Goal: Communication & Community: Answer question/provide support

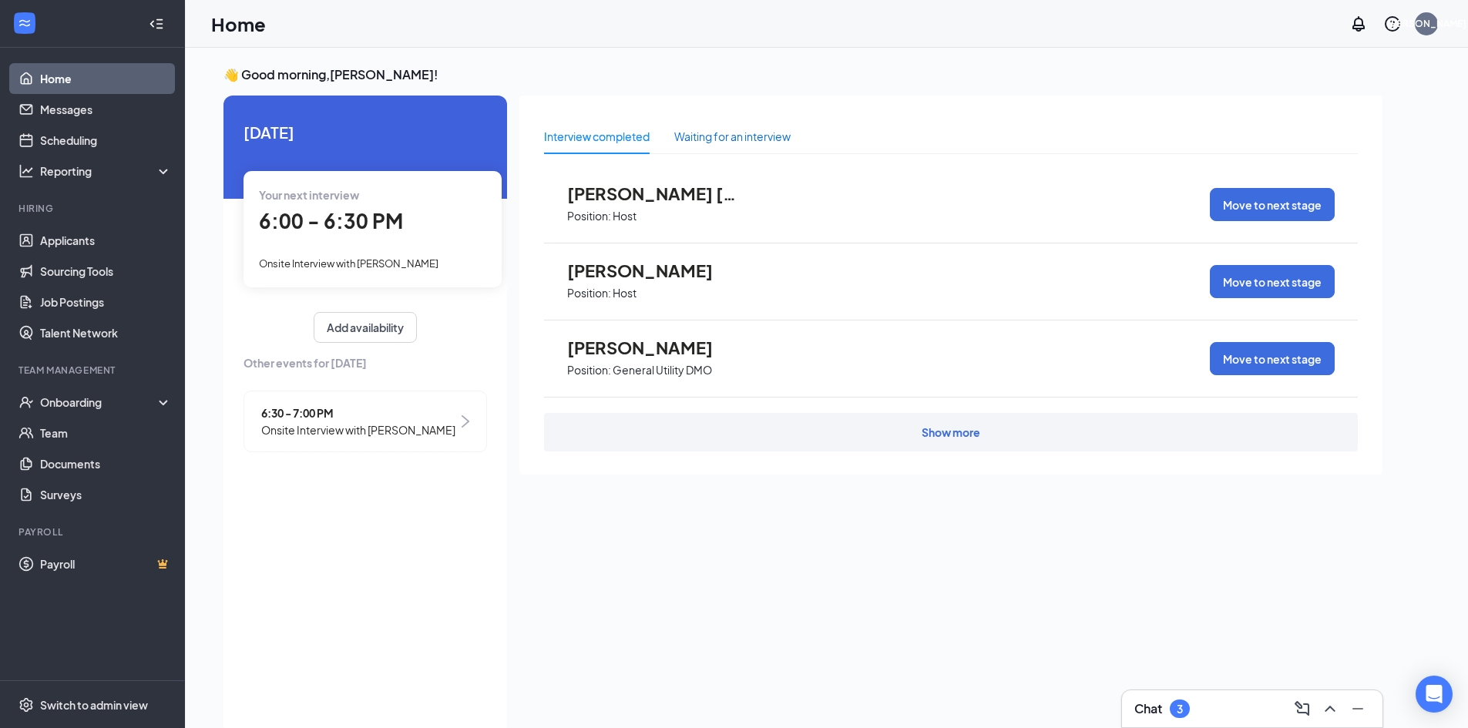
click at [777, 138] on div "Waiting for an interview" at bounding box center [732, 136] width 116 height 17
click at [69, 253] on link "Applicants" at bounding box center [106, 240] width 132 height 31
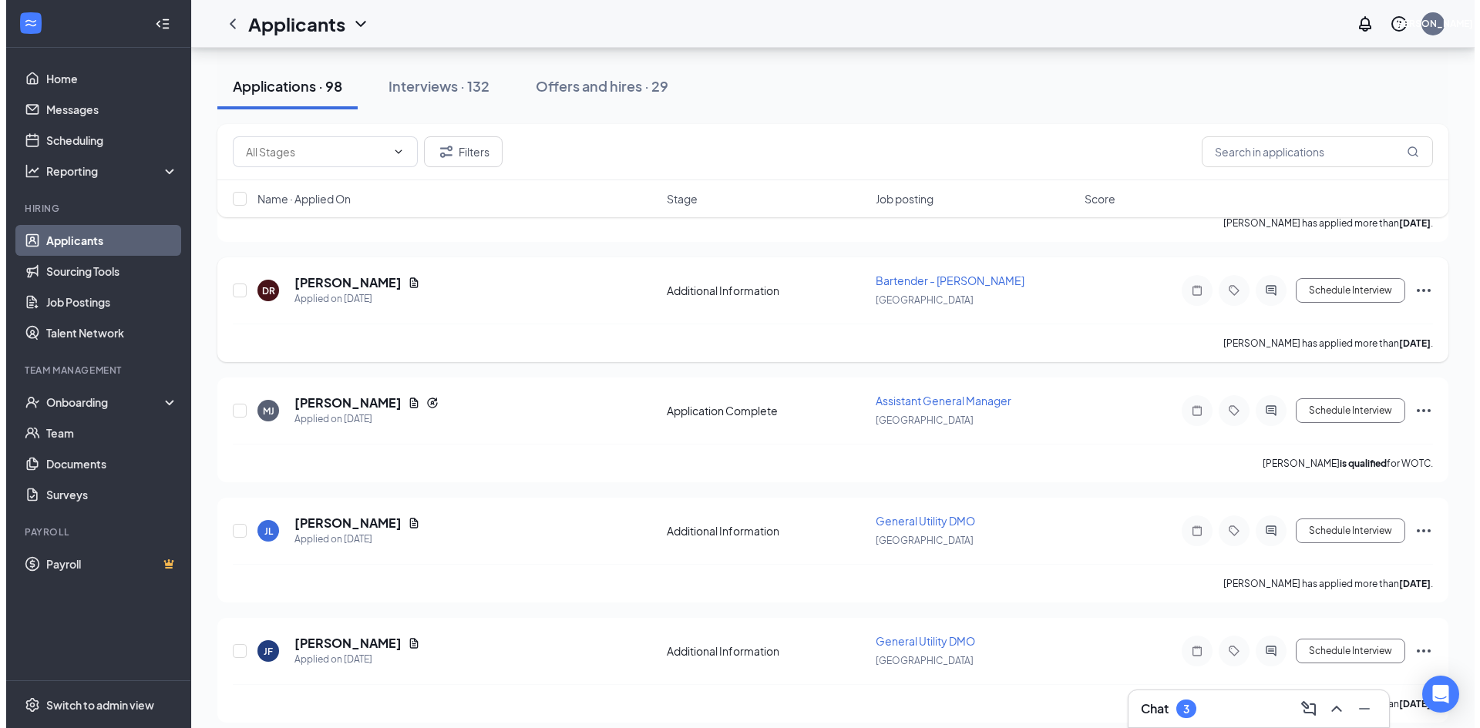
scroll to position [617, 0]
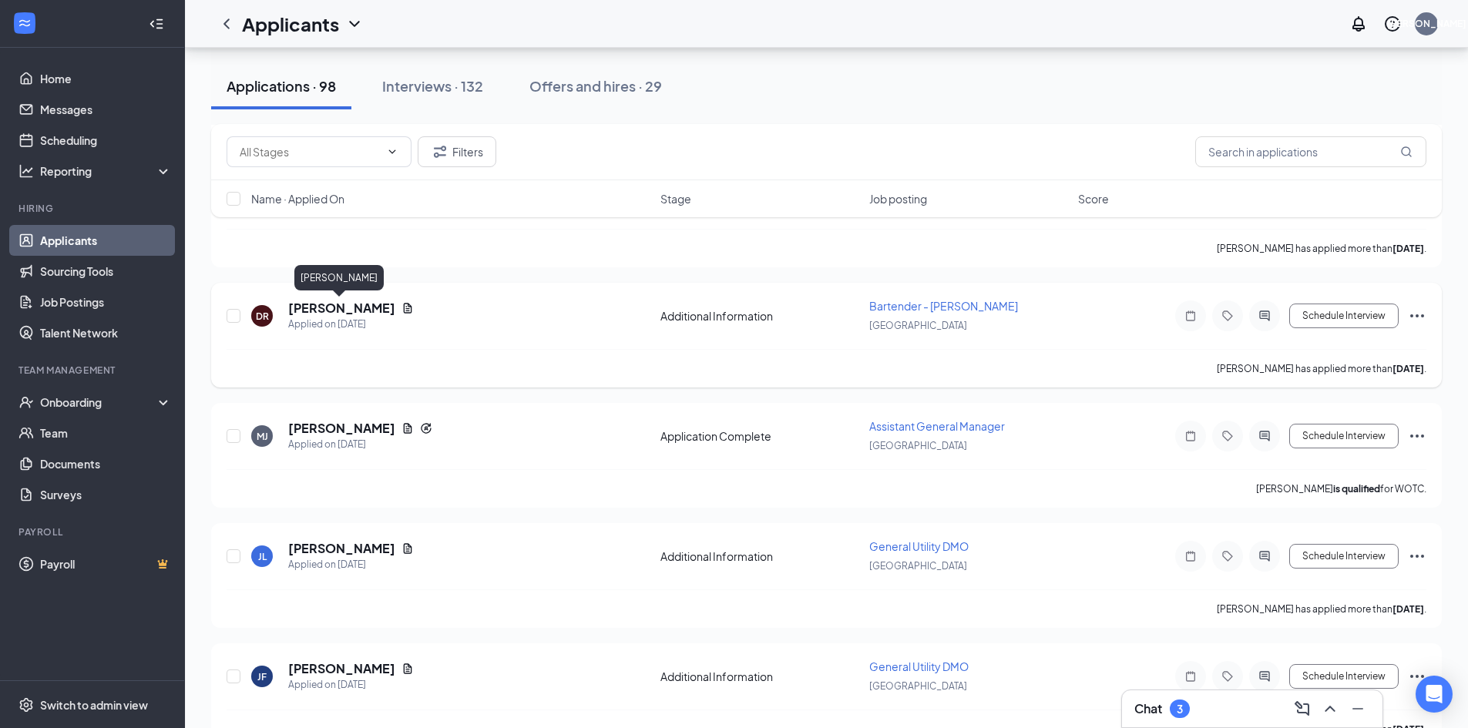
click at [303, 306] on h5 "[PERSON_NAME]" at bounding box center [341, 308] width 107 height 17
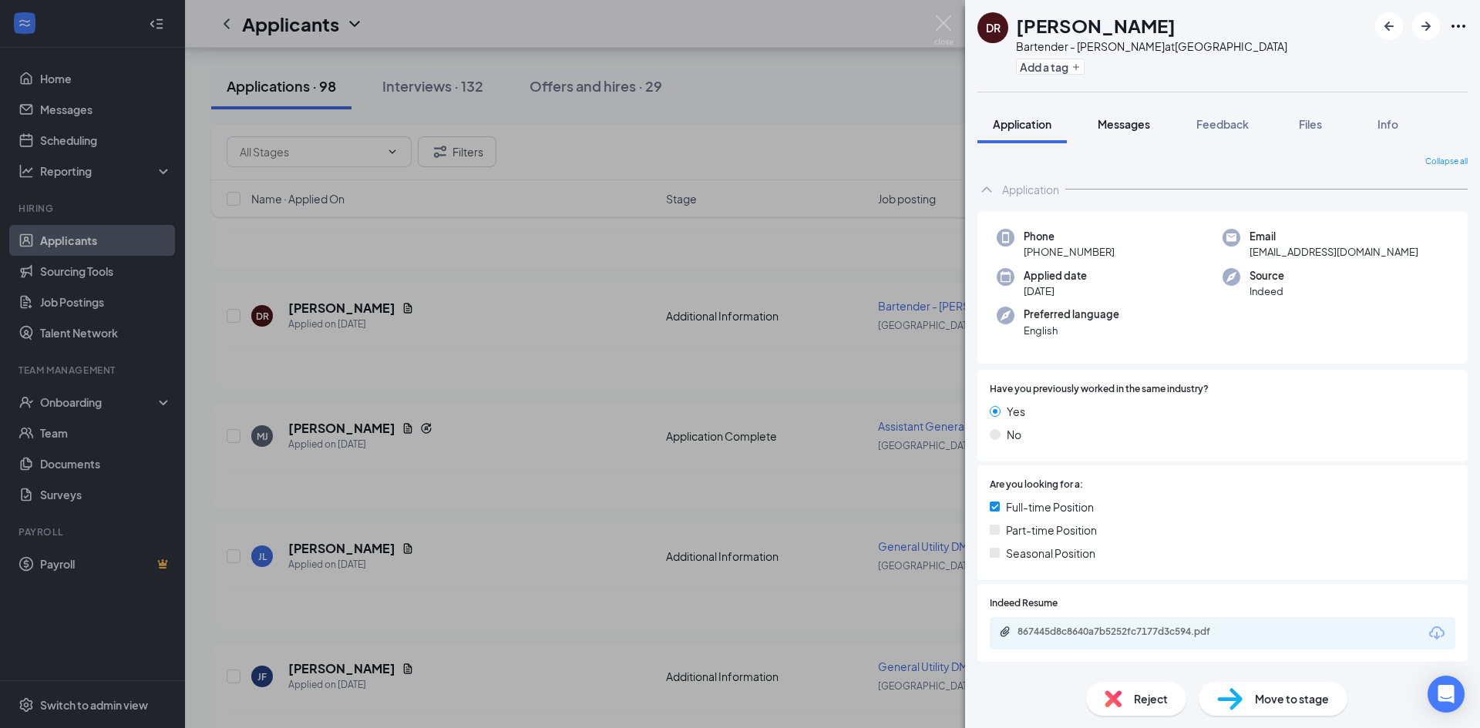
click at [1118, 136] on button "Messages" at bounding box center [1123, 124] width 83 height 39
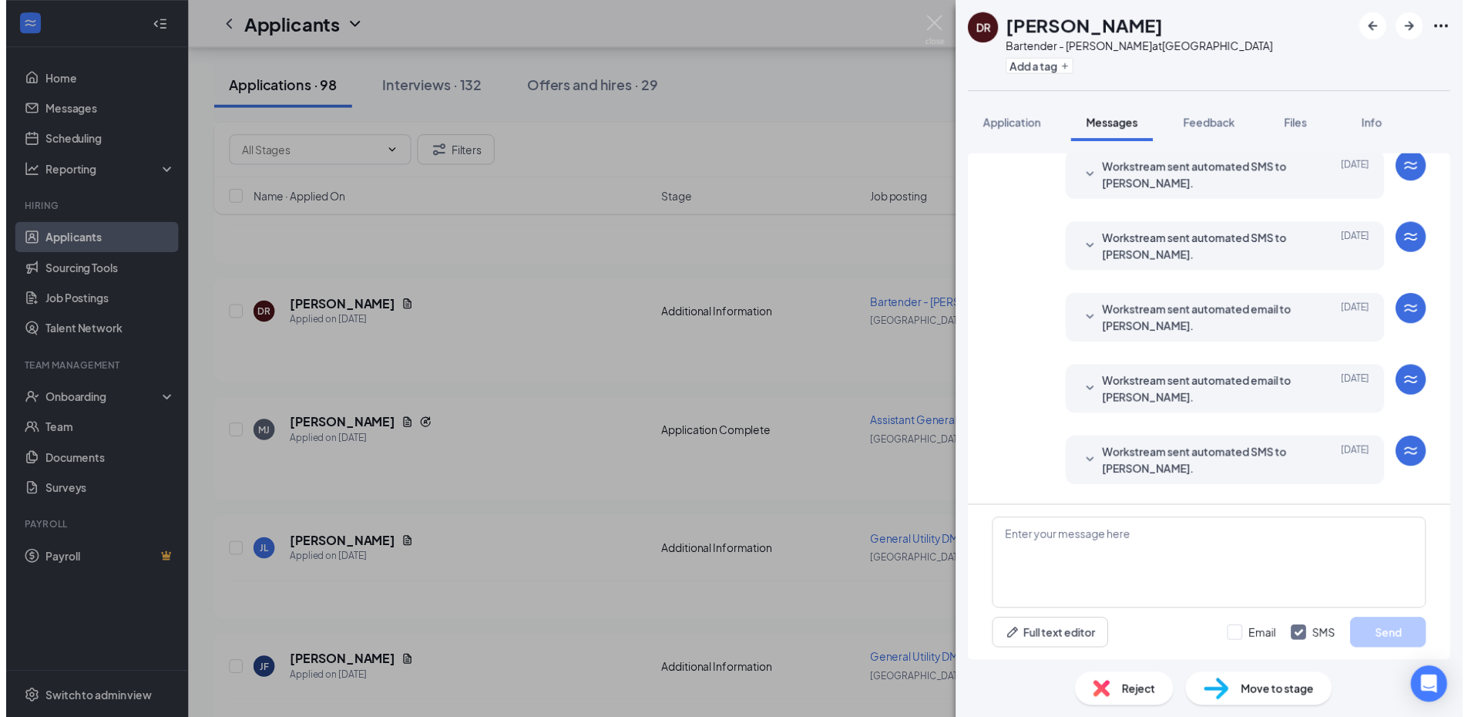
scroll to position [290, 0]
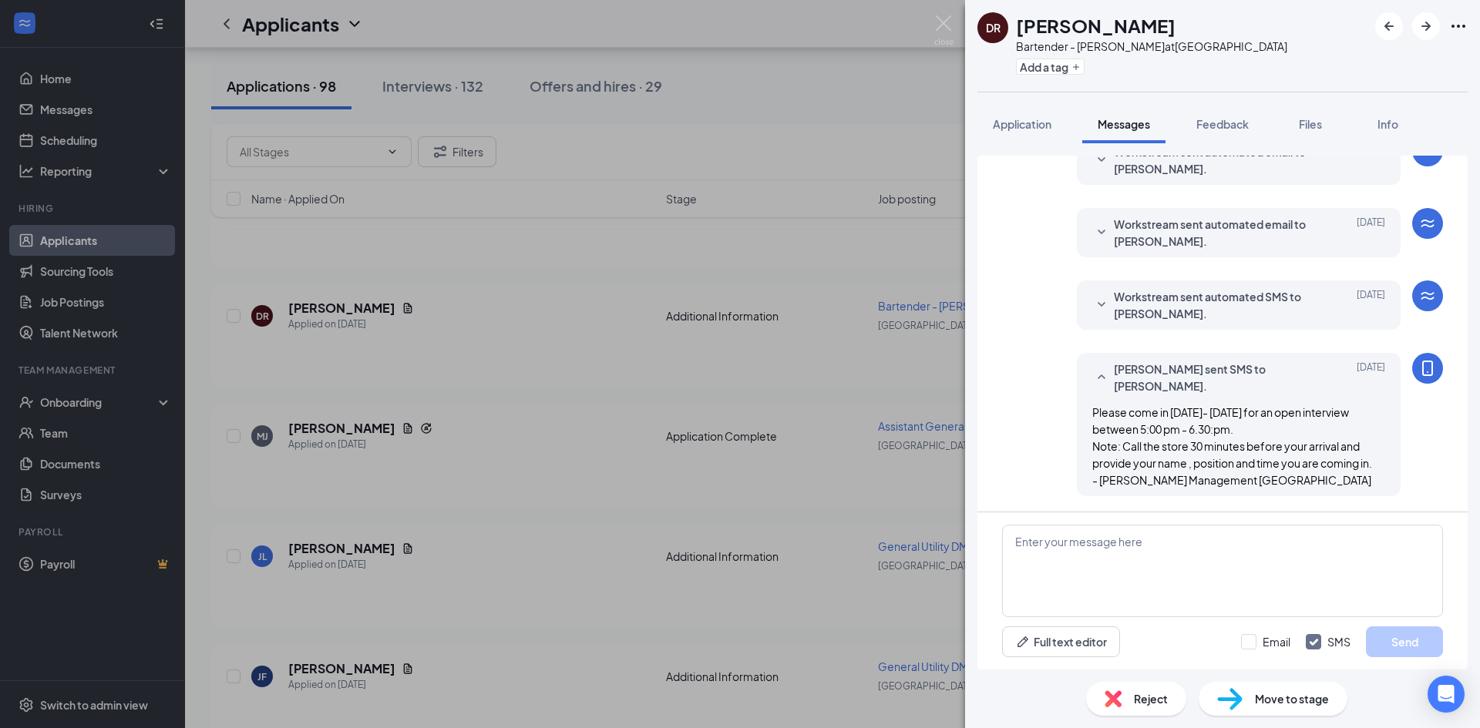
click at [1092, 414] on span "Please come in [DATE]- [DATE] for an open interview between 5:00 pm - 6.30:pm. …" at bounding box center [1232, 446] width 280 height 82
click at [1203, 441] on span "Please come in [DATE]- [DATE] for an open interview between 5:00 pm - 6.30:pm. …" at bounding box center [1232, 446] width 280 height 82
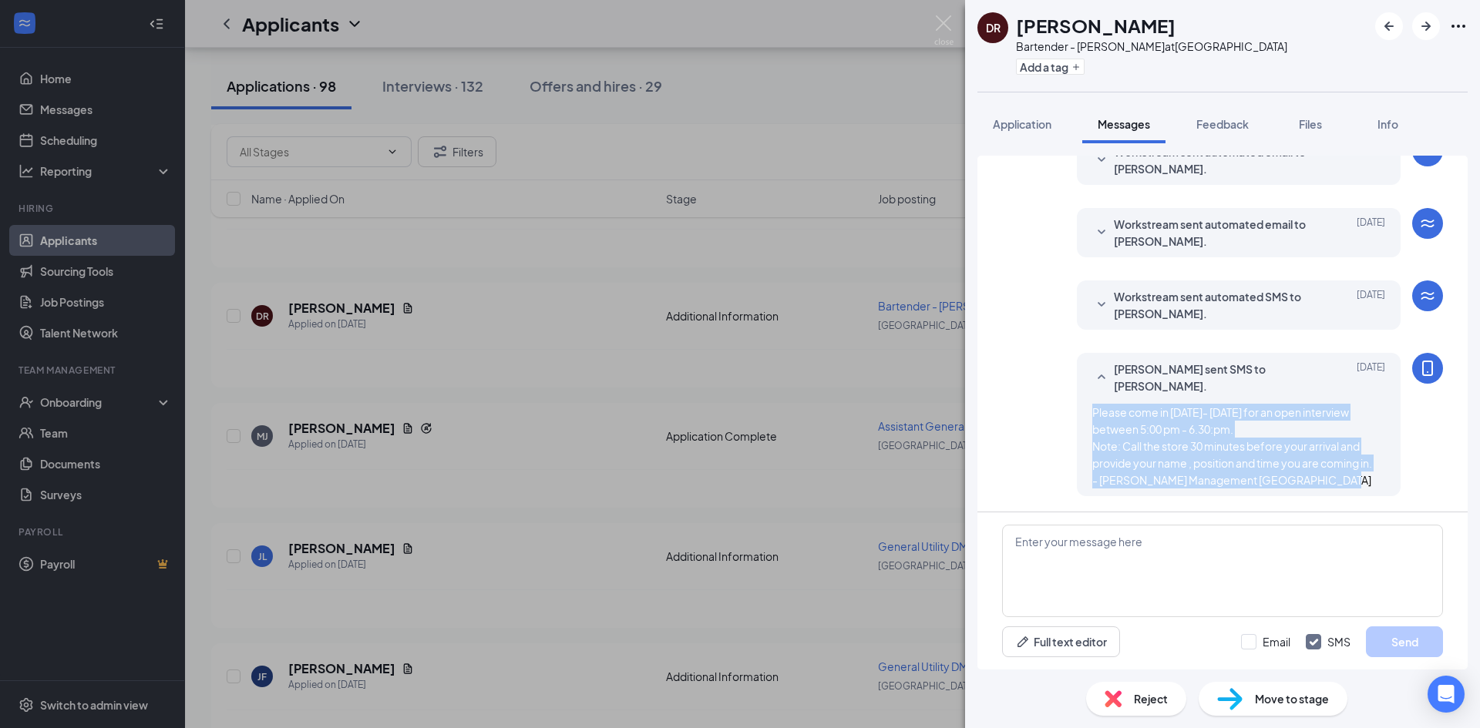
drag, startPoint x: 1307, startPoint y: 482, endPoint x: 1083, endPoint y: 407, distance: 236.6
click at [1092, 407] on span "Please come in [DATE]- [DATE] for an open interview between 5:00 pm - 6.30:pm. …" at bounding box center [1232, 446] width 280 height 82
copy span "Please come in [DATE]- [DATE] for an open interview between 5:00 pm - 6.30:pm. …"
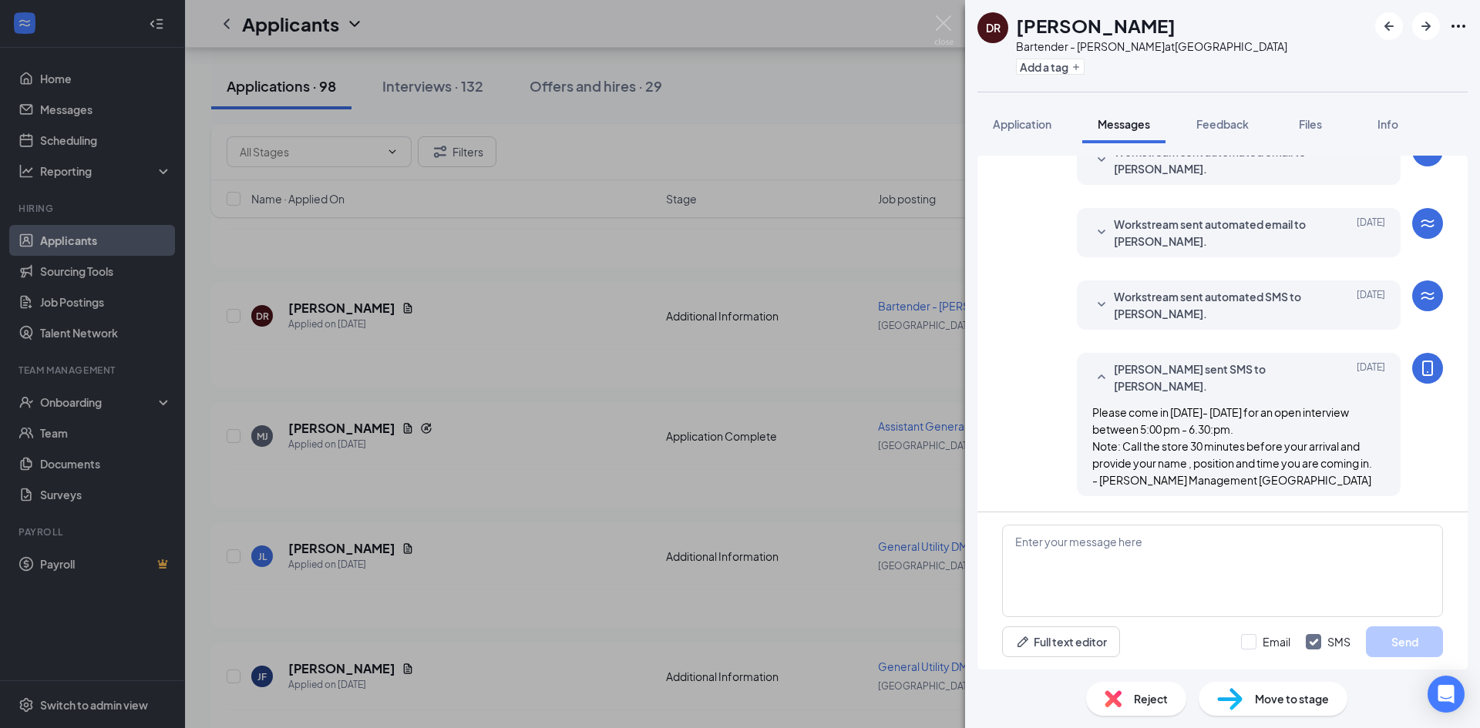
click at [574, 388] on div "[PERSON_NAME] Bartender - [PERSON_NAME] at [GEOGRAPHIC_DATA] Add a tag Applicat…" at bounding box center [740, 364] width 1480 height 728
click at [734, 460] on div "[PERSON_NAME] Bartender - [PERSON_NAME] at [GEOGRAPHIC_DATA] Add a tag Applicat…" at bounding box center [740, 364] width 1480 height 728
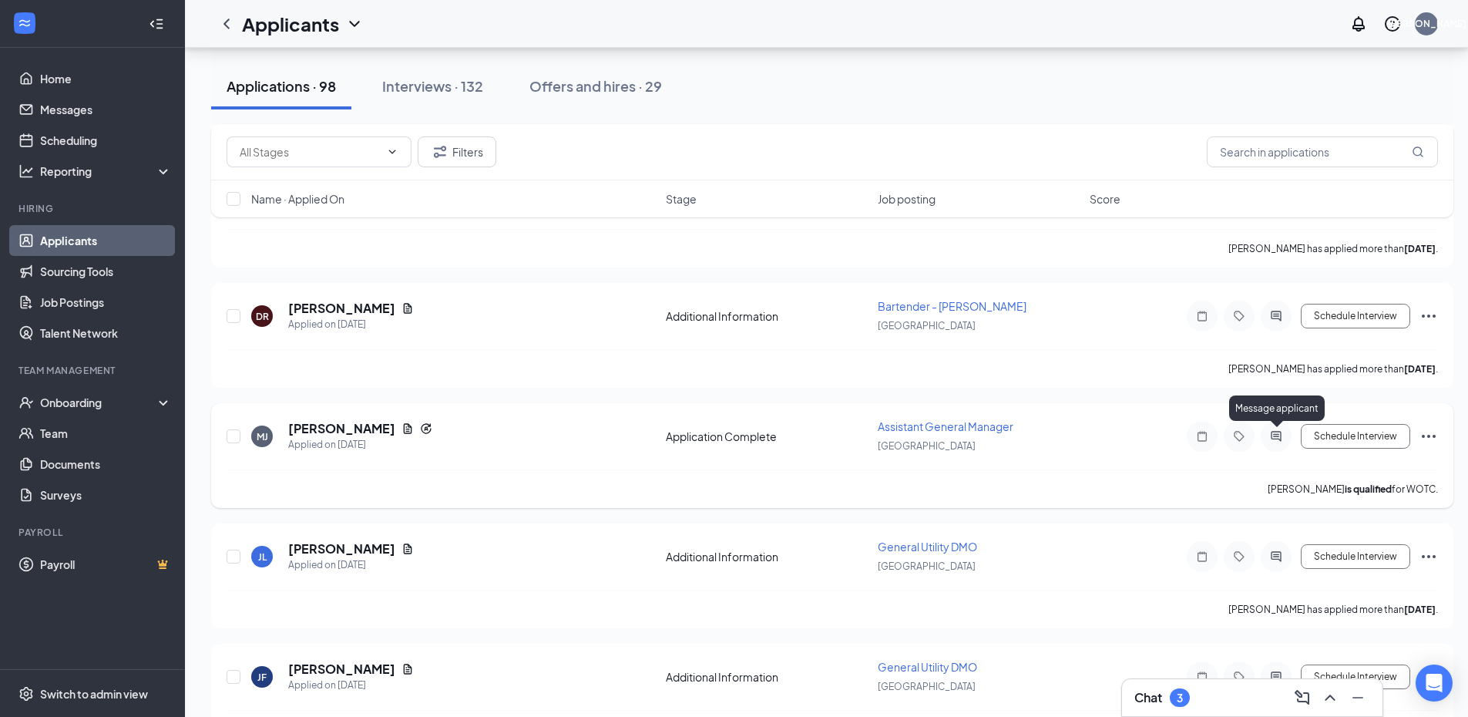
click at [1269, 439] on icon "ActiveChat" at bounding box center [1276, 436] width 18 height 12
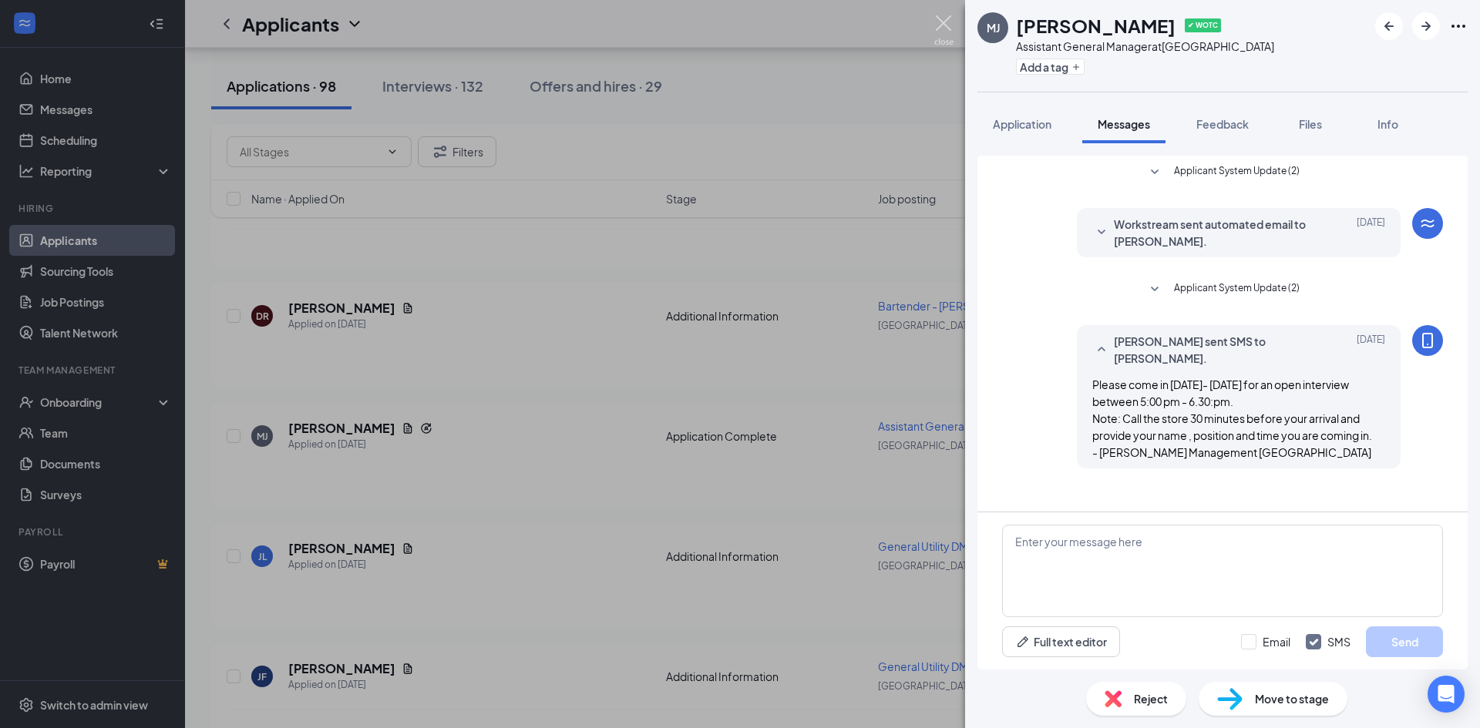
click at [938, 17] on img at bounding box center [943, 30] width 19 height 30
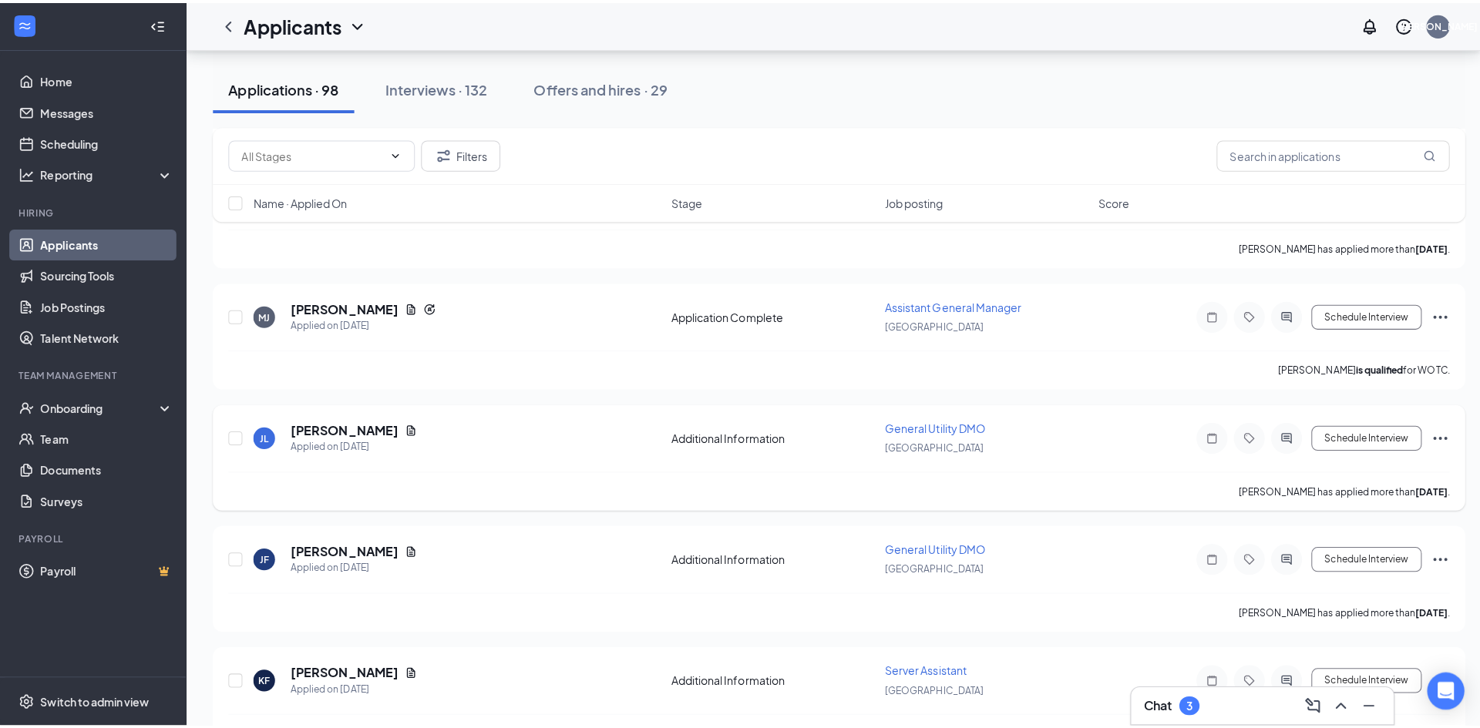
scroll to position [771, 0]
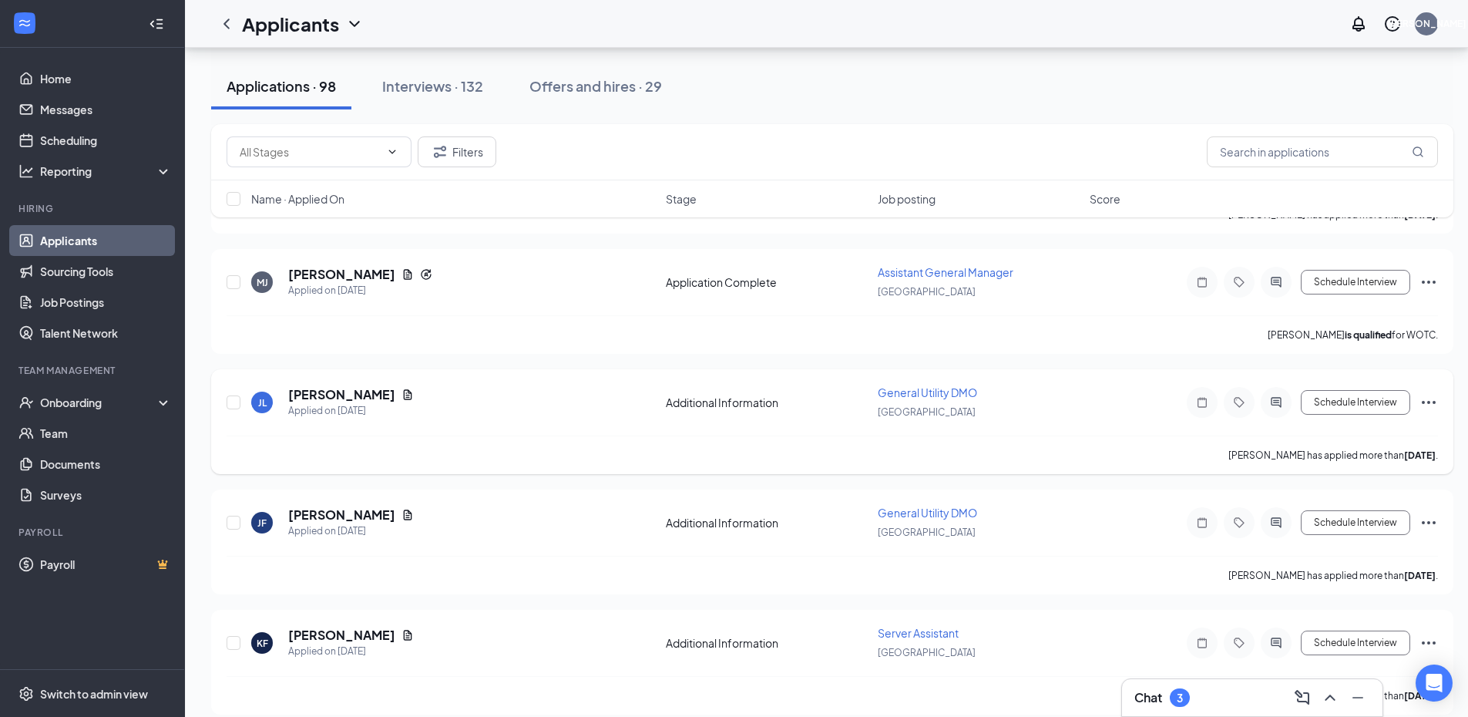
click at [1286, 406] on div at bounding box center [1276, 402] width 31 height 31
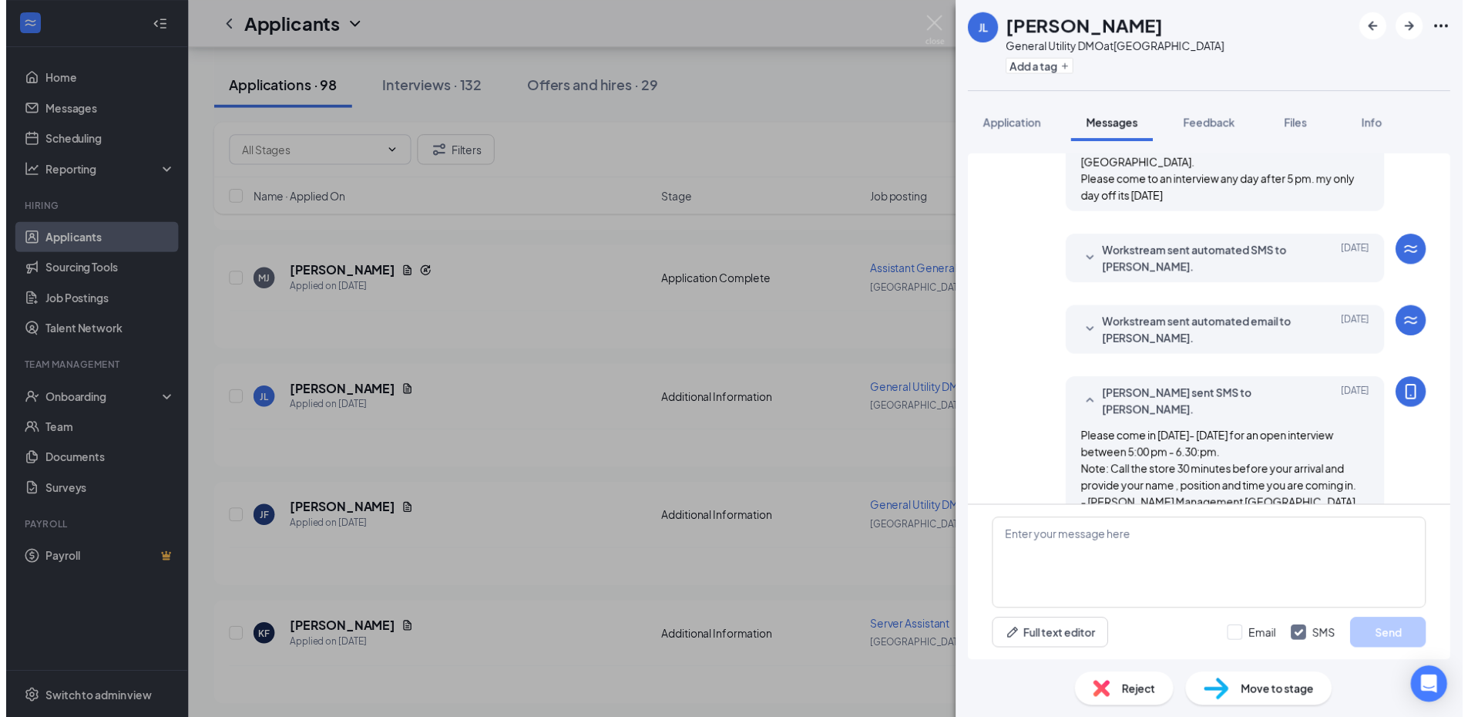
scroll to position [439, 0]
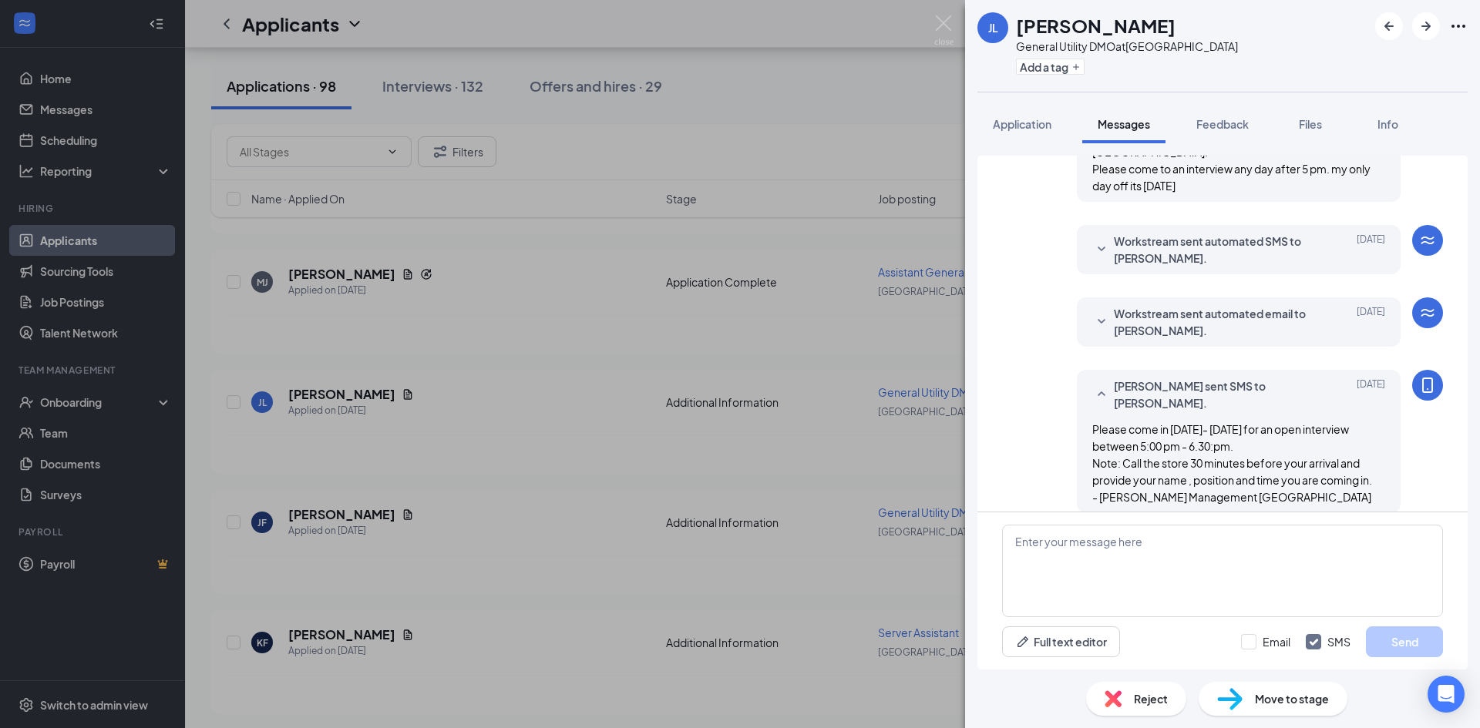
click at [506, 543] on div "JL [PERSON_NAME] General Utility DMO at [GEOGRAPHIC_DATA] Add a tag Application…" at bounding box center [740, 364] width 1480 height 728
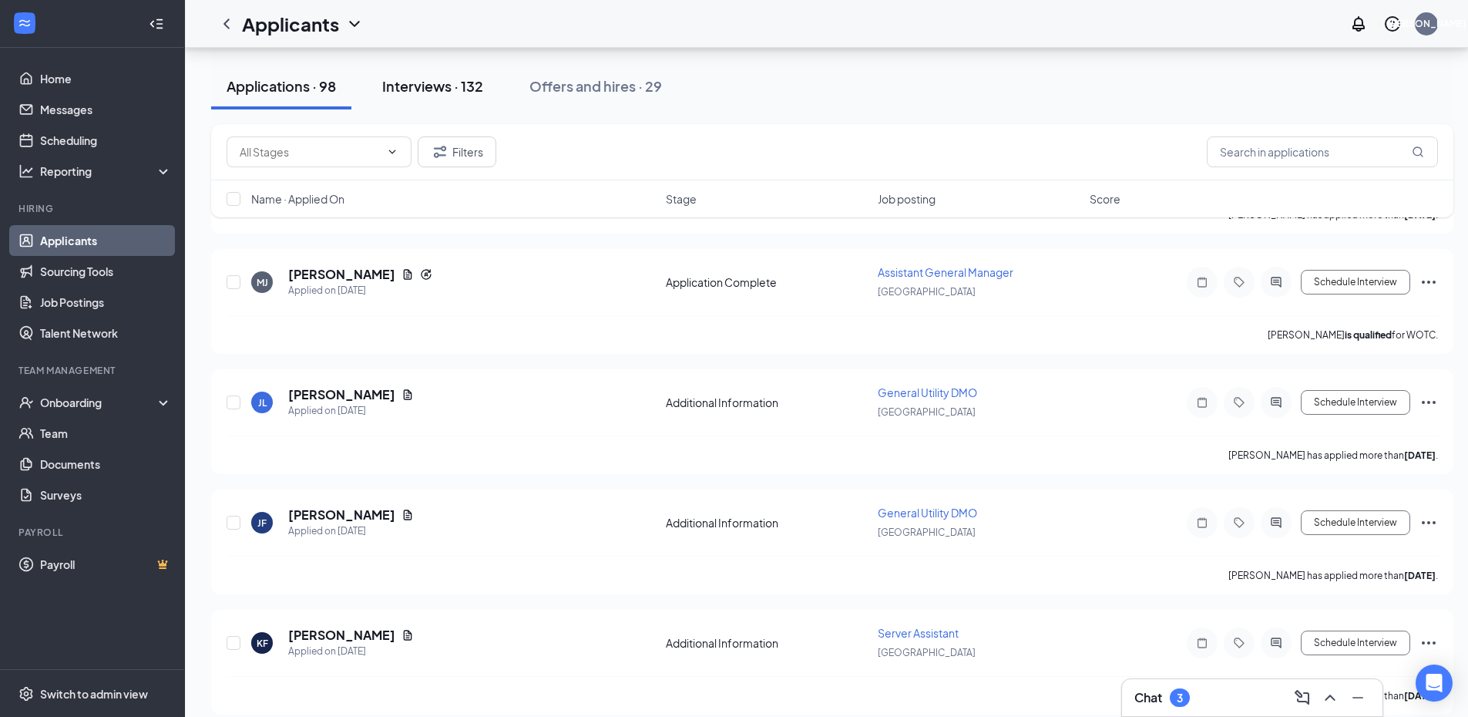
click at [434, 83] on div "Interviews · 132" at bounding box center [432, 85] width 101 height 19
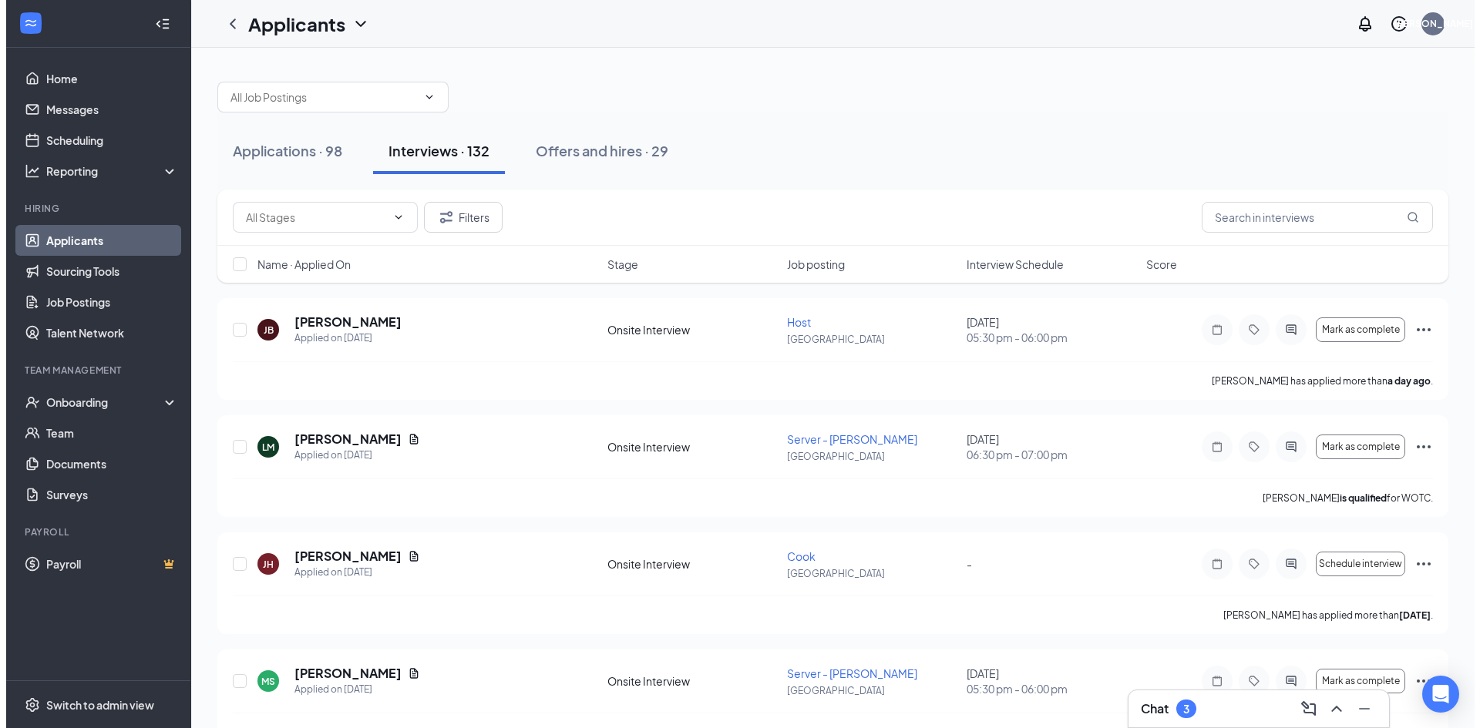
scroll to position [77, 0]
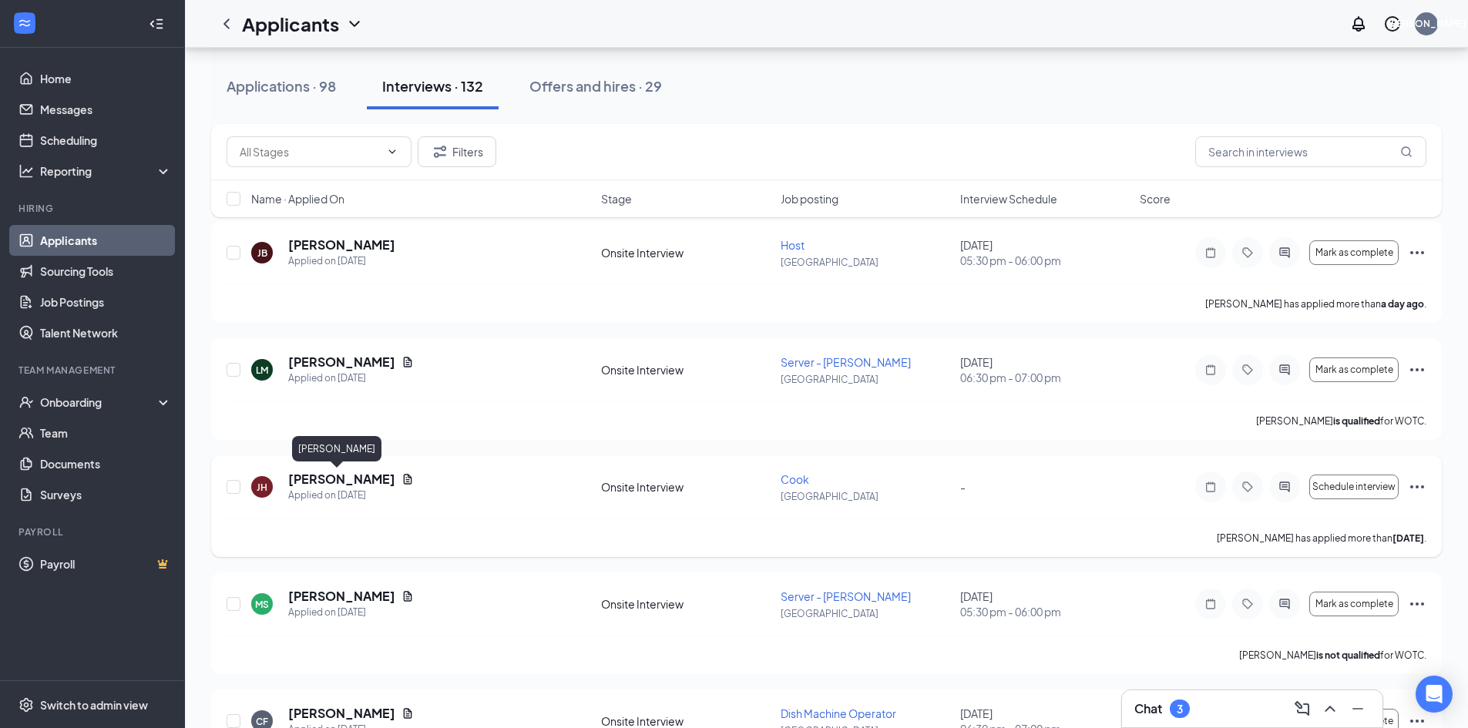
click at [341, 475] on h5 "[PERSON_NAME]" at bounding box center [341, 479] width 107 height 17
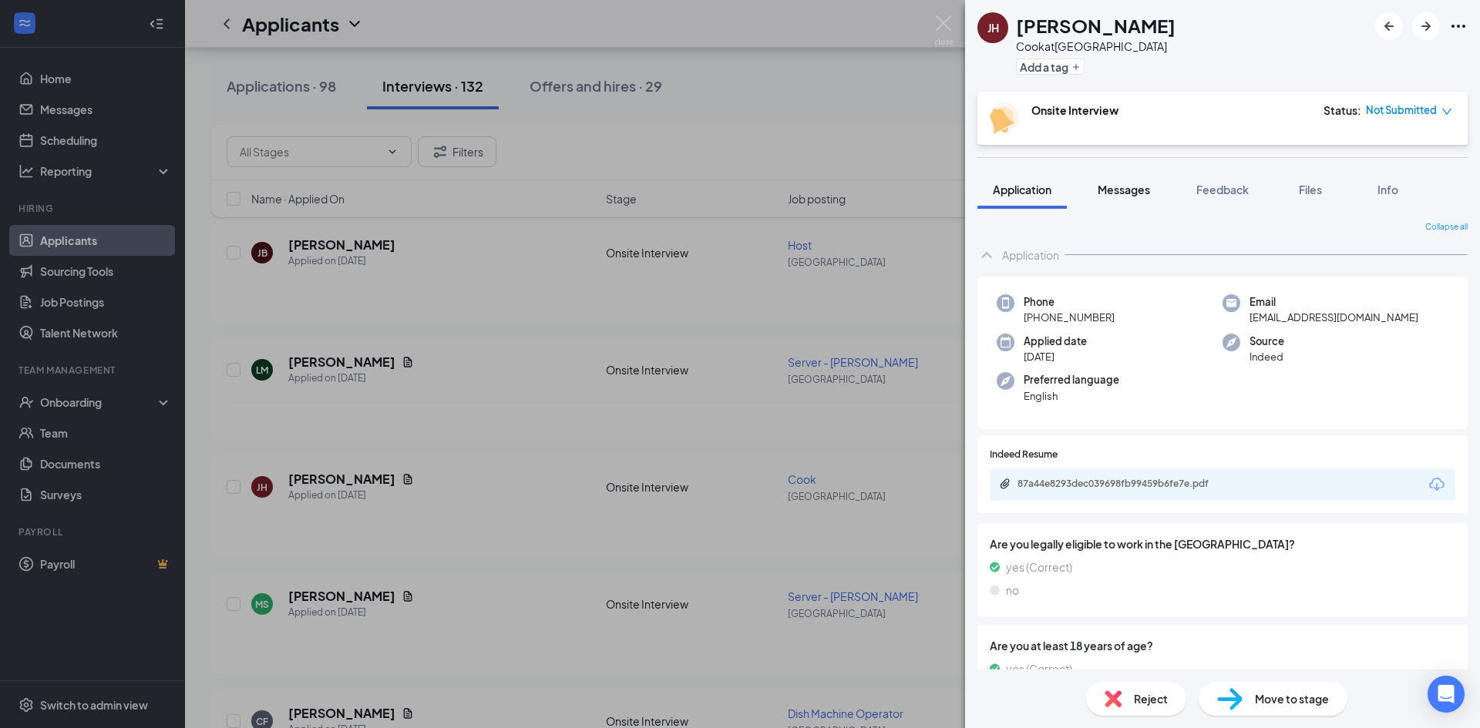
click at [1090, 188] on button "Messages" at bounding box center [1123, 189] width 83 height 39
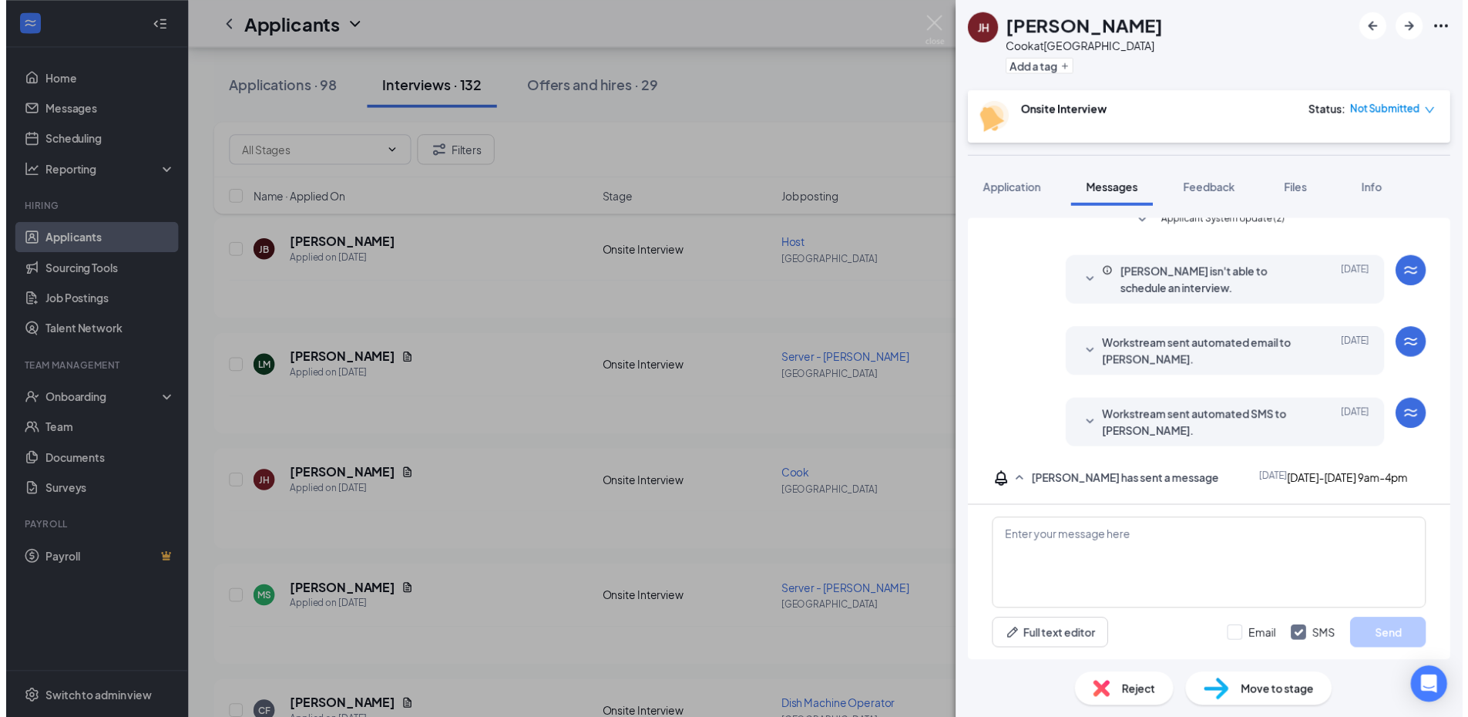
scroll to position [368, 0]
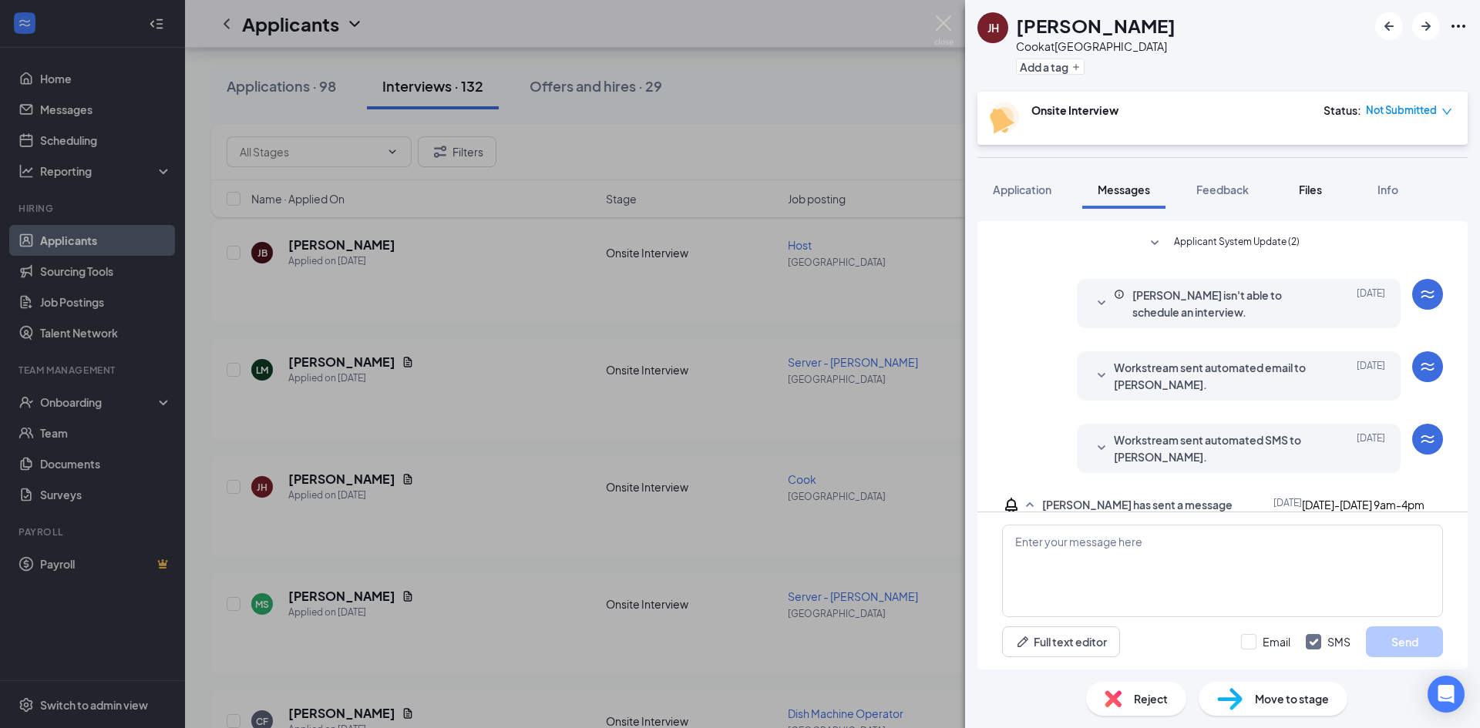
click at [1323, 197] on button "Files" at bounding box center [1310, 189] width 62 height 39
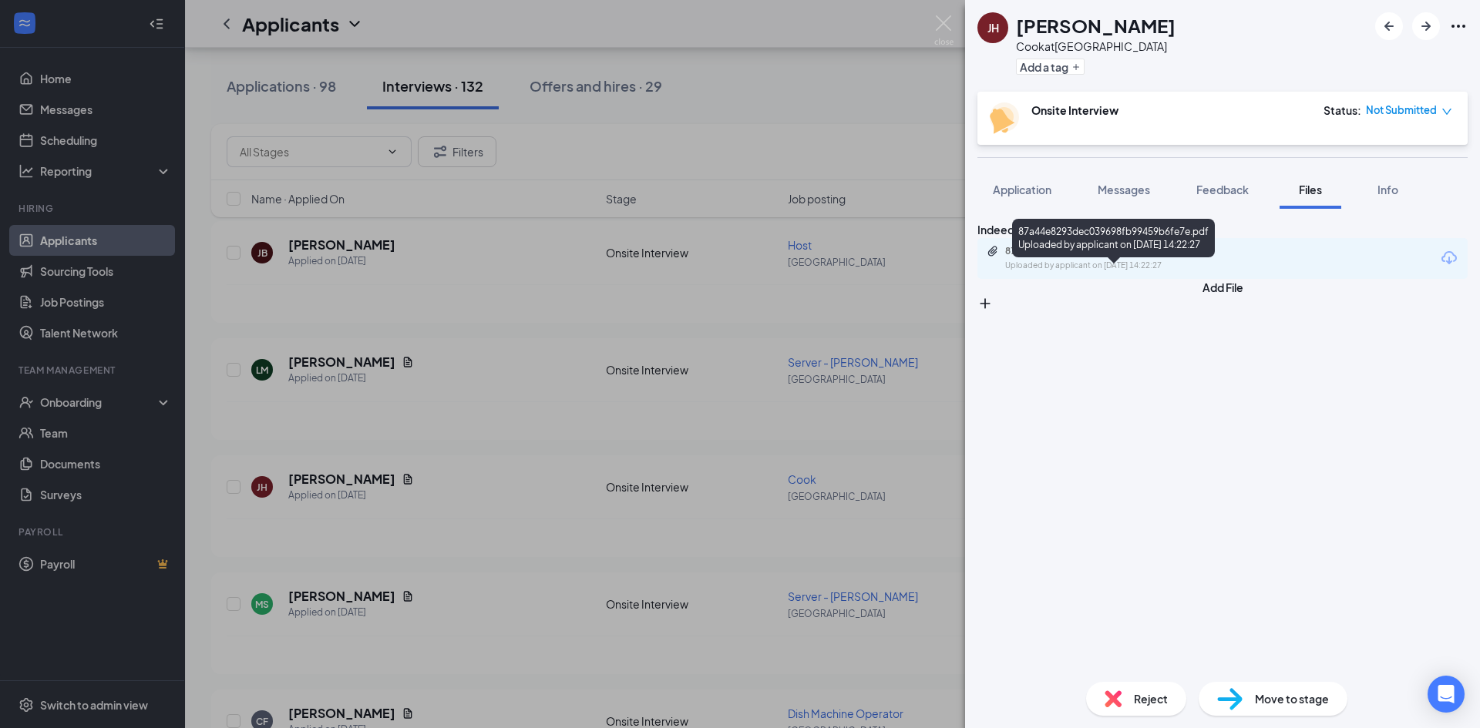
click at [1067, 257] on div "87a44e8293dec039698fb99459b6fe7e.pdf" at bounding box center [1113, 251] width 216 height 12
click at [502, 314] on div "JH [PERSON_NAME] at [GEOGRAPHIC_DATA] Add a tag Onsite Interview Status : Not S…" at bounding box center [740, 364] width 1480 height 728
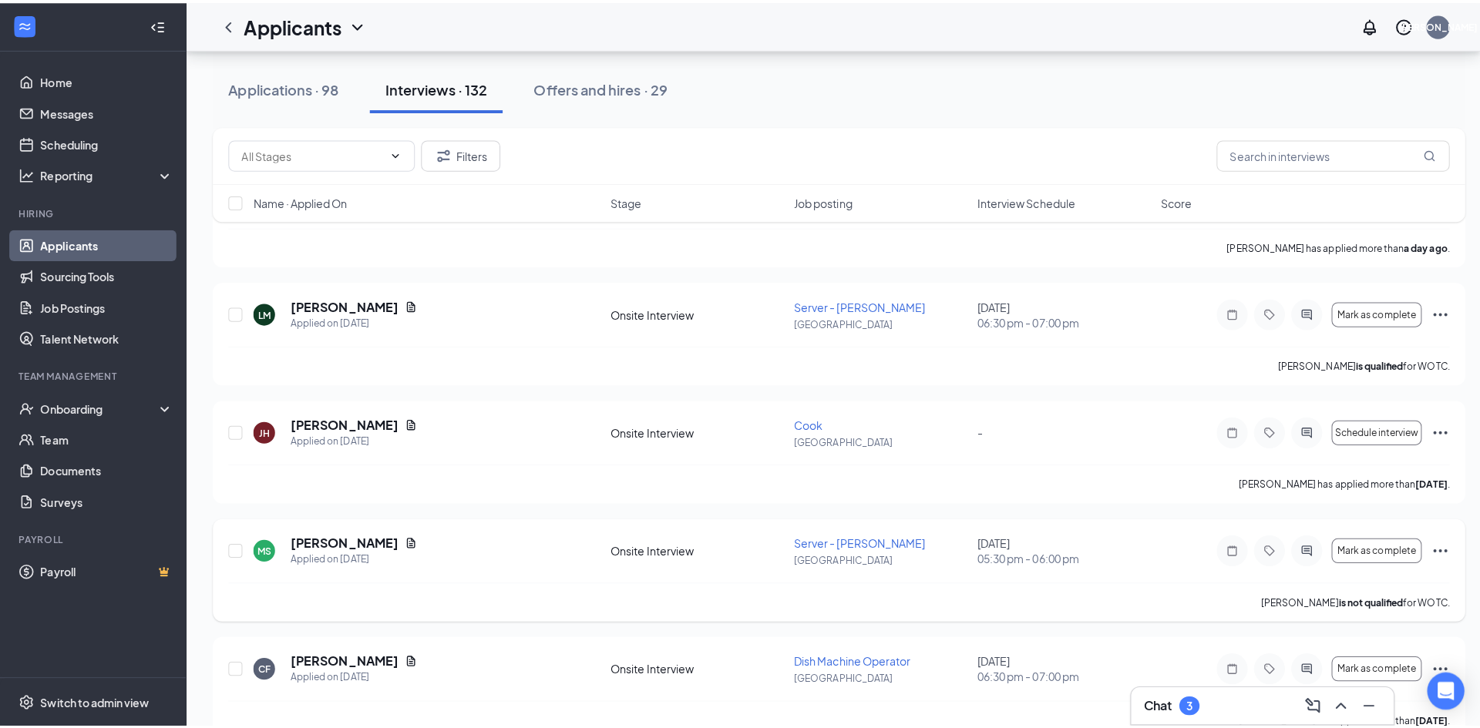
scroll to position [231, 0]
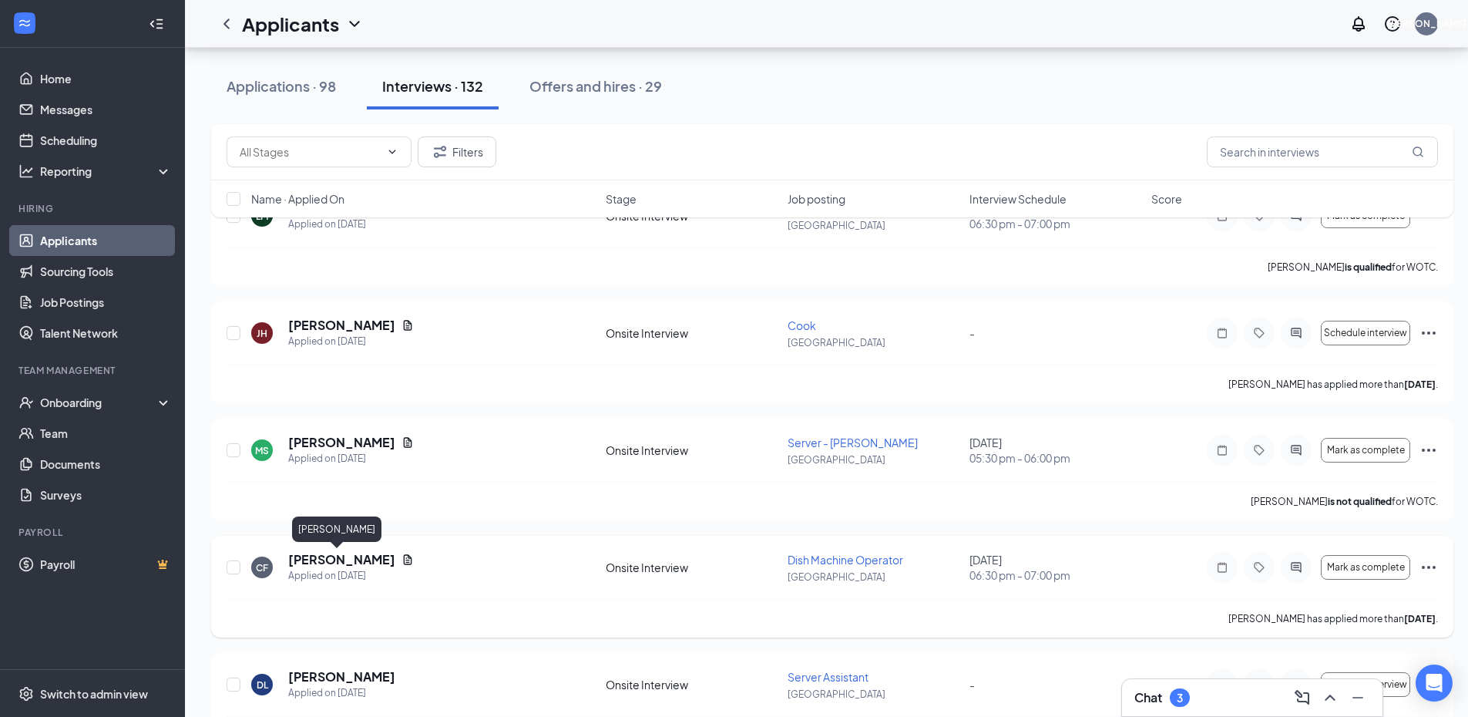
click at [333, 562] on h5 "[PERSON_NAME]" at bounding box center [341, 559] width 107 height 17
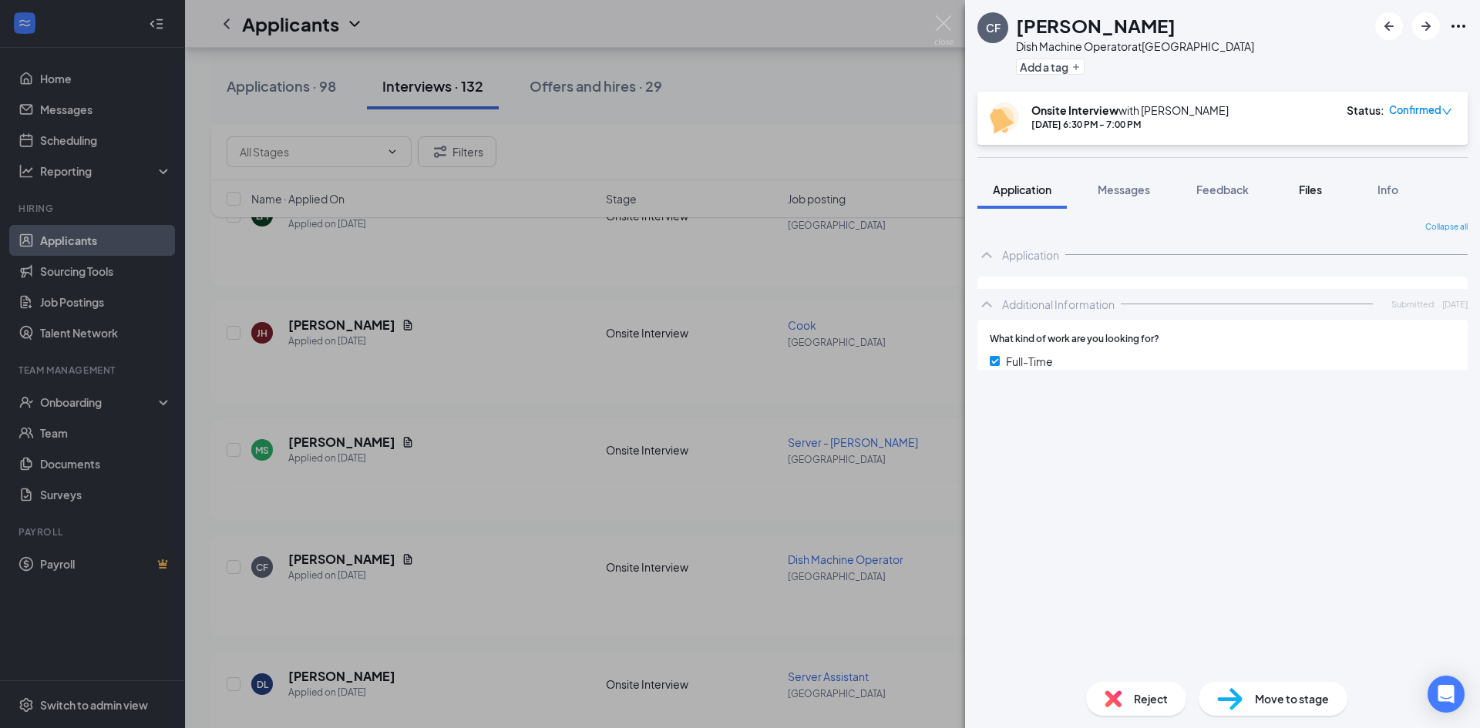
drag, startPoint x: 1299, startPoint y: 200, endPoint x: 1323, endPoint y: 192, distance: 25.3
click at [1301, 202] on button "Files" at bounding box center [1310, 189] width 62 height 39
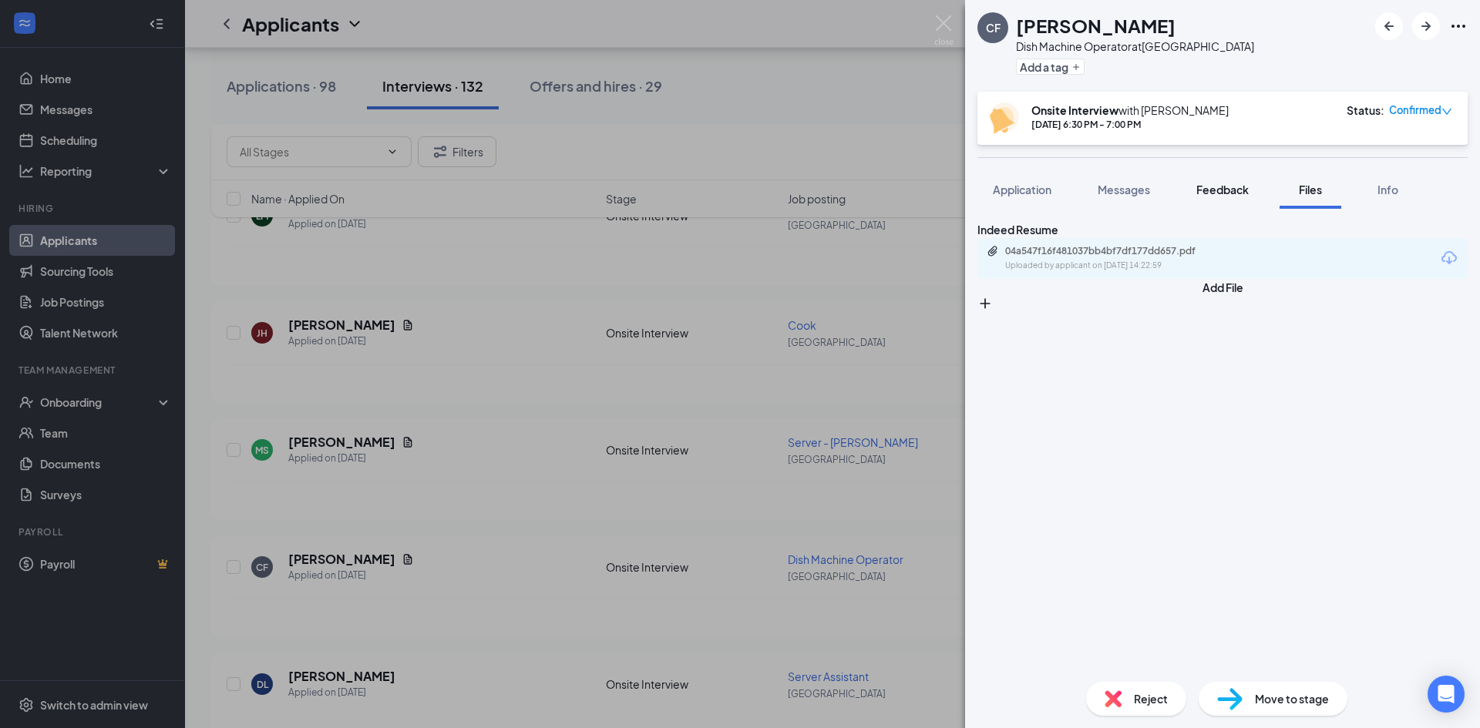
click at [1204, 195] on span "Feedback" at bounding box center [1222, 190] width 52 height 14
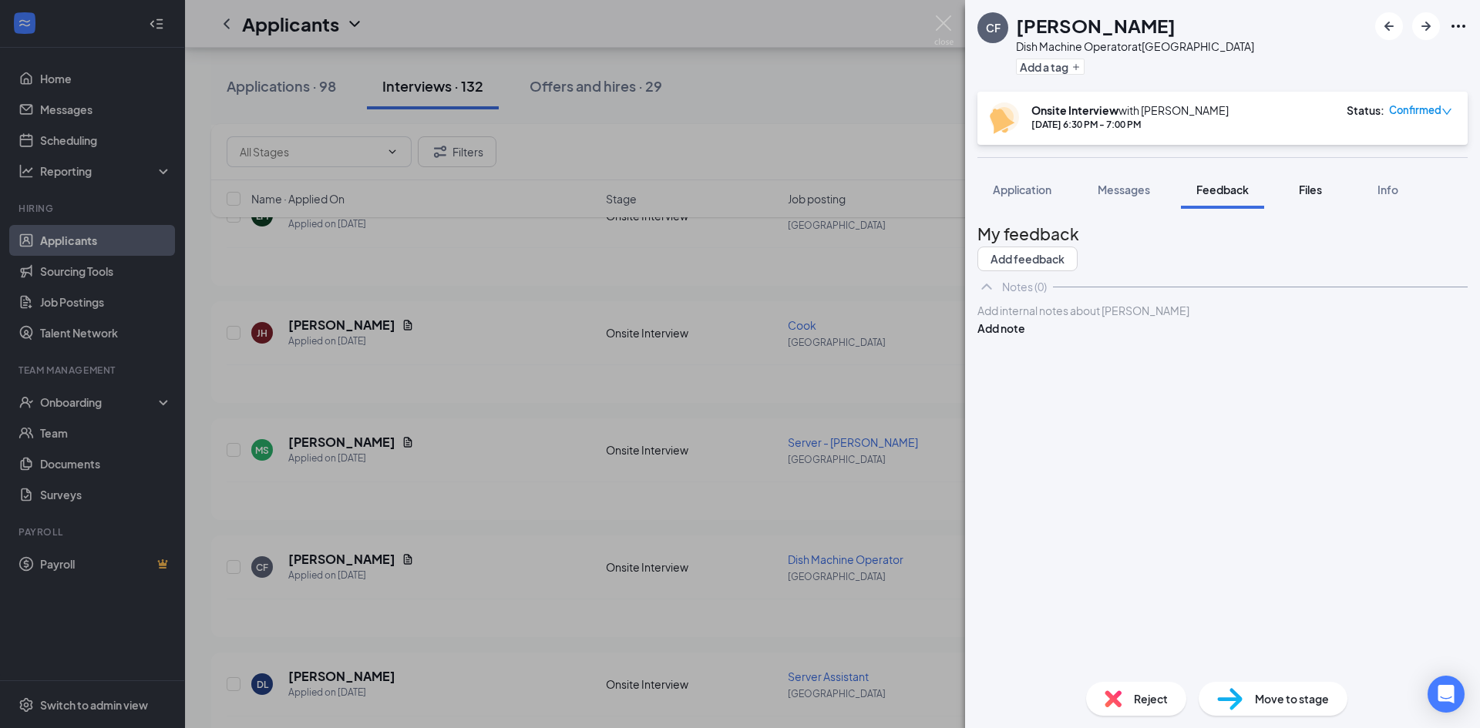
click at [1326, 176] on button "Files" at bounding box center [1310, 189] width 62 height 39
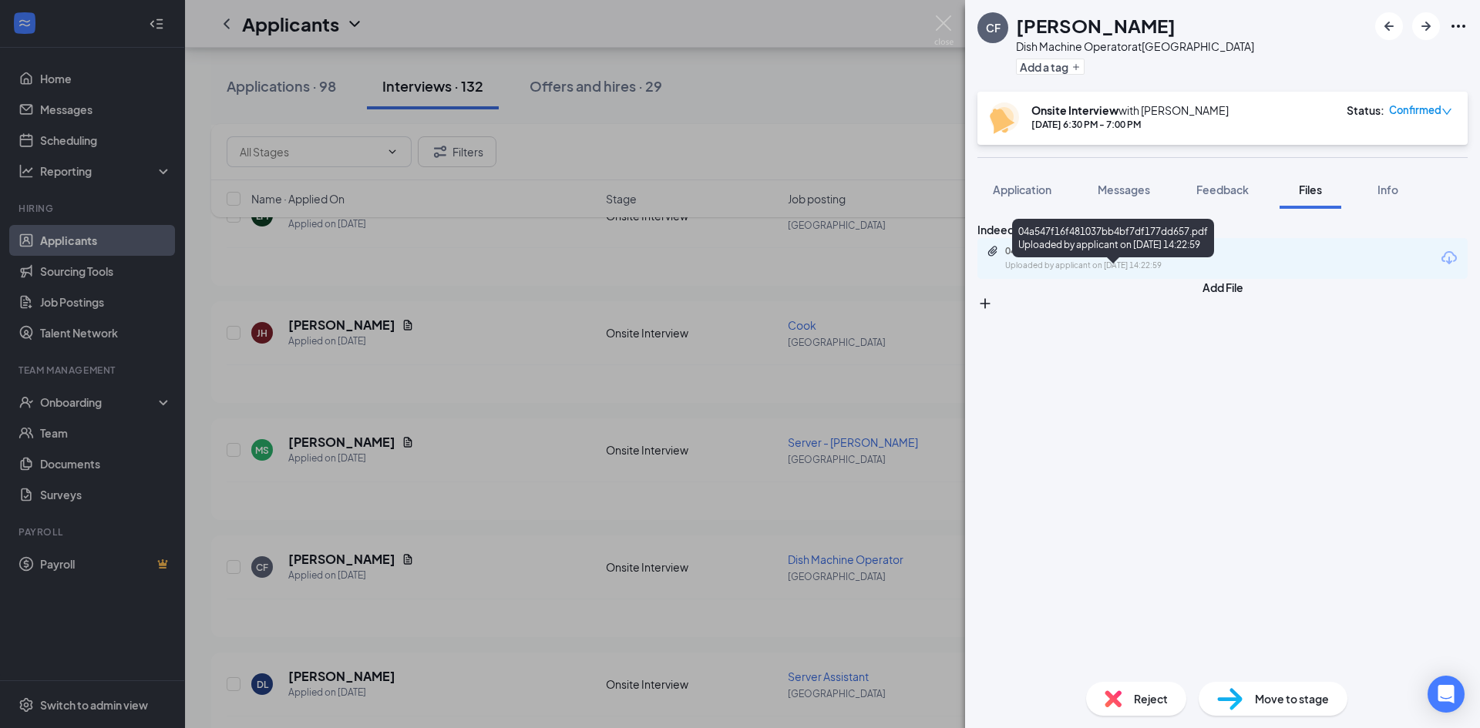
click at [1164, 257] on div "04a547f16f481037bb4bf7df177dd657.pdf" at bounding box center [1113, 251] width 216 height 12
click at [500, 254] on div "CF [PERSON_NAME] Dish Machine Operator at [GEOGRAPHIC_DATA] Add a tag Onsite In…" at bounding box center [740, 364] width 1480 height 728
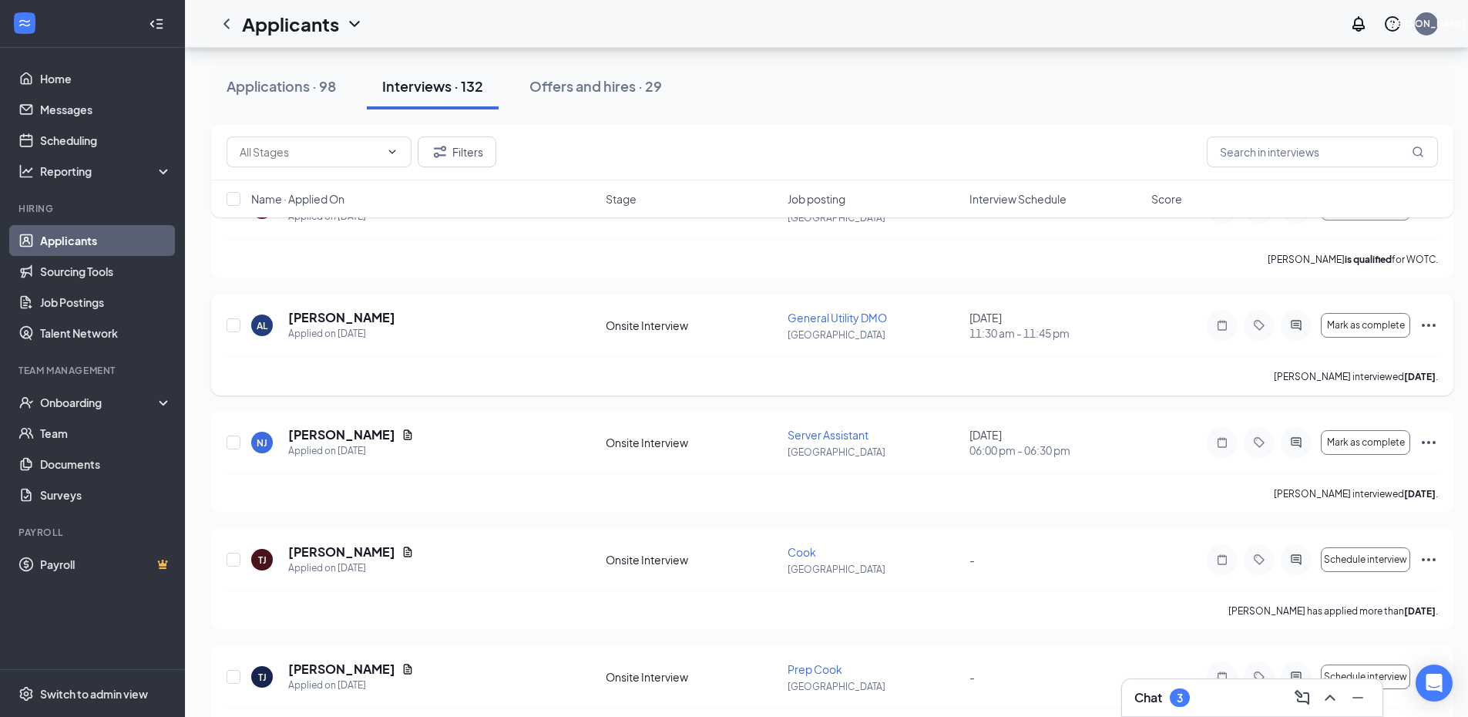
scroll to position [2466, 0]
click at [330, 550] on h5 "[PERSON_NAME]" at bounding box center [341, 550] width 107 height 17
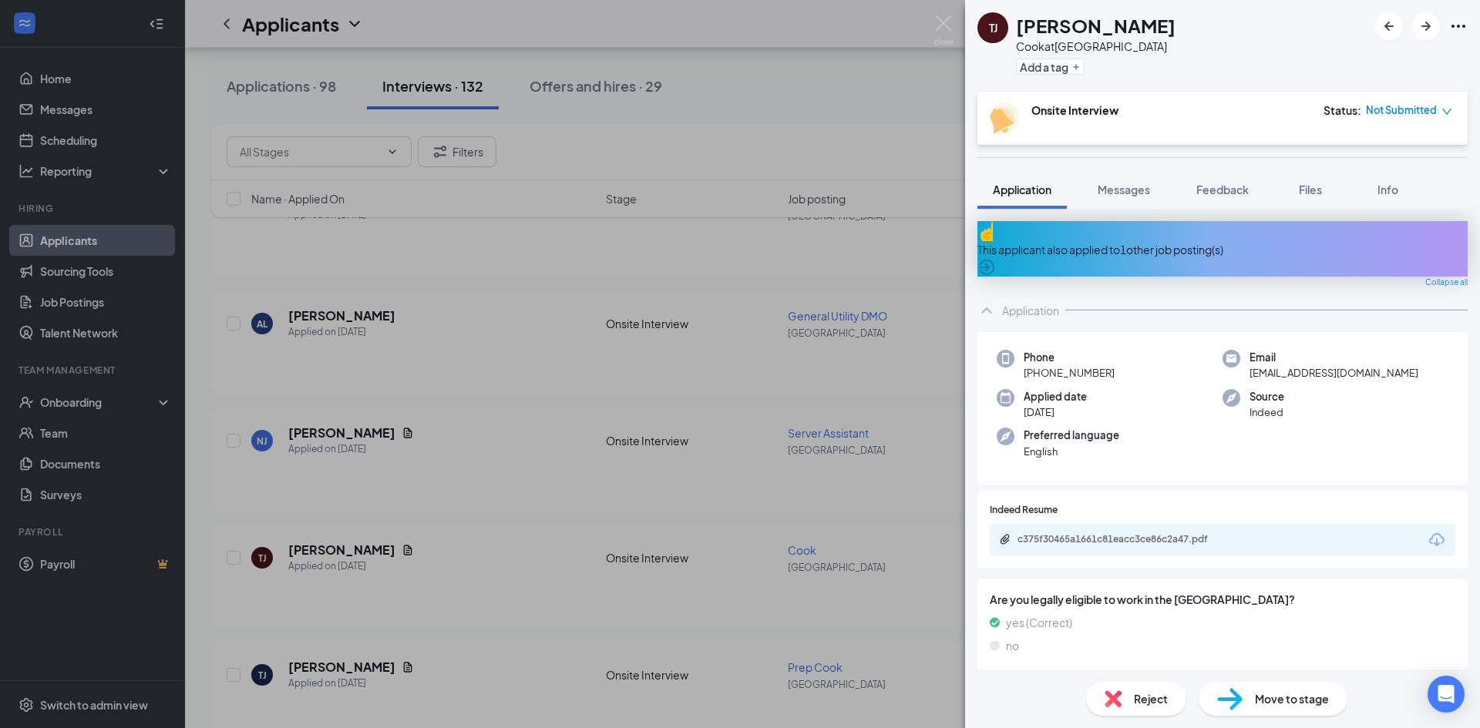
click at [1312, 187] on span "Files" at bounding box center [1310, 190] width 23 height 14
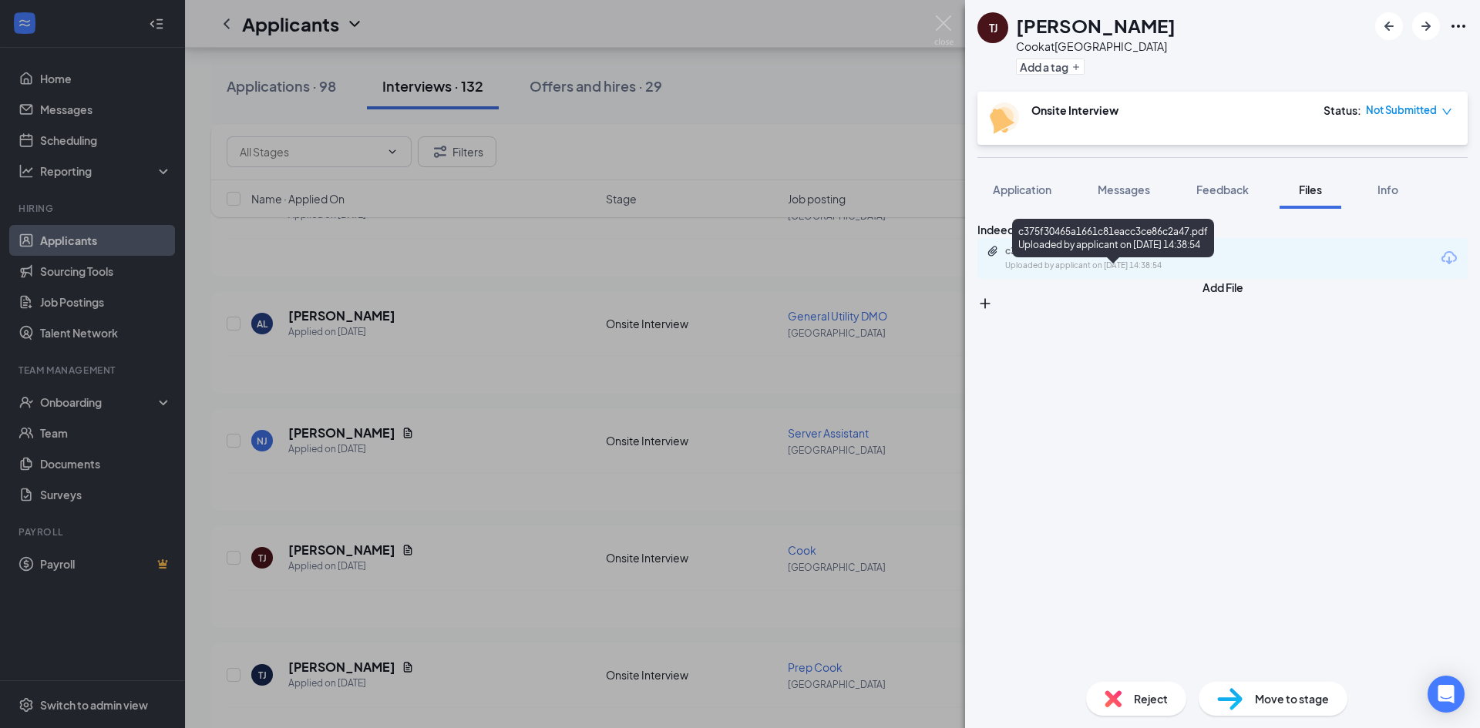
click at [1104, 272] on div "Uploaded by applicant on [DATE] 14:38:54" at bounding box center [1120, 266] width 231 height 12
click at [496, 529] on div "TJ [PERSON_NAME] at [GEOGRAPHIC_DATA] Add a tag Onsite Interview Status : Not S…" at bounding box center [740, 364] width 1480 height 728
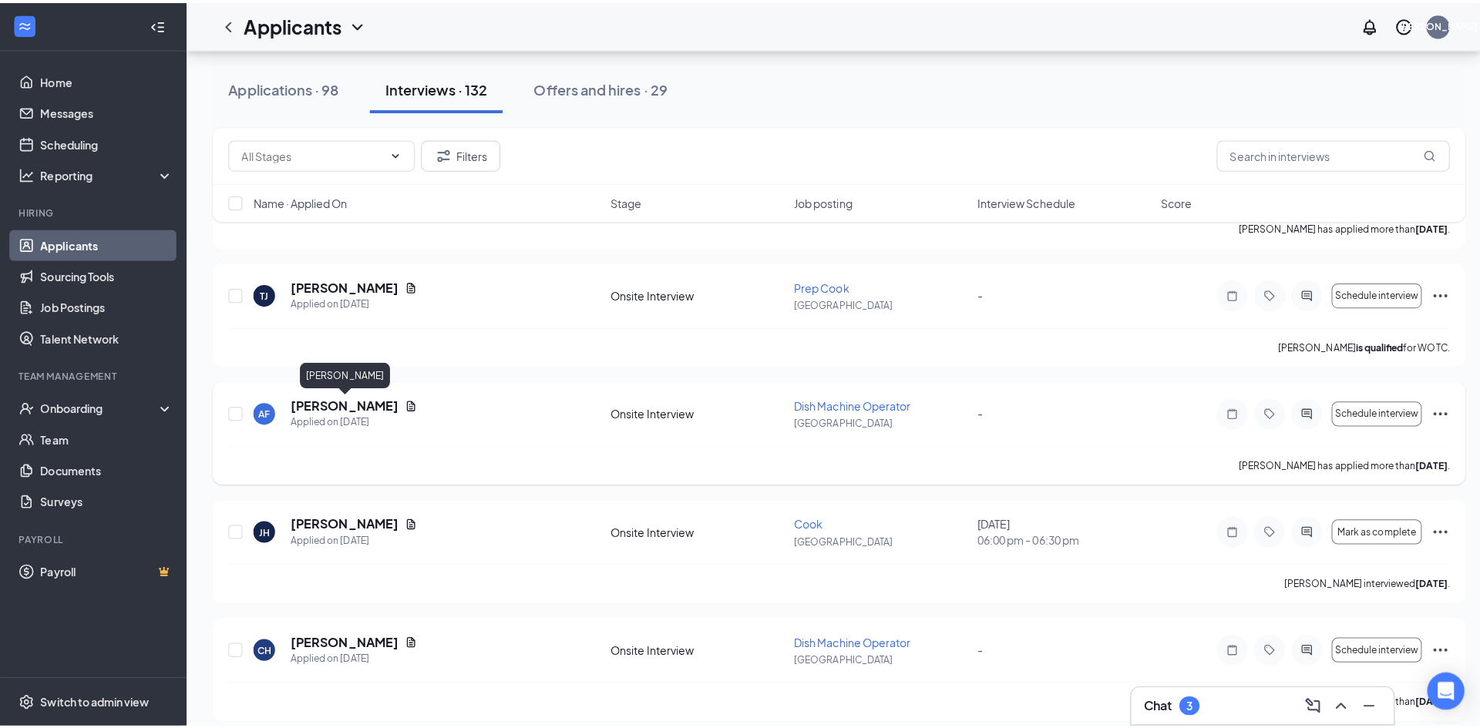
scroll to position [2851, 0]
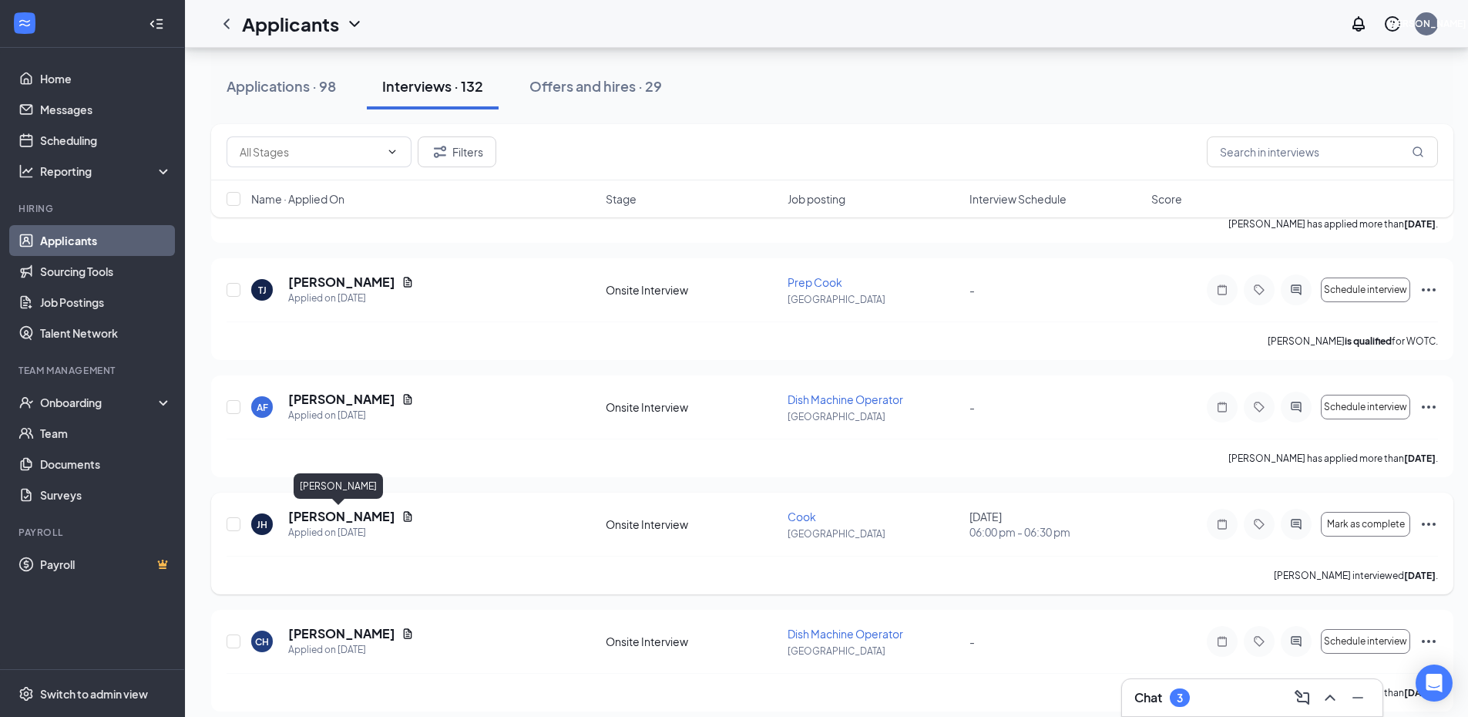
click at [351, 519] on h5 "[PERSON_NAME]" at bounding box center [341, 516] width 107 height 17
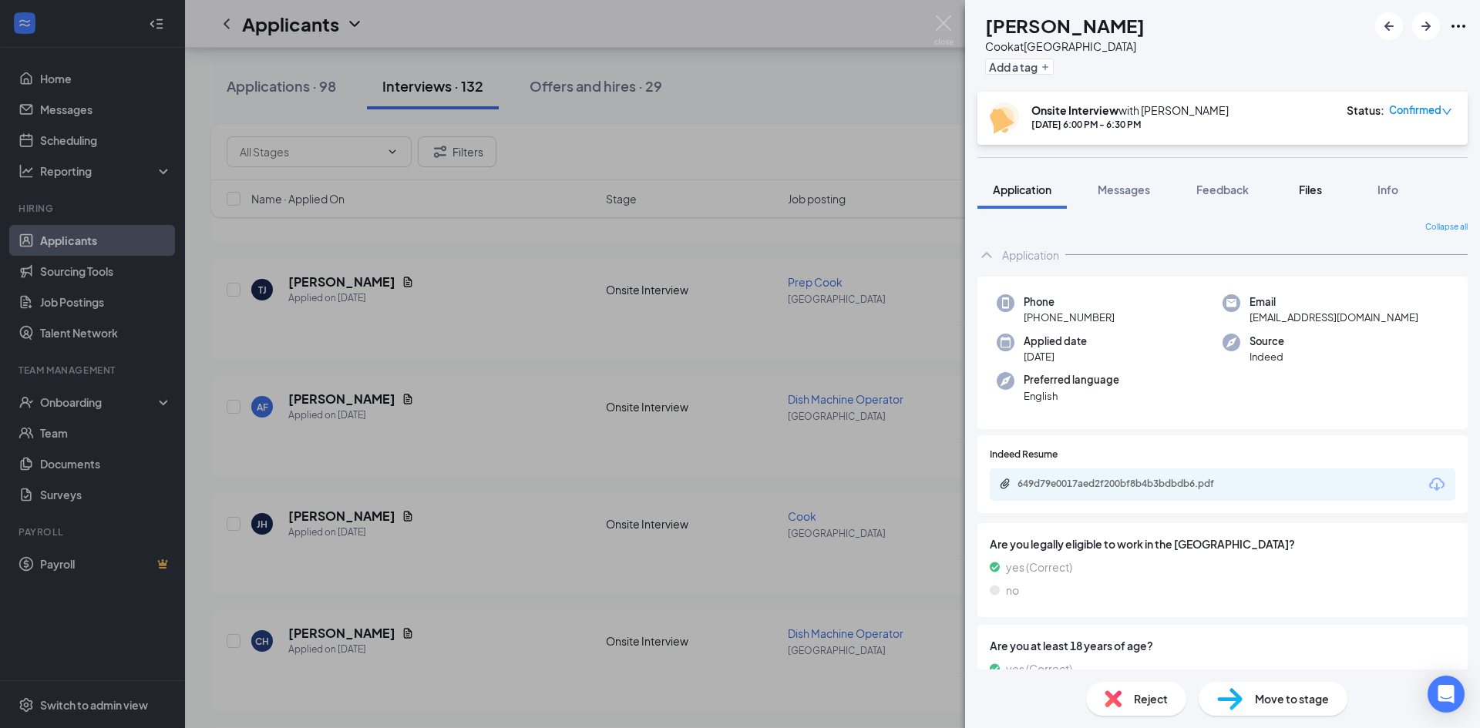
click at [1308, 186] on span "Files" at bounding box center [1310, 190] width 23 height 14
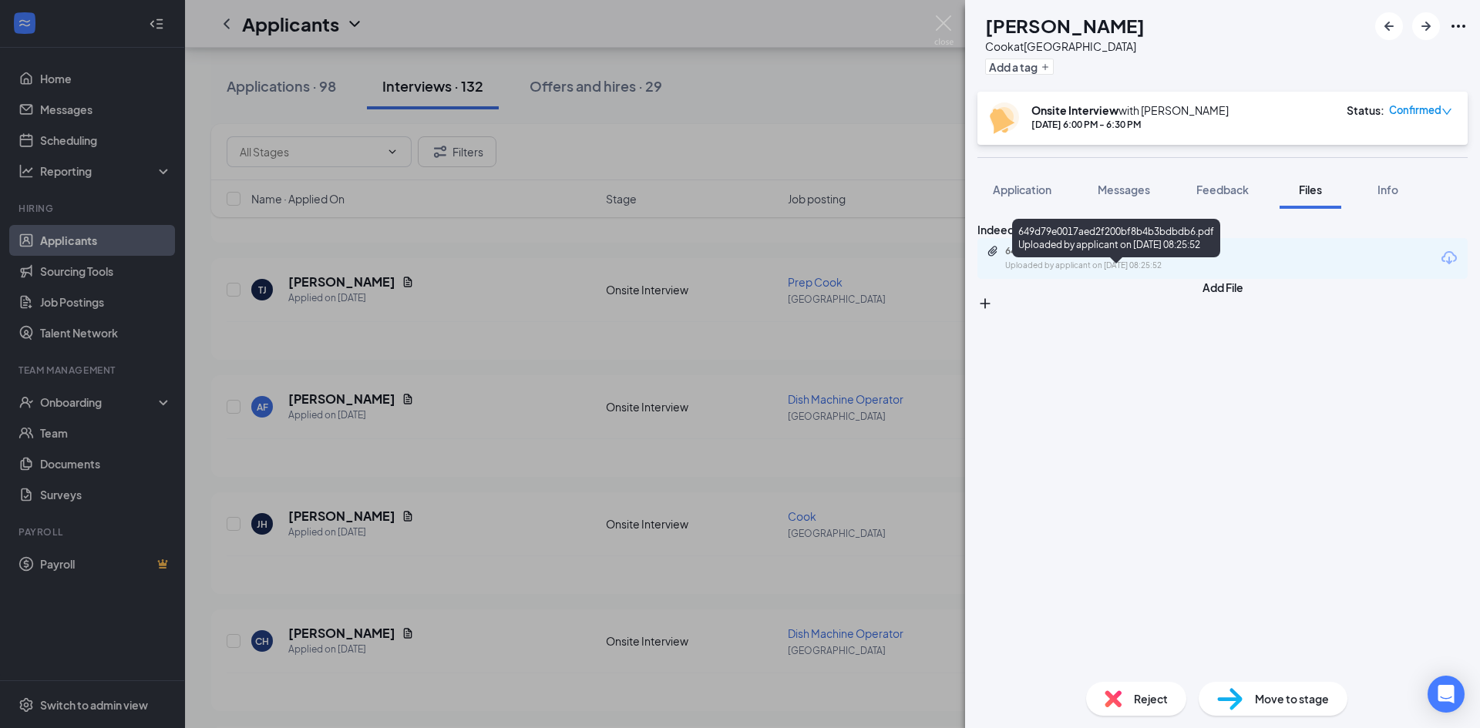
click at [1212, 257] on div "649d79e0017aed2f200bf8b4b3bdbdb6.pdf" at bounding box center [1113, 251] width 216 height 12
click at [1131, 208] on button "Messages" at bounding box center [1123, 189] width 83 height 39
click at [1137, 195] on span "Messages" at bounding box center [1123, 190] width 52 height 14
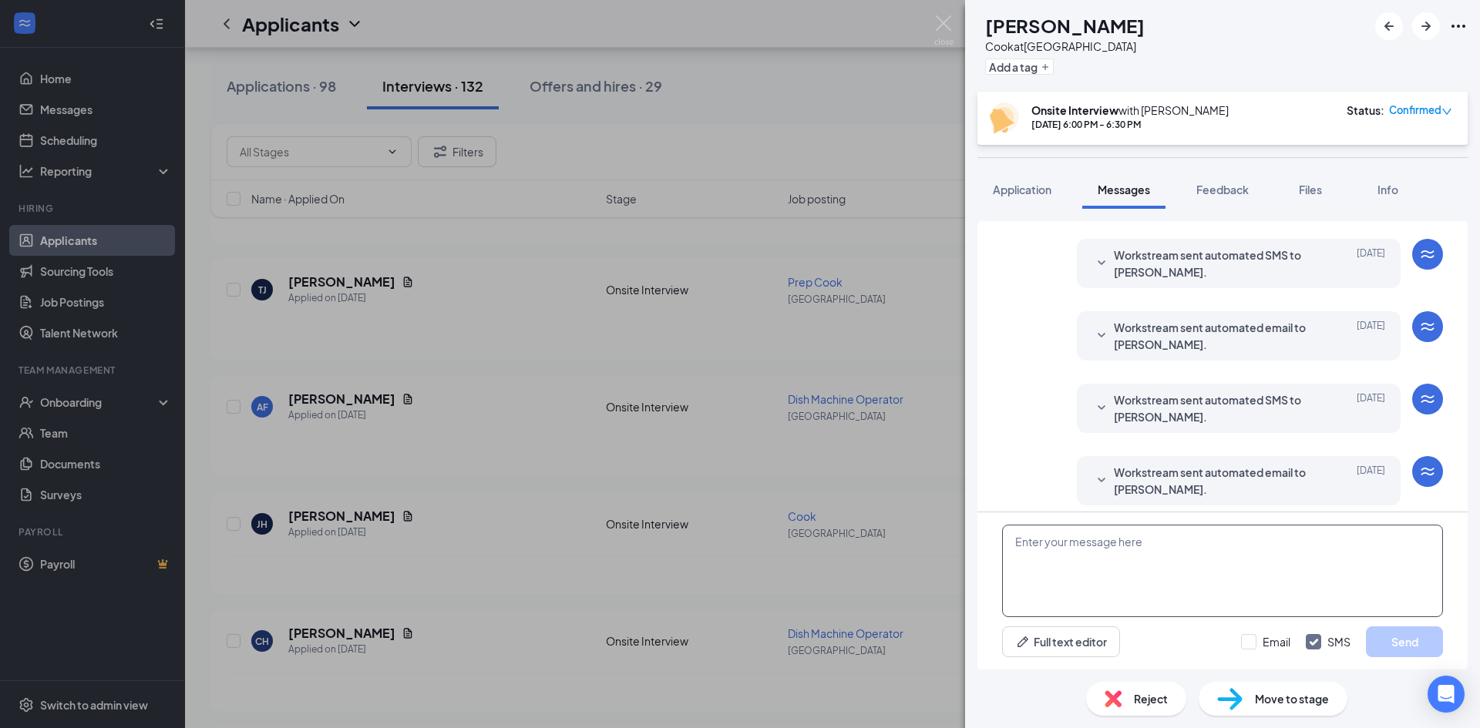
scroll to position [586, 0]
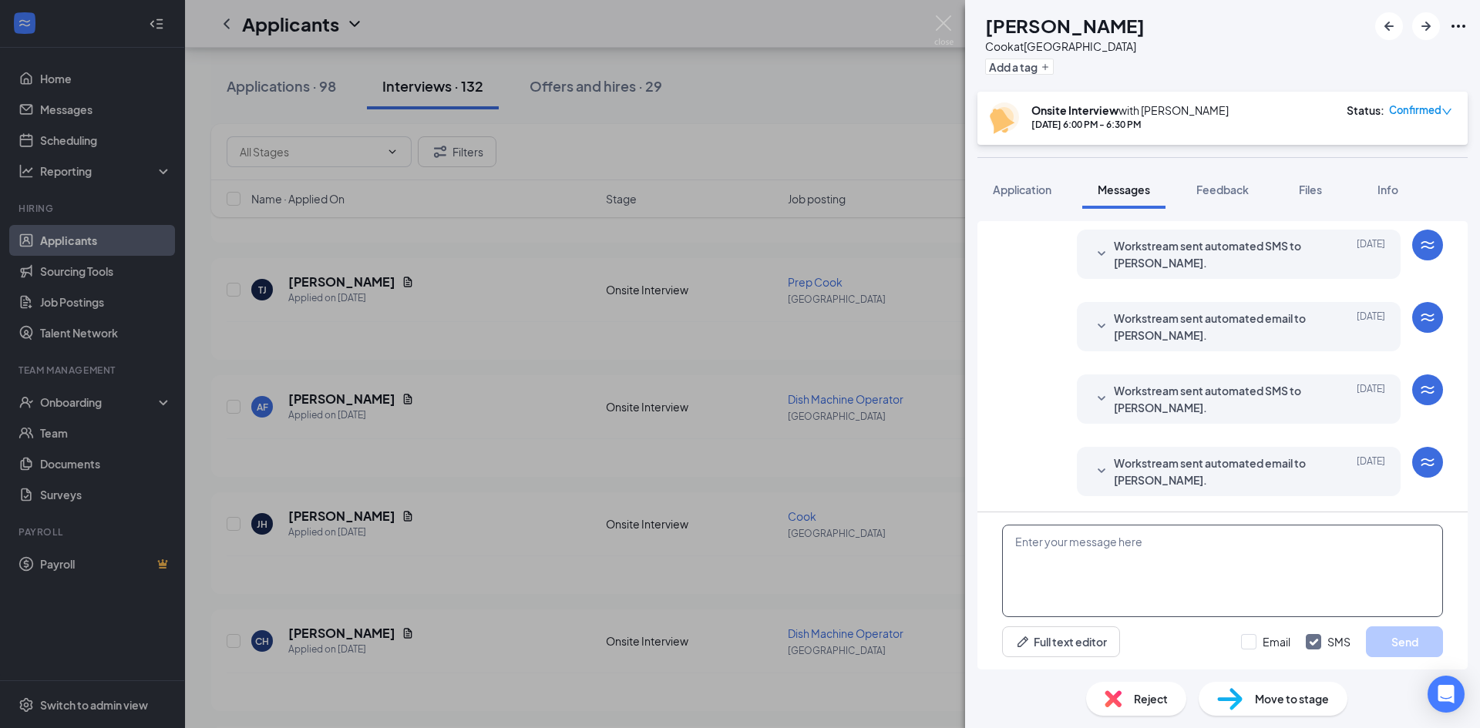
click at [1096, 565] on textarea at bounding box center [1222, 571] width 441 height 92
paste textarea "Please come in [DATE]- [DATE] for an open interview between 5:00 pm - 6.30:pm. …"
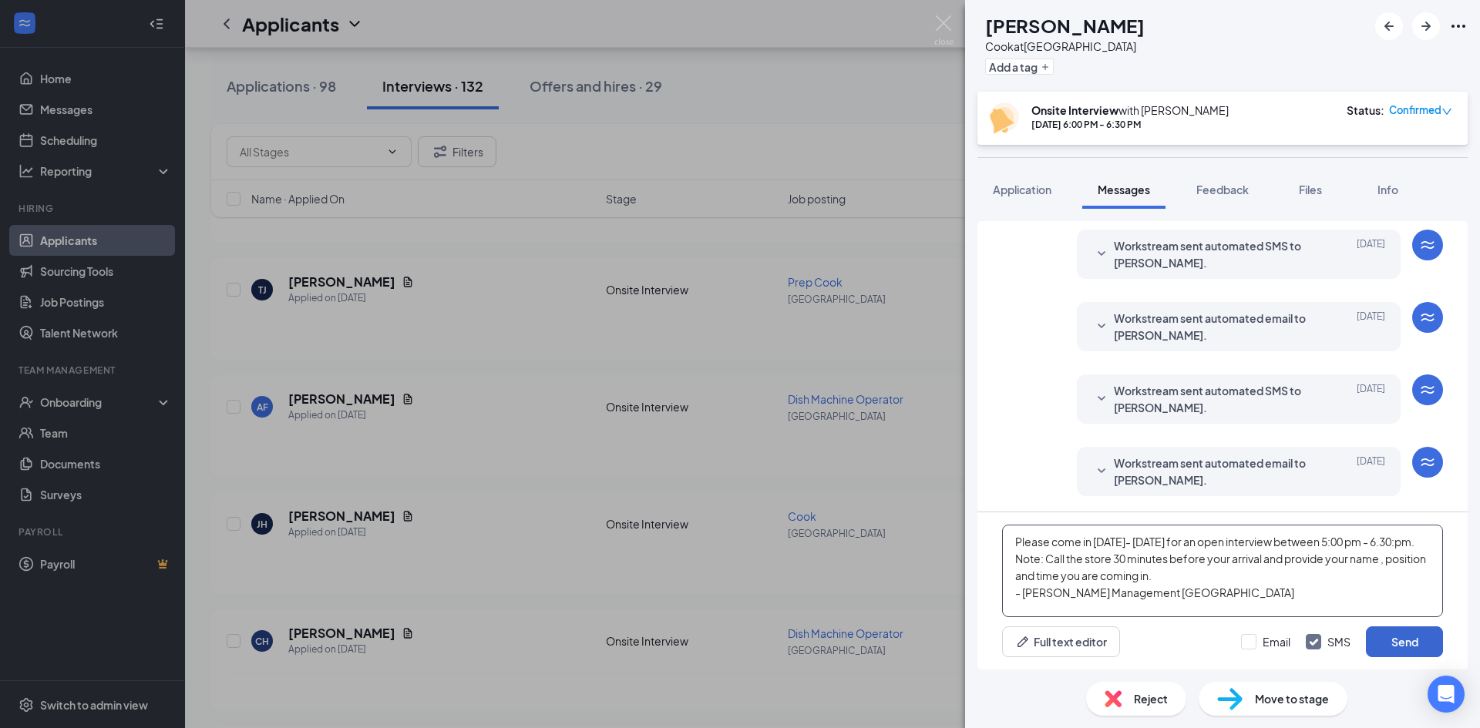
type textarea "Please come in [DATE]- [DATE] for an open interview between 5:00 pm - 6.30:pm. …"
click at [1410, 640] on button "Send" at bounding box center [1404, 642] width 77 height 31
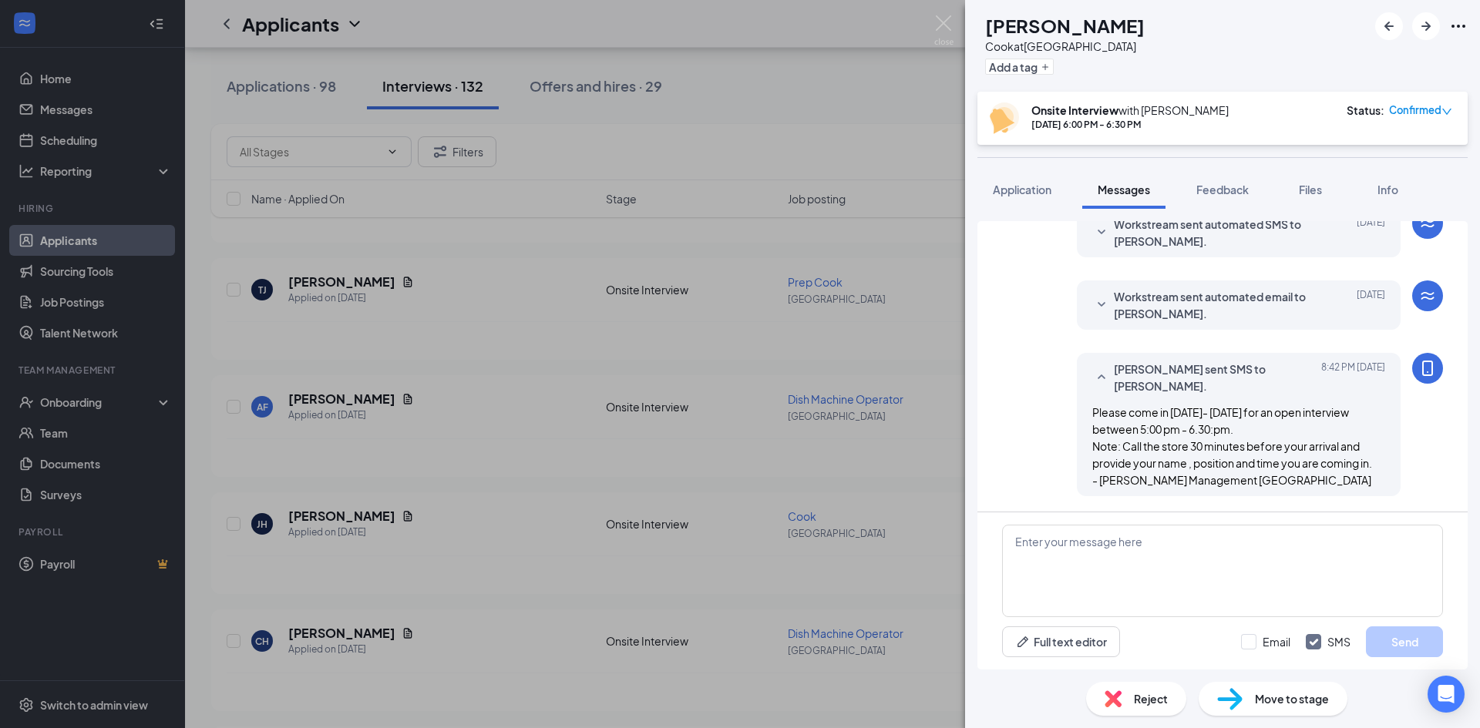
scroll to position [753, 0]
click at [939, 18] on img at bounding box center [943, 30] width 19 height 30
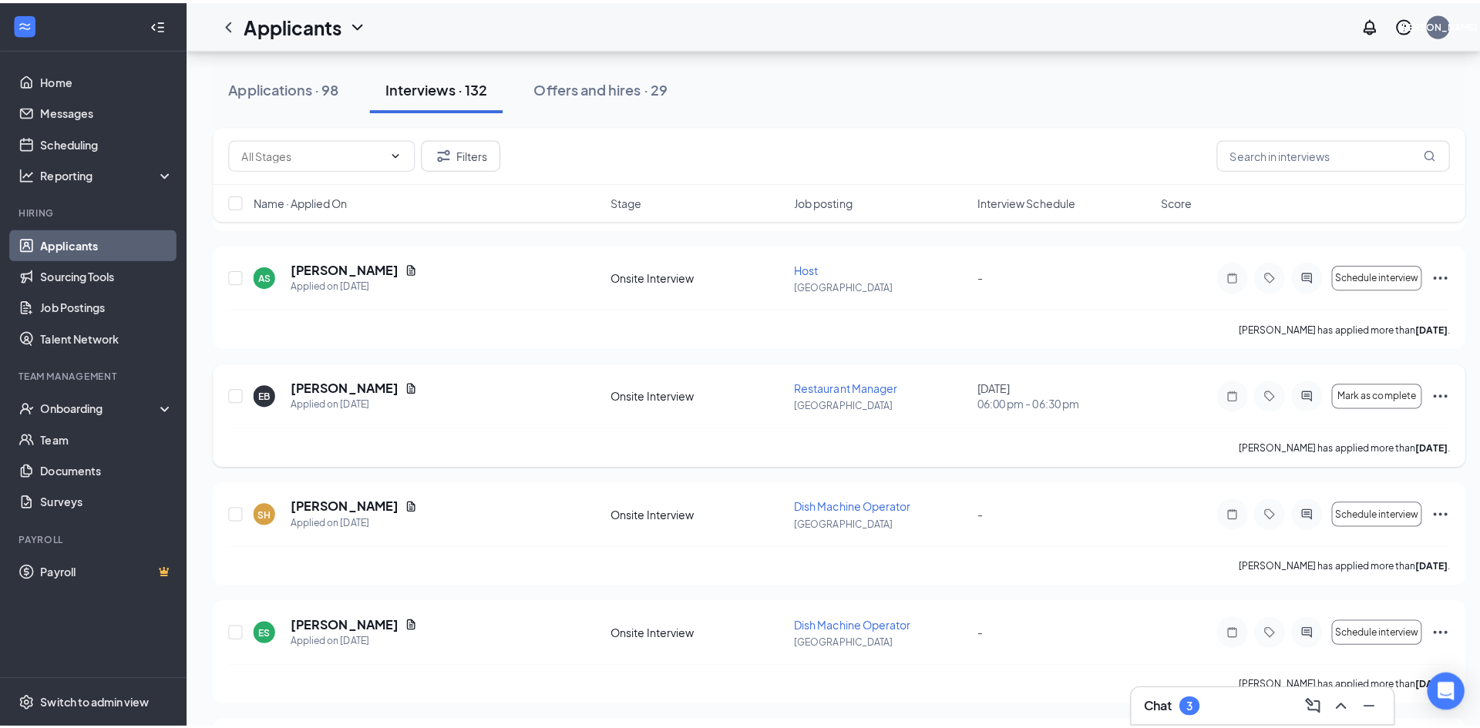
scroll to position [3468, 0]
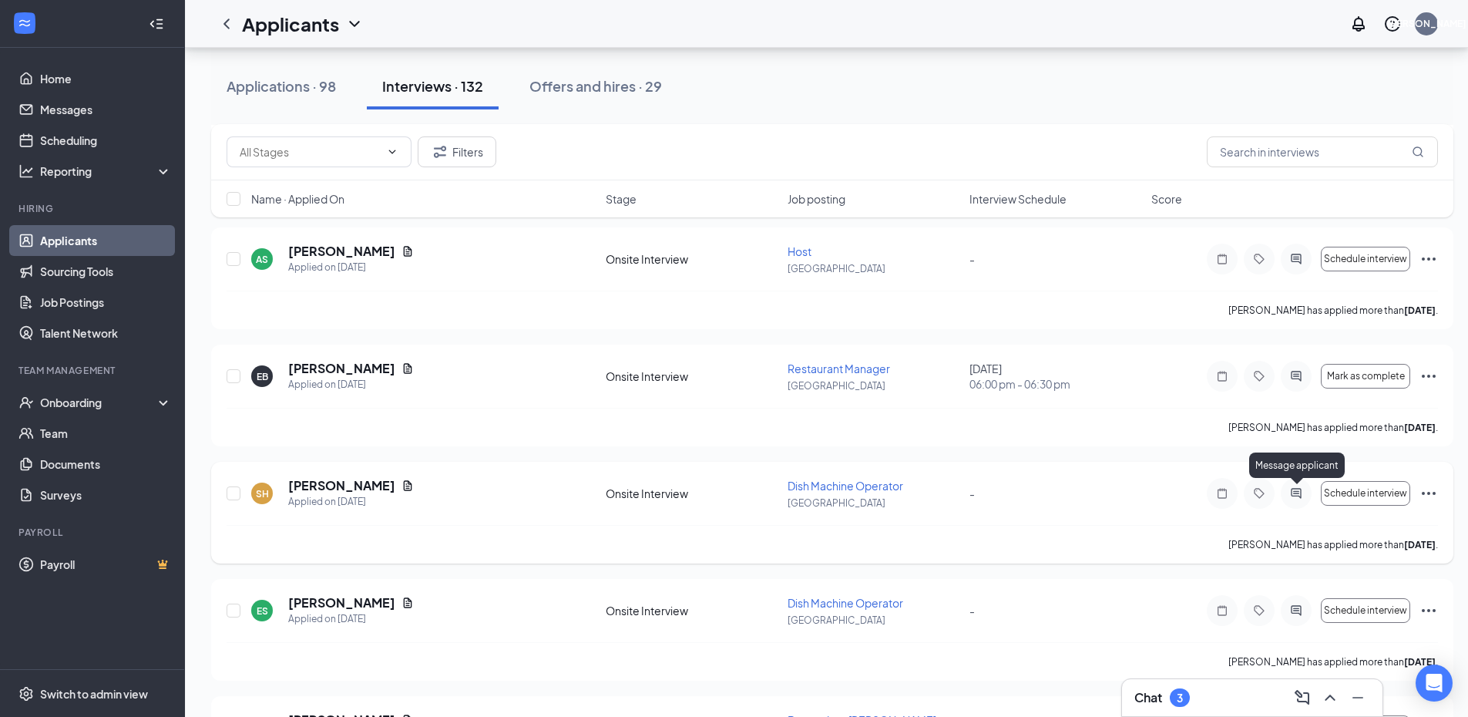
click at [1297, 490] on icon "ActiveChat" at bounding box center [1296, 493] width 18 height 12
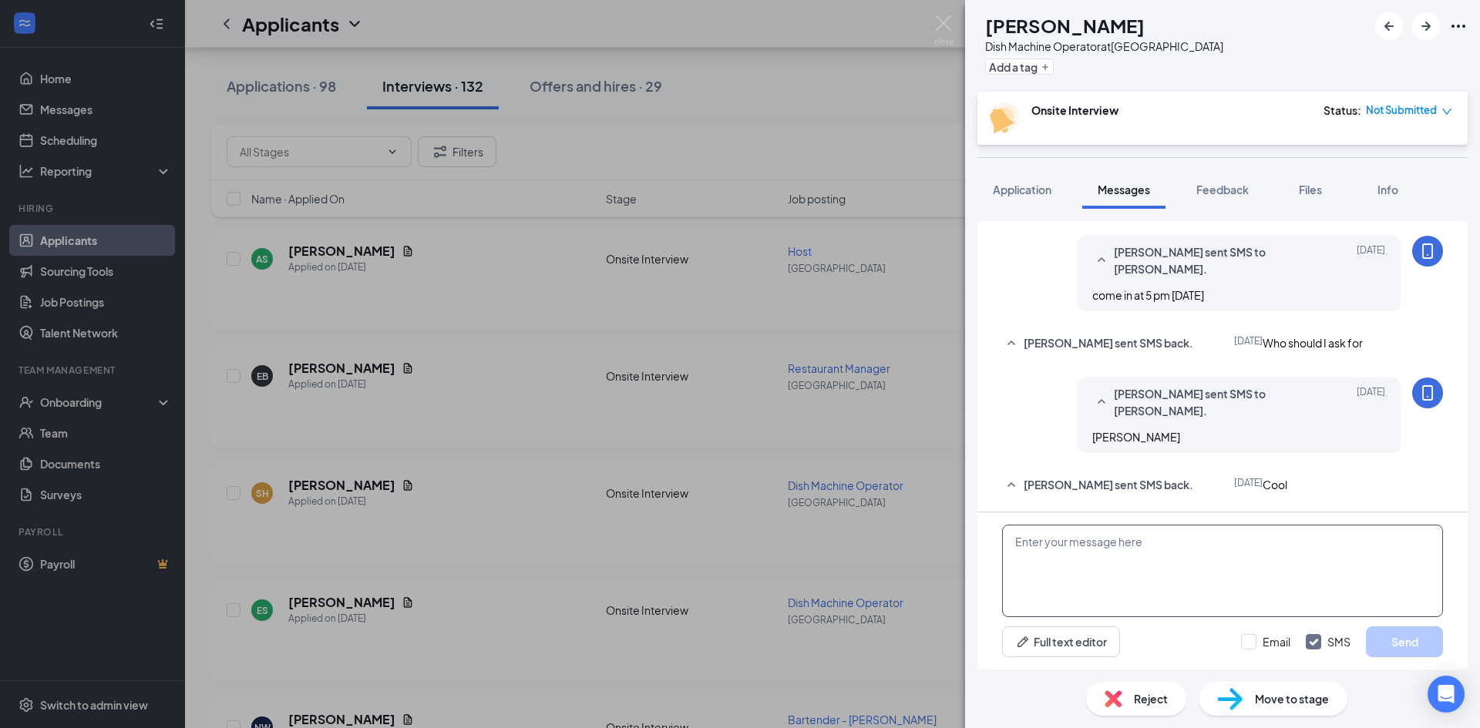
scroll to position [653, 0]
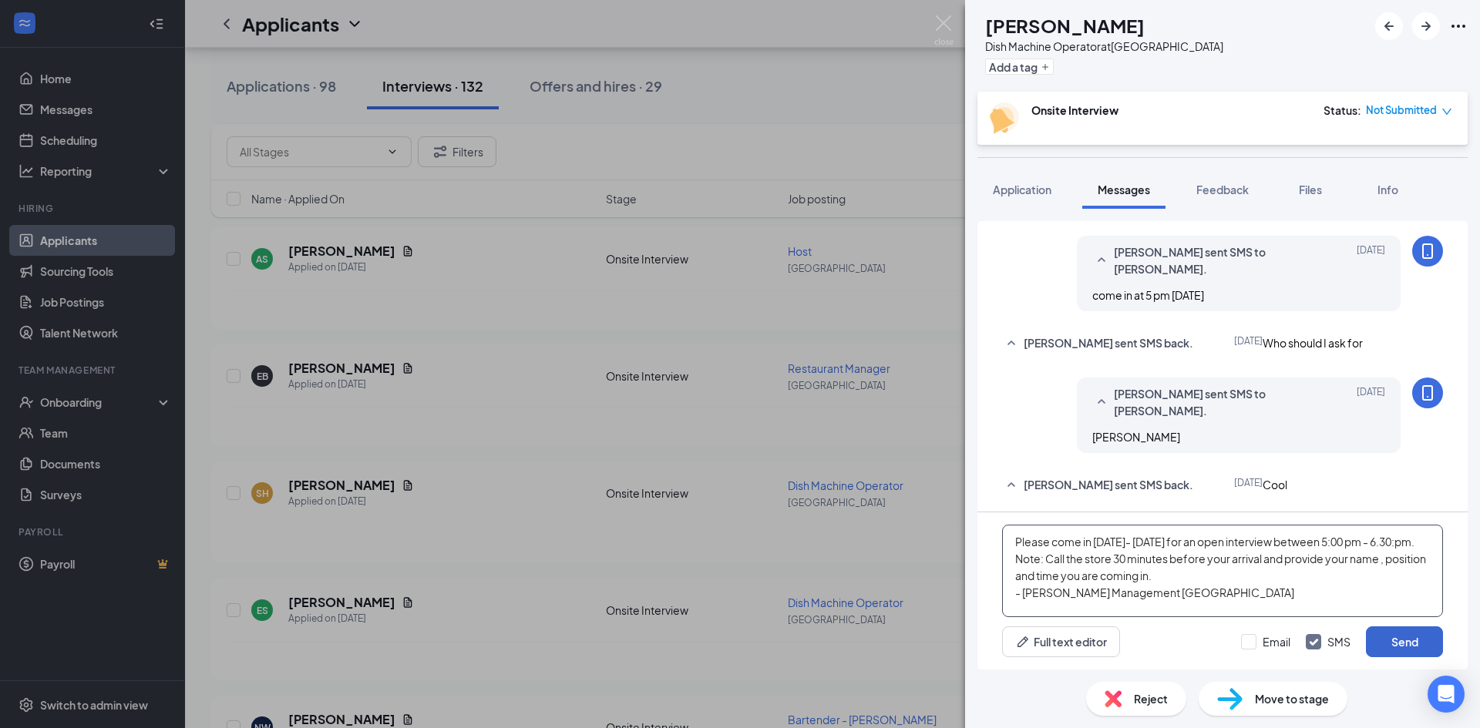
type textarea "Please come in [DATE]- [DATE] for an open interview between 5:00 pm - 6.30:pm. …"
drag, startPoint x: 1403, startPoint y: 639, endPoint x: 1336, endPoint y: 630, distance: 68.4
click at [1403, 638] on button "Send" at bounding box center [1404, 642] width 77 height 31
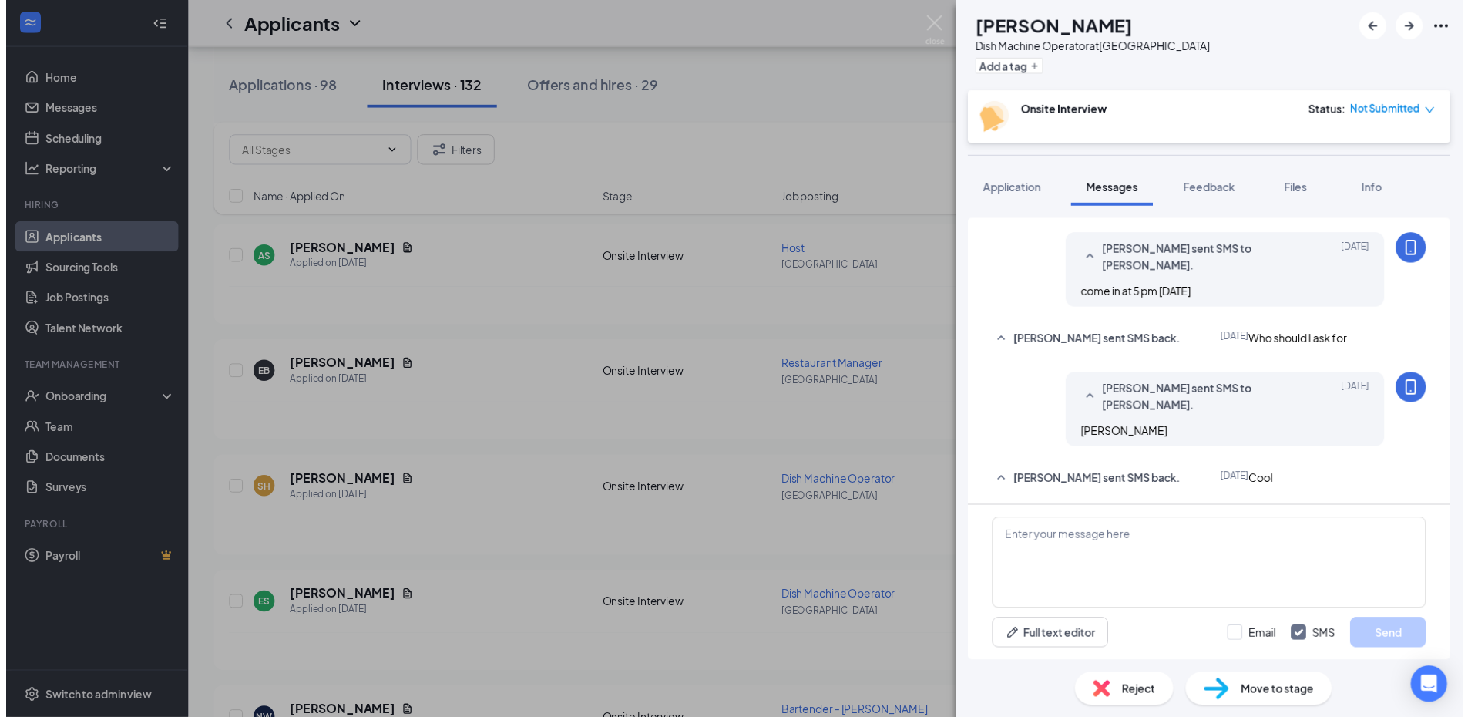
scroll to position [693, 0]
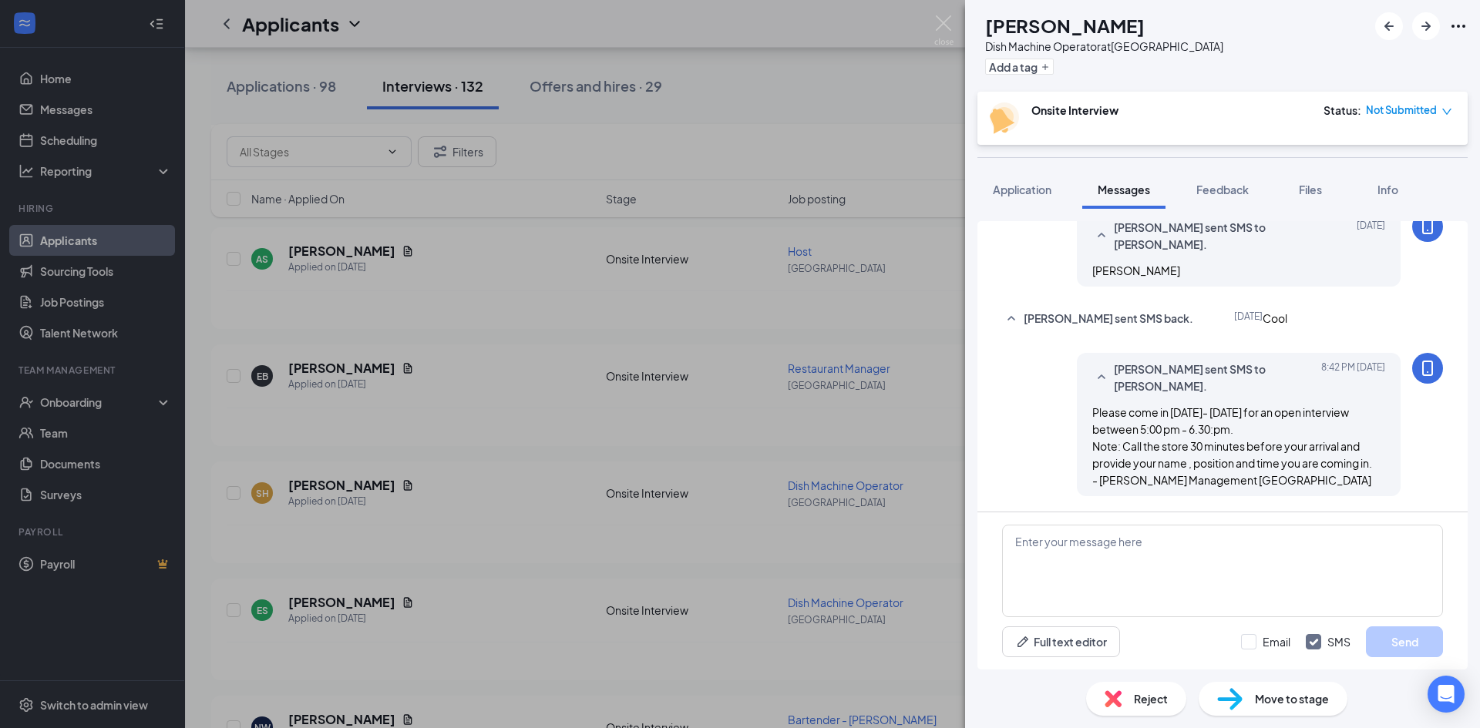
click at [523, 606] on div "SH [PERSON_NAME] Dish Machine Operator at [GEOGRAPHIC_DATA] Add a tag Onsite In…" at bounding box center [740, 364] width 1480 height 728
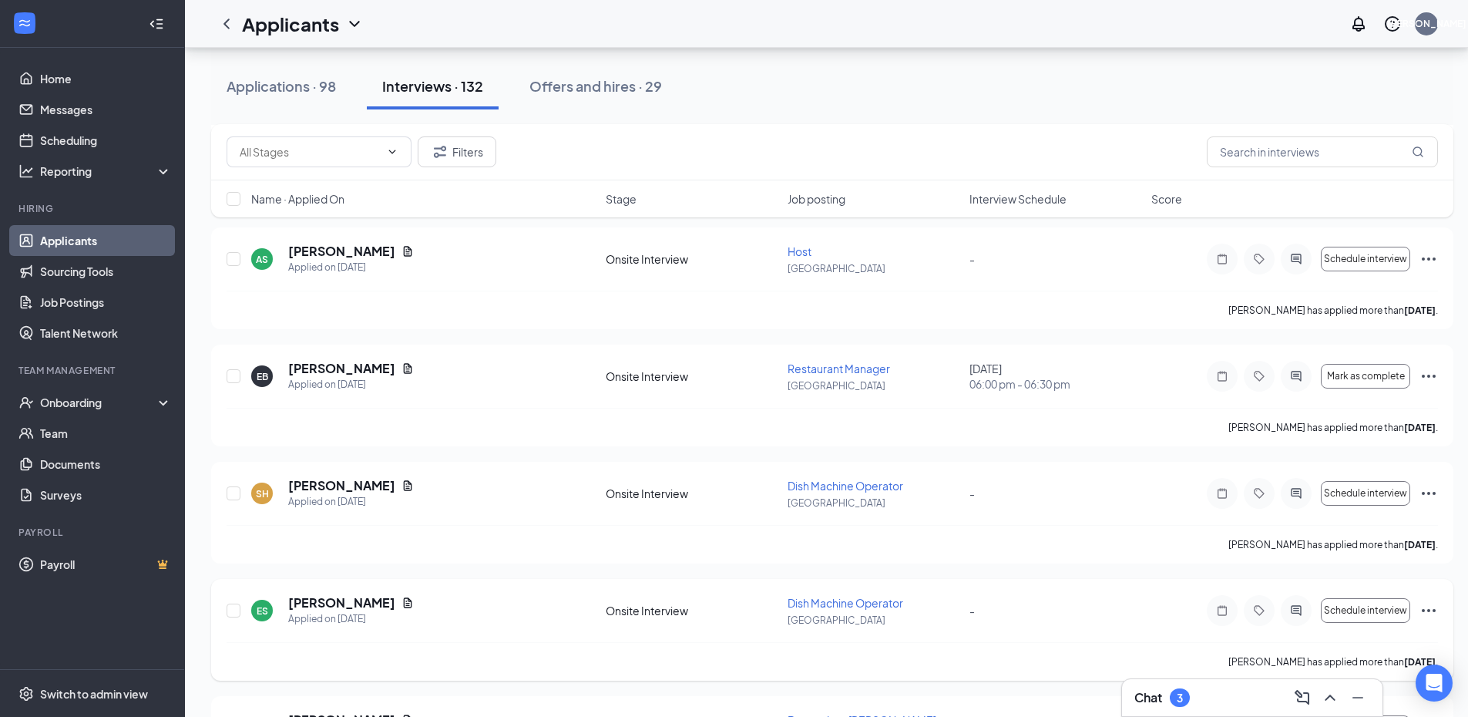
click at [501, 613] on div "ES [PERSON_NAME] Applied on [DATE]" at bounding box center [423, 610] width 345 height 32
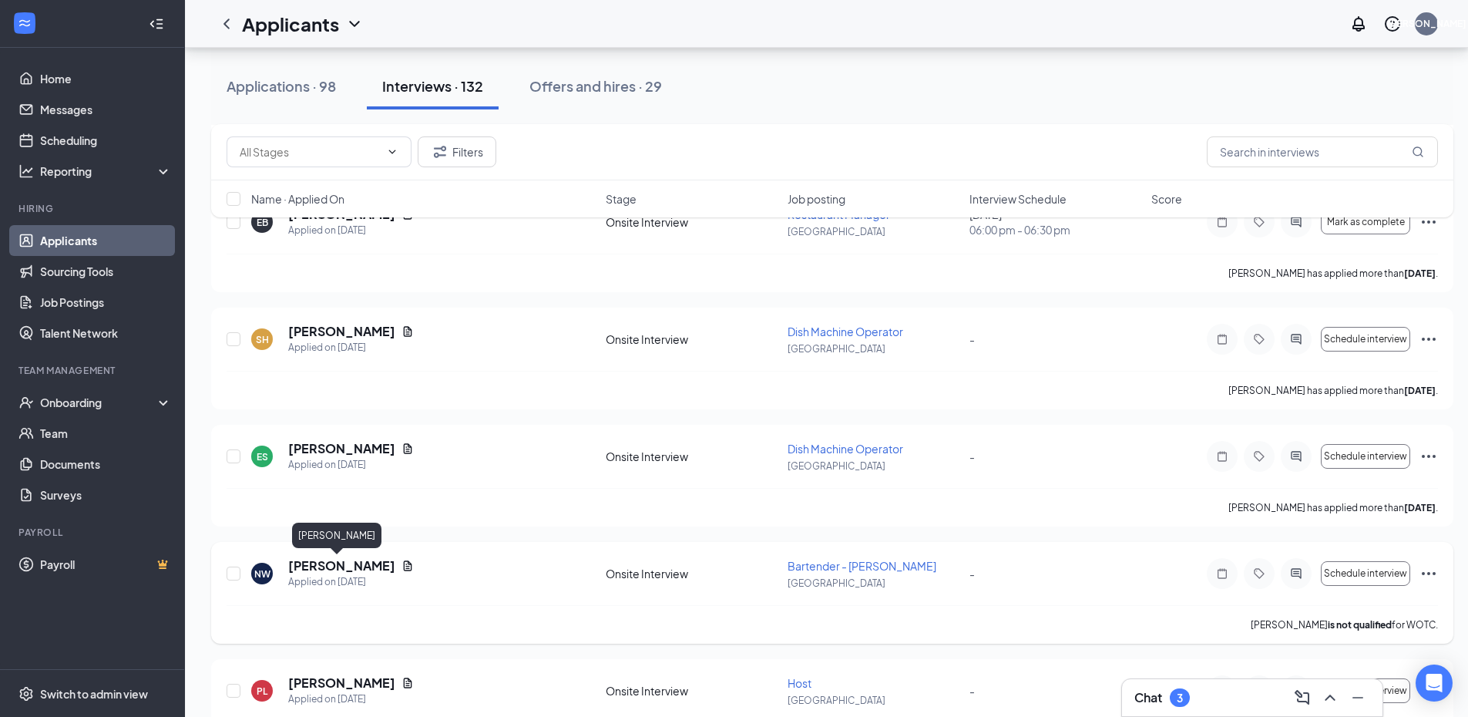
click at [308, 565] on h5 "[PERSON_NAME]" at bounding box center [341, 565] width 107 height 17
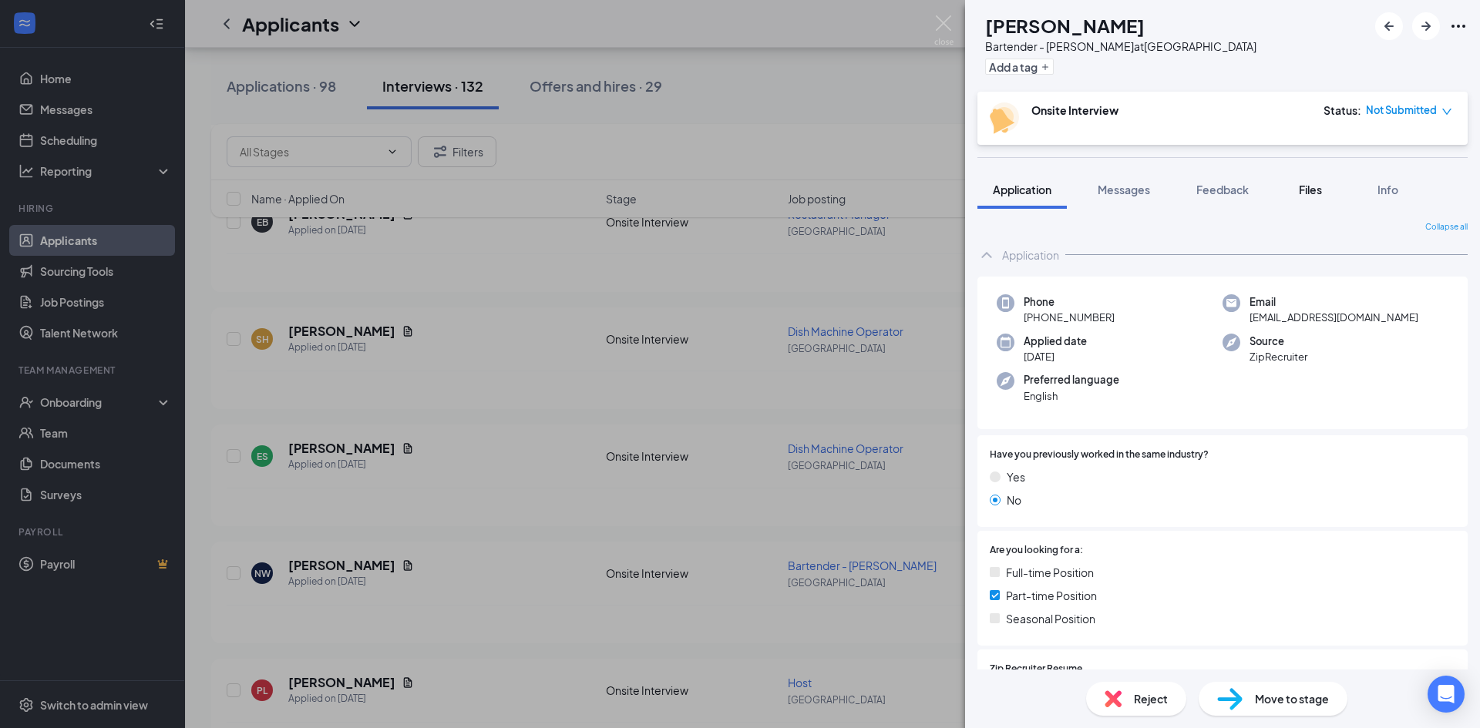
click at [1309, 192] on span "Files" at bounding box center [1310, 190] width 23 height 14
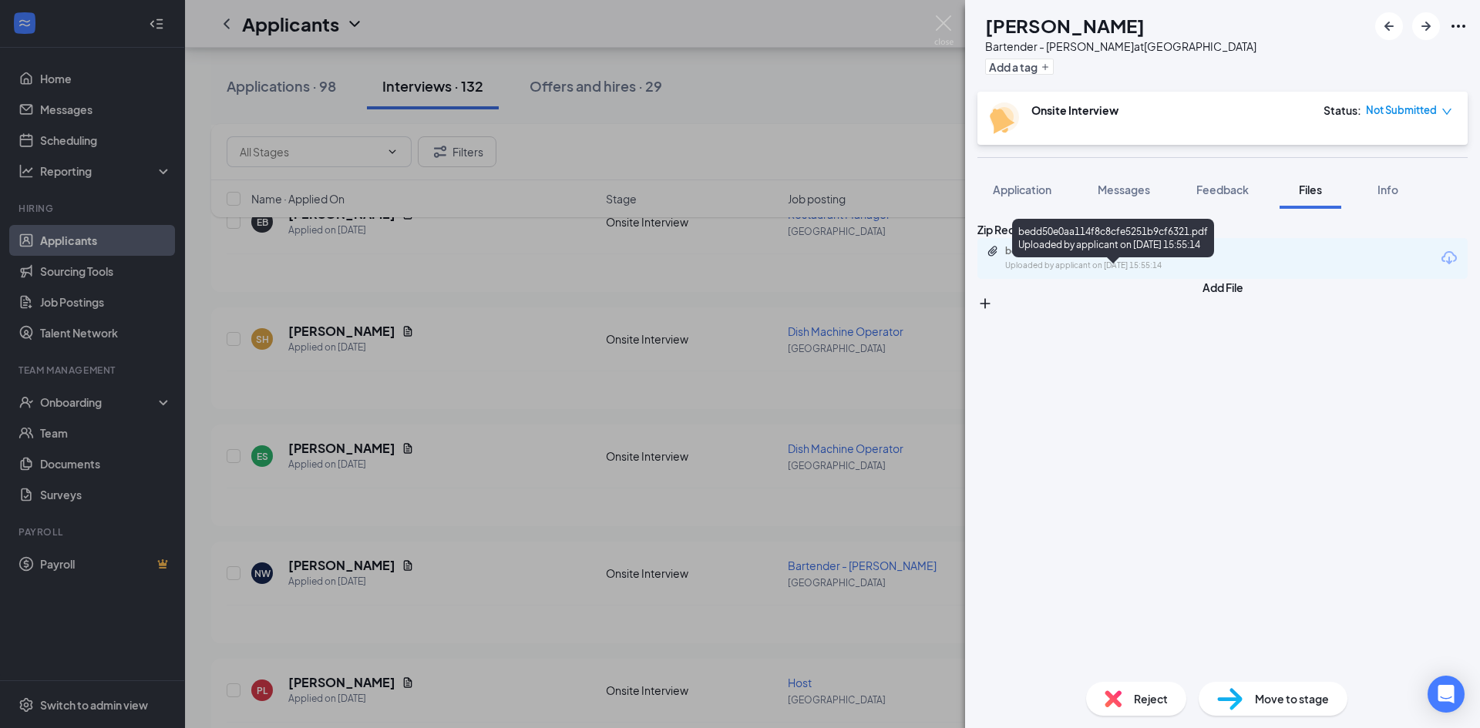
click at [1131, 272] on div "Uploaded by applicant on [DATE] 15:55:14" at bounding box center [1120, 266] width 231 height 12
click at [541, 523] on div "NW [PERSON_NAME] Bartender - [PERSON_NAME] at [GEOGRAPHIC_DATA] Add a tag Onsit…" at bounding box center [740, 364] width 1480 height 728
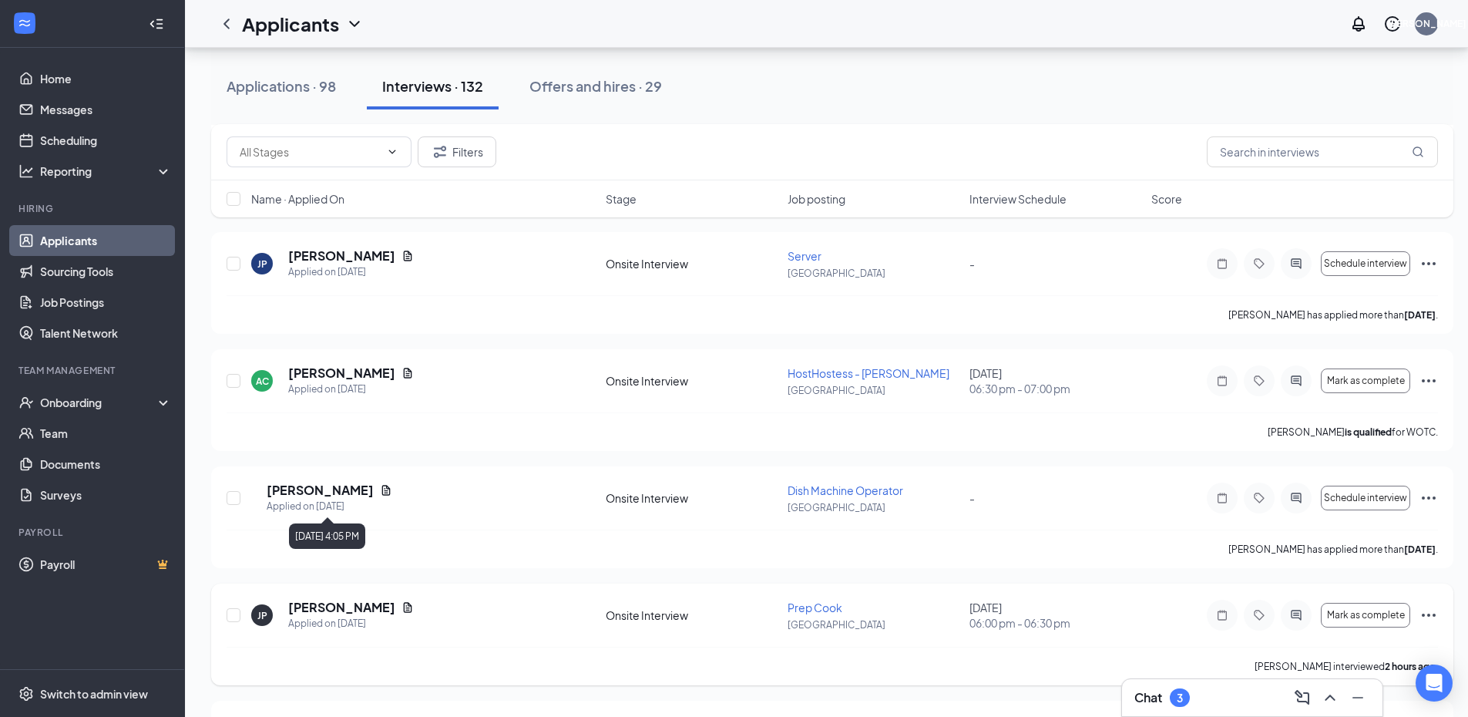
scroll to position [4316, 0]
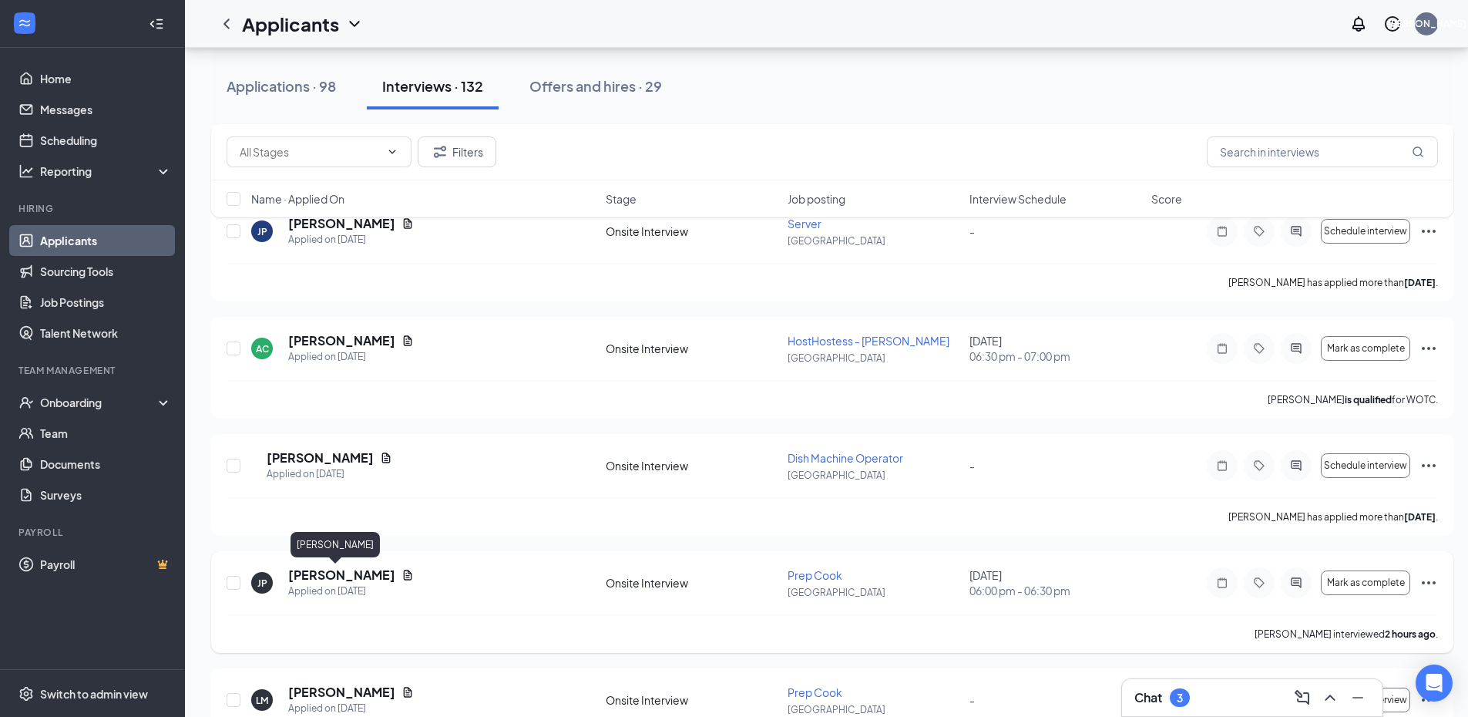
click at [319, 570] on h5 "[PERSON_NAME]" at bounding box center [341, 574] width 107 height 17
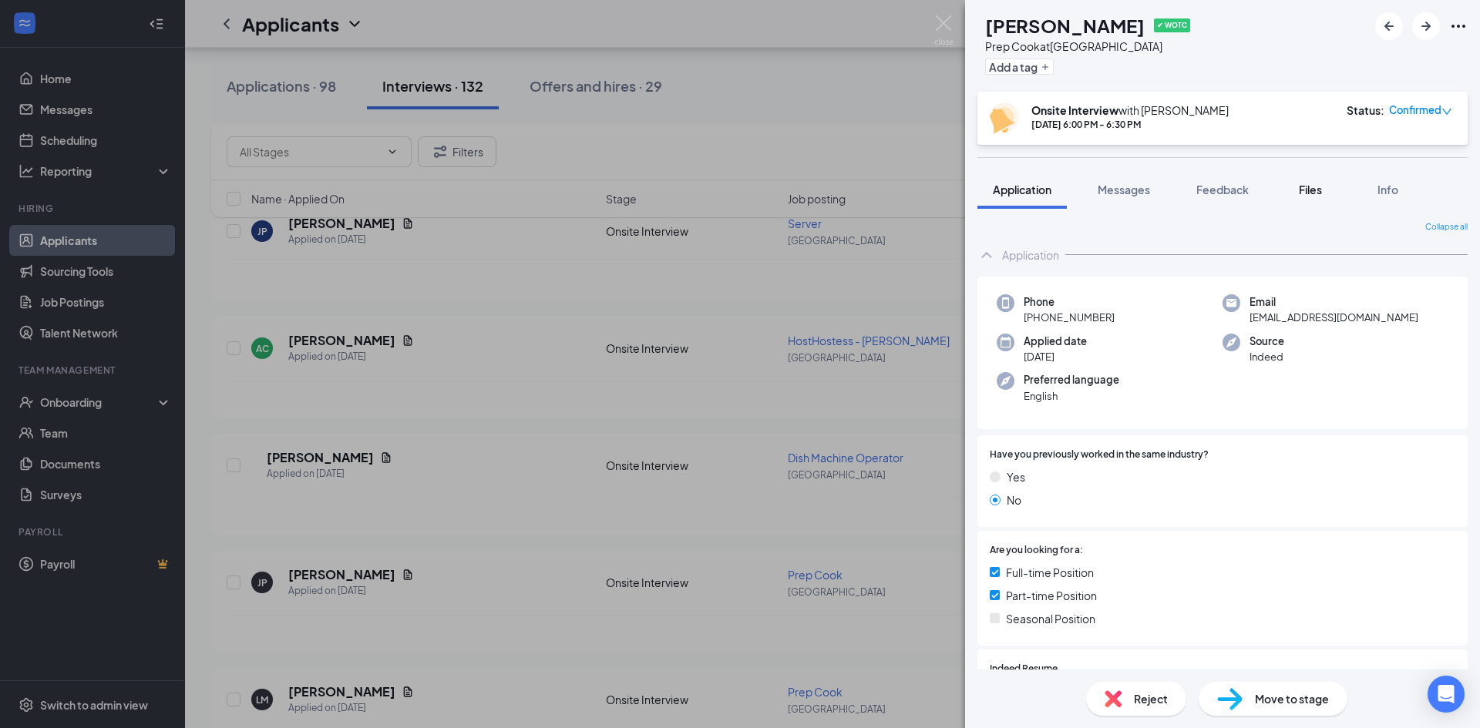
click at [1309, 194] on span "Files" at bounding box center [1310, 190] width 23 height 14
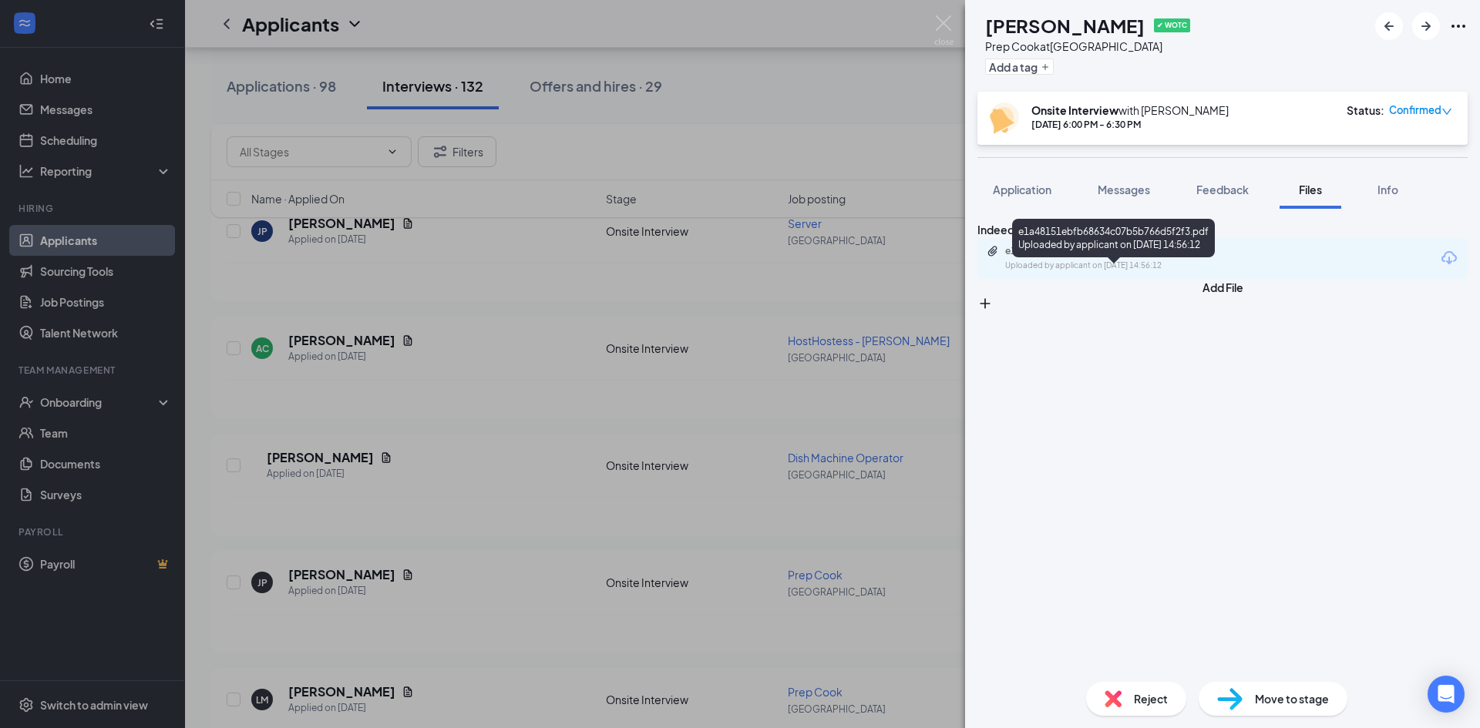
click at [1115, 272] on div "Uploaded by applicant on [DATE] 14:56:12" at bounding box center [1120, 266] width 231 height 12
click at [582, 523] on div "JP [PERSON_NAME] ✔ WOTC Prep Cook at [GEOGRAPHIC_DATA] Add a tag Onsite Intervi…" at bounding box center [740, 364] width 1480 height 728
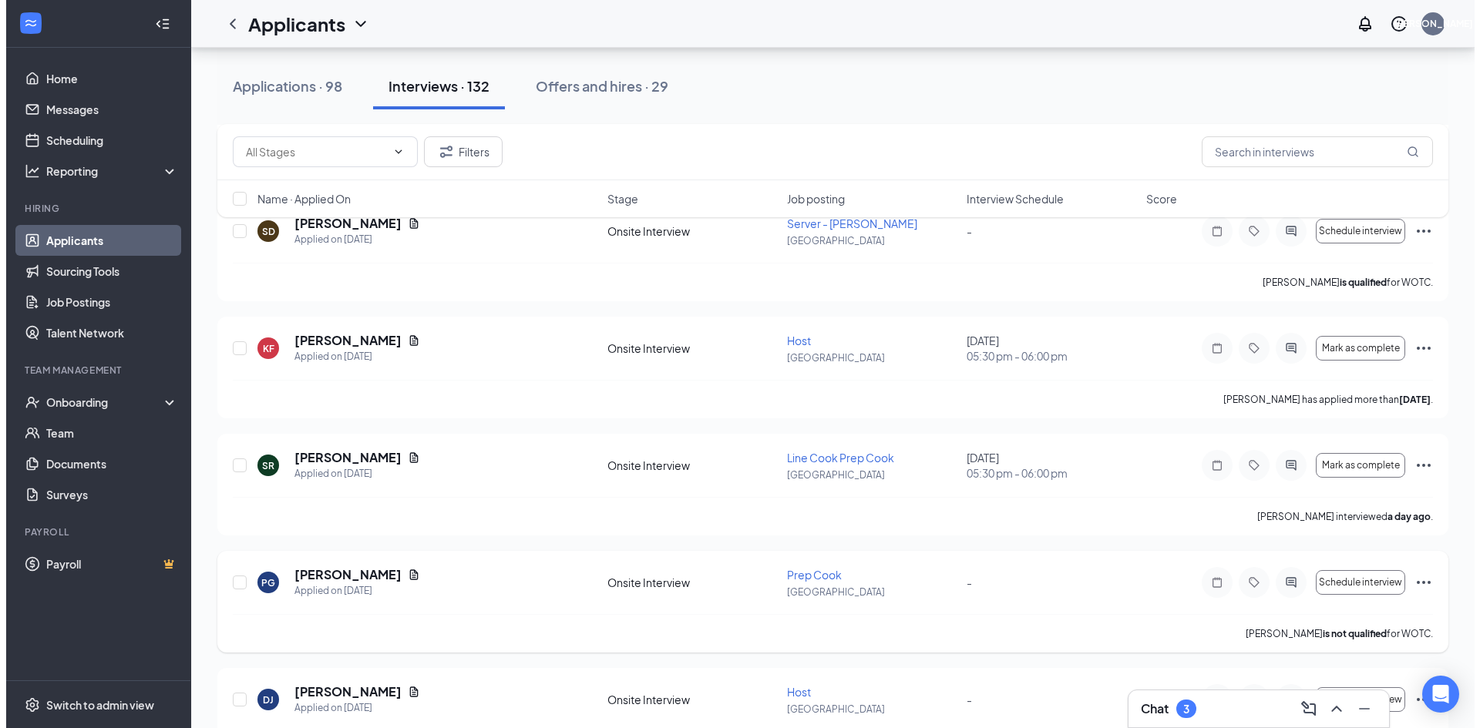
scroll to position [1156, 0]
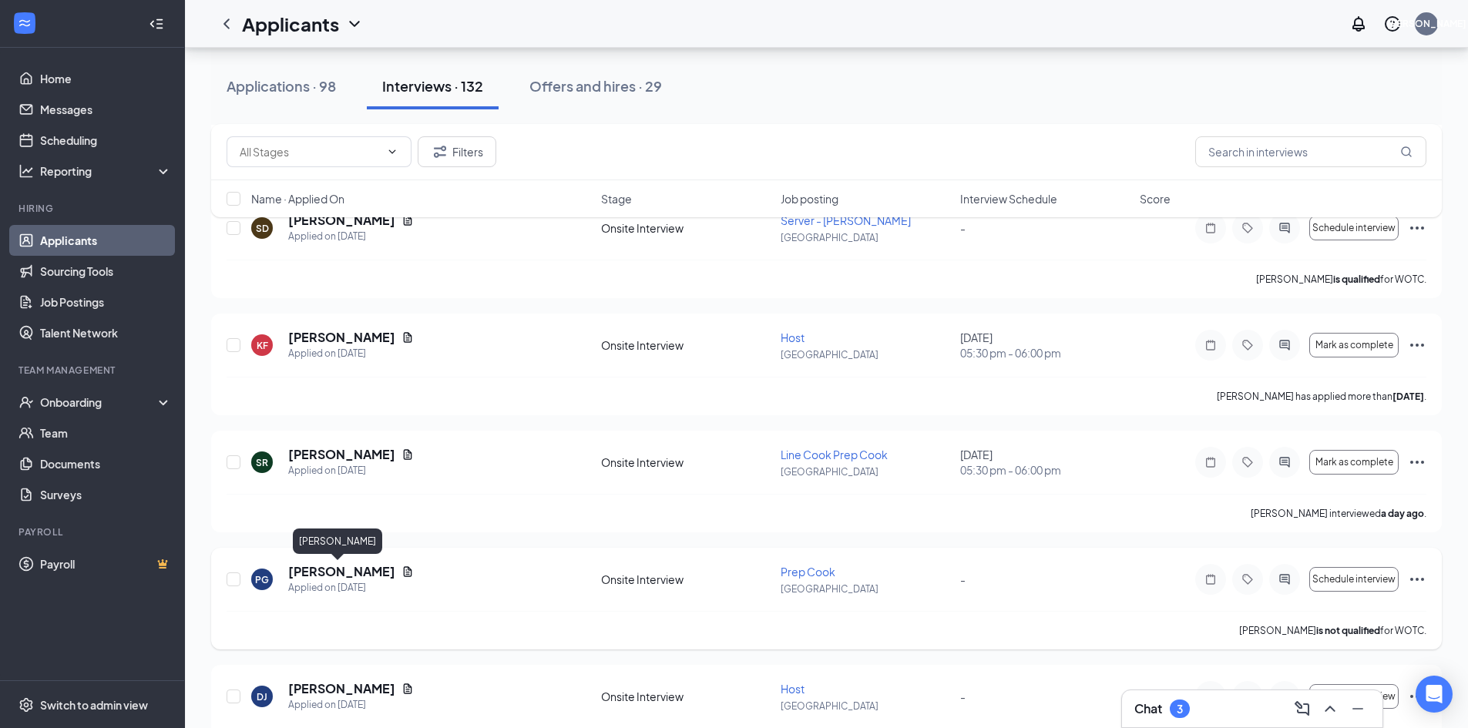
click at [362, 576] on h5 "[PERSON_NAME]" at bounding box center [341, 571] width 107 height 17
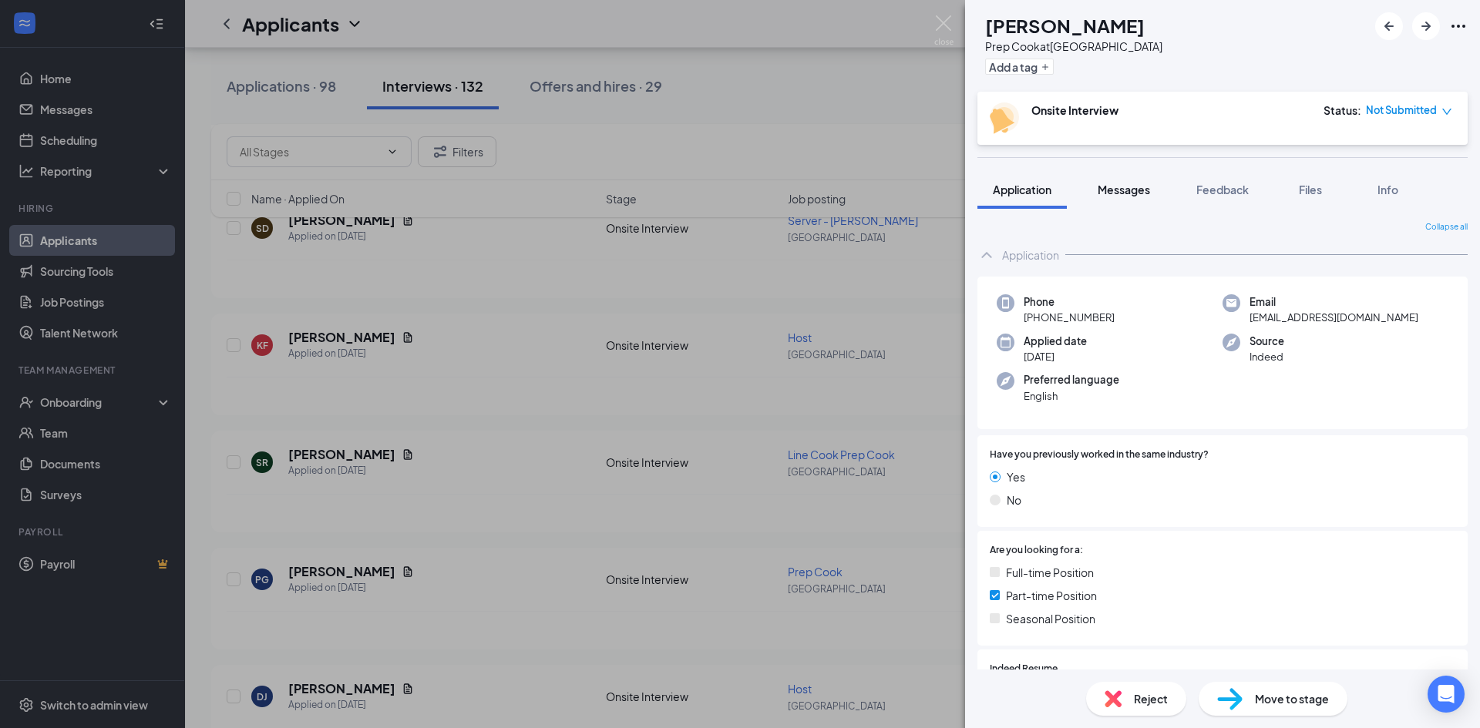
click at [1131, 193] on span "Messages" at bounding box center [1123, 190] width 52 height 14
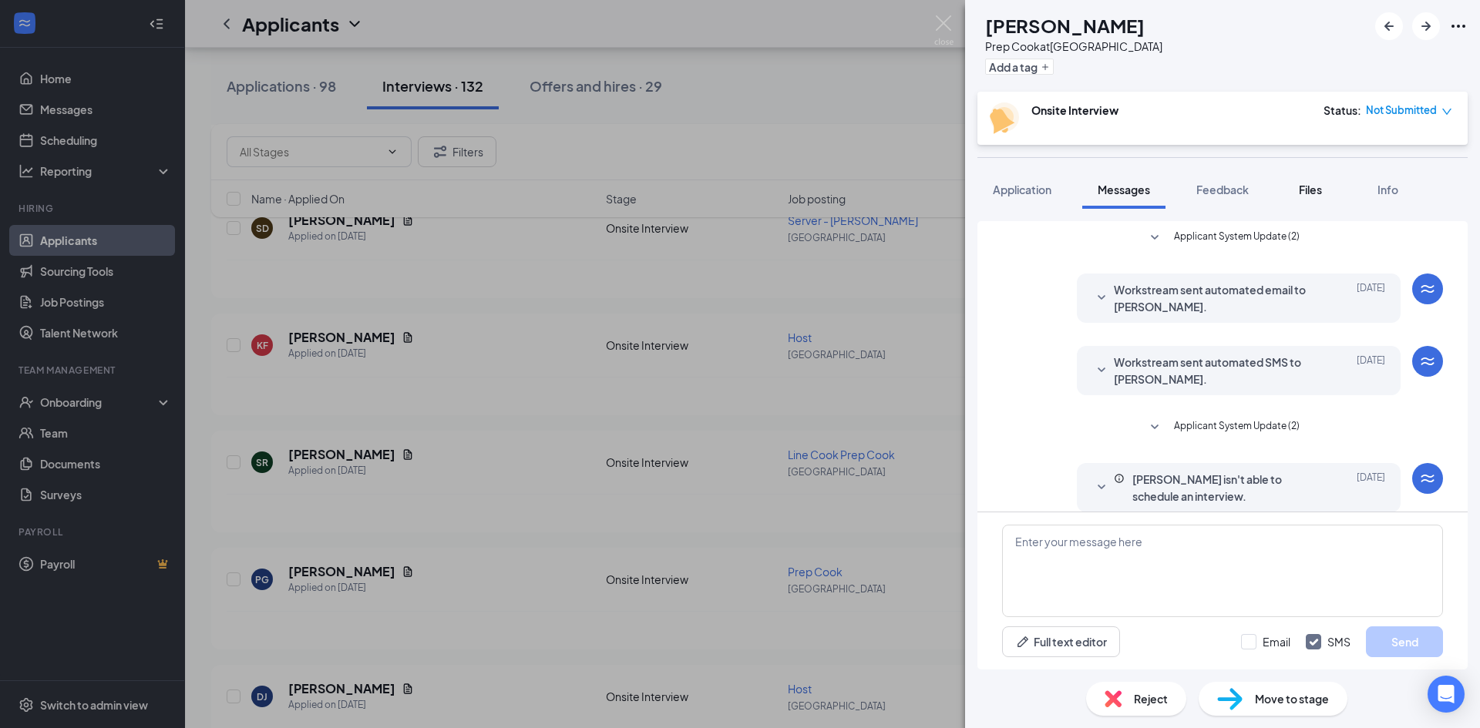
click at [1304, 194] on span "Files" at bounding box center [1310, 190] width 23 height 14
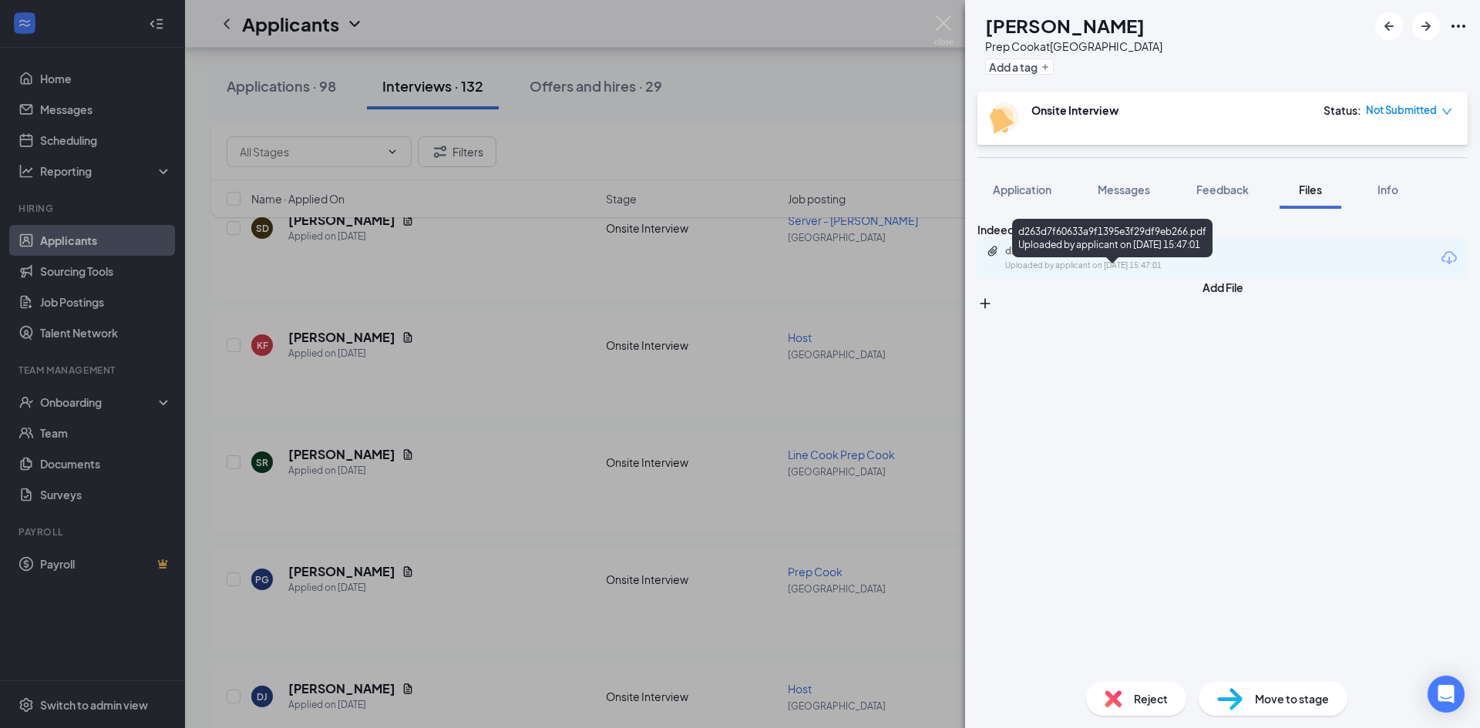
click at [1087, 272] on div "Uploaded by applicant on [DATE] 15:47:01" at bounding box center [1120, 266] width 231 height 12
click at [487, 462] on div "PG [PERSON_NAME] Prep Cook at [GEOGRAPHIC_DATA] Add a tag Onsite Interview Stat…" at bounding box center [740, 364] width 1480 height 728
click at [509, 531] on div "[PERSON_NAME] interviewed a day ago ." at bounding box center [832, 513] width 1211 height 39
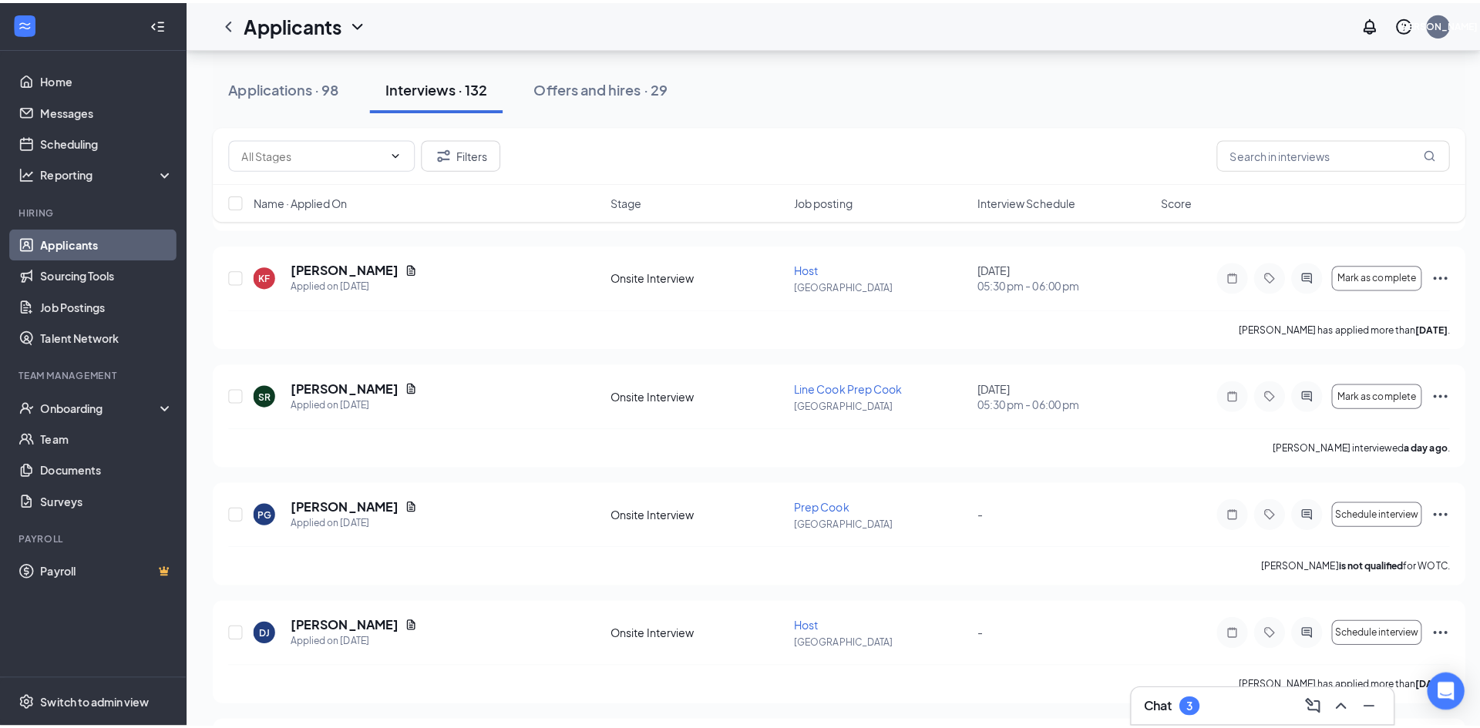
scroll to position [1387, 0]
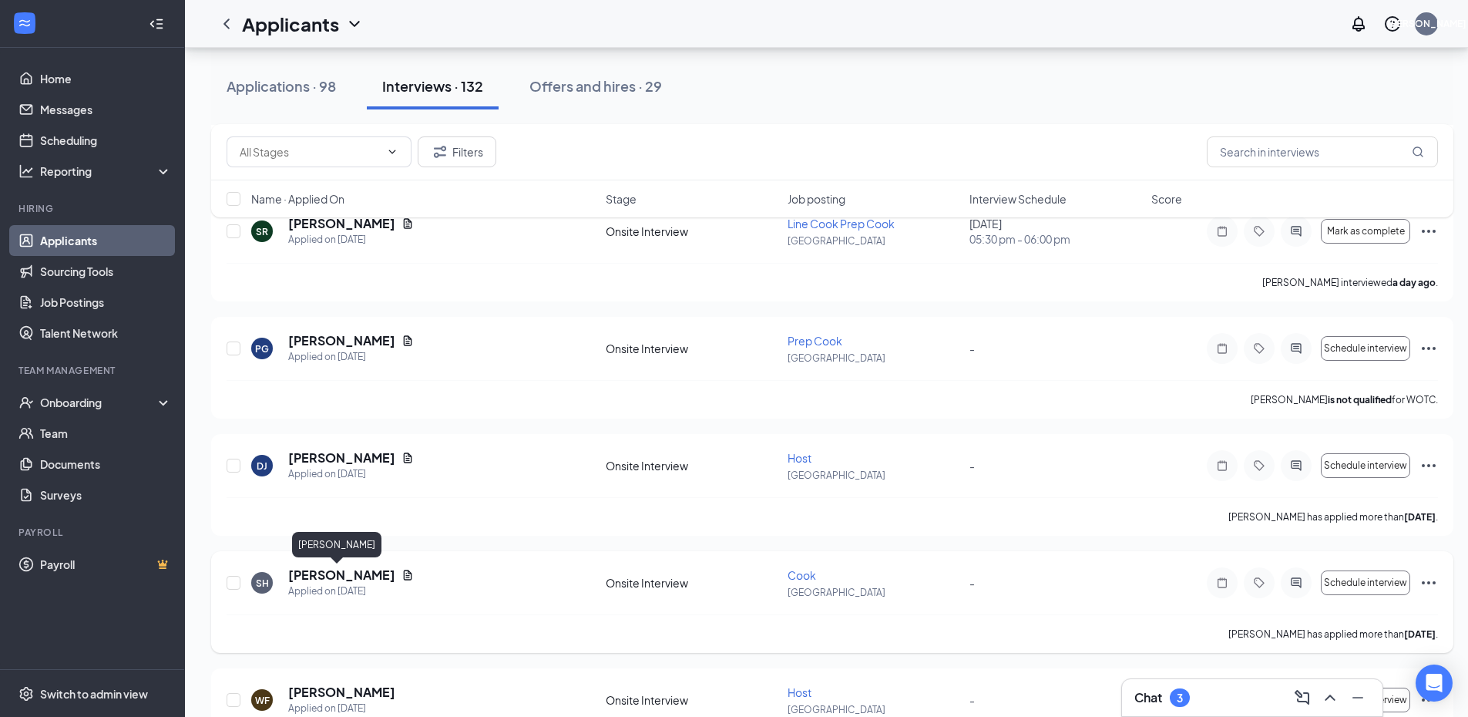
click at [307, 573] on h5 "[PERSON_NAME]" at bounding box center [341, 574] width 107 height 17
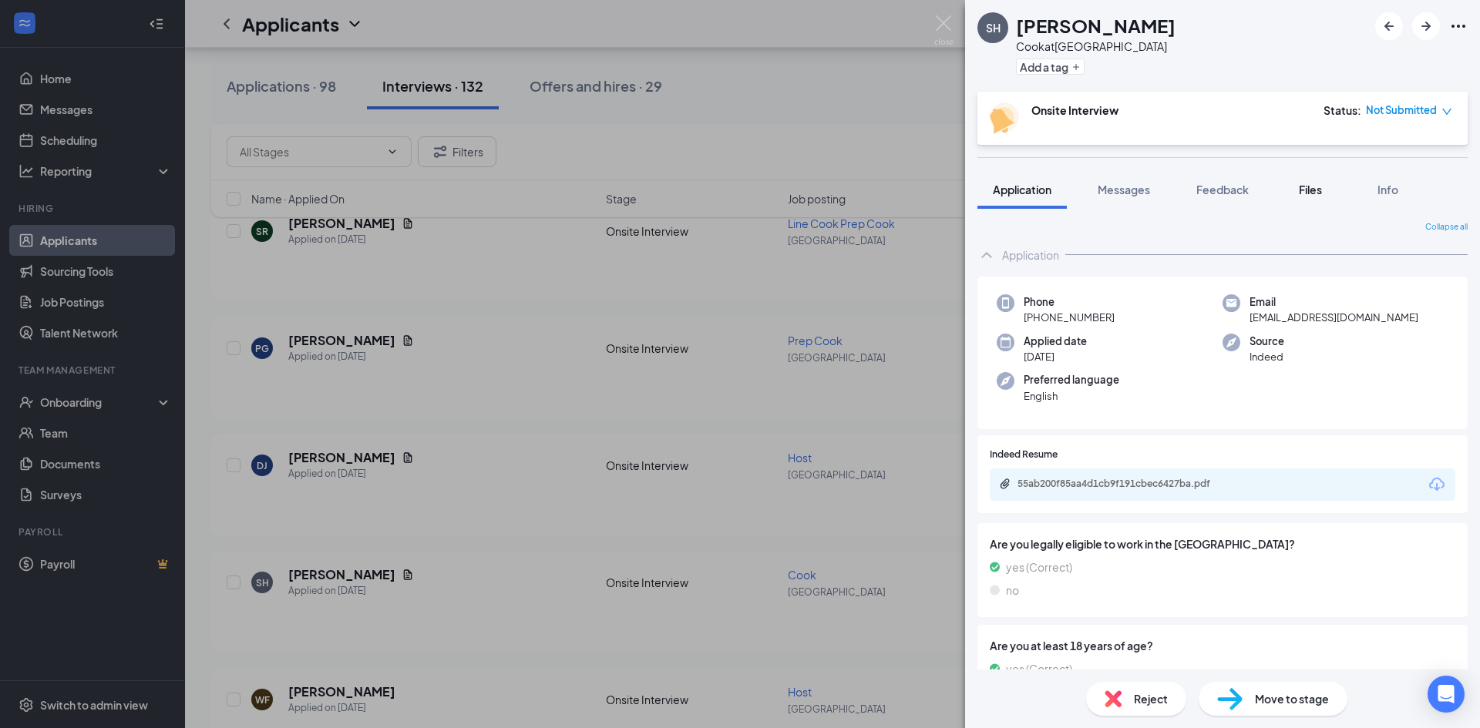
click at [1337, 199] on button "Files" at bounding box center [1310, 189] width 62 height 39
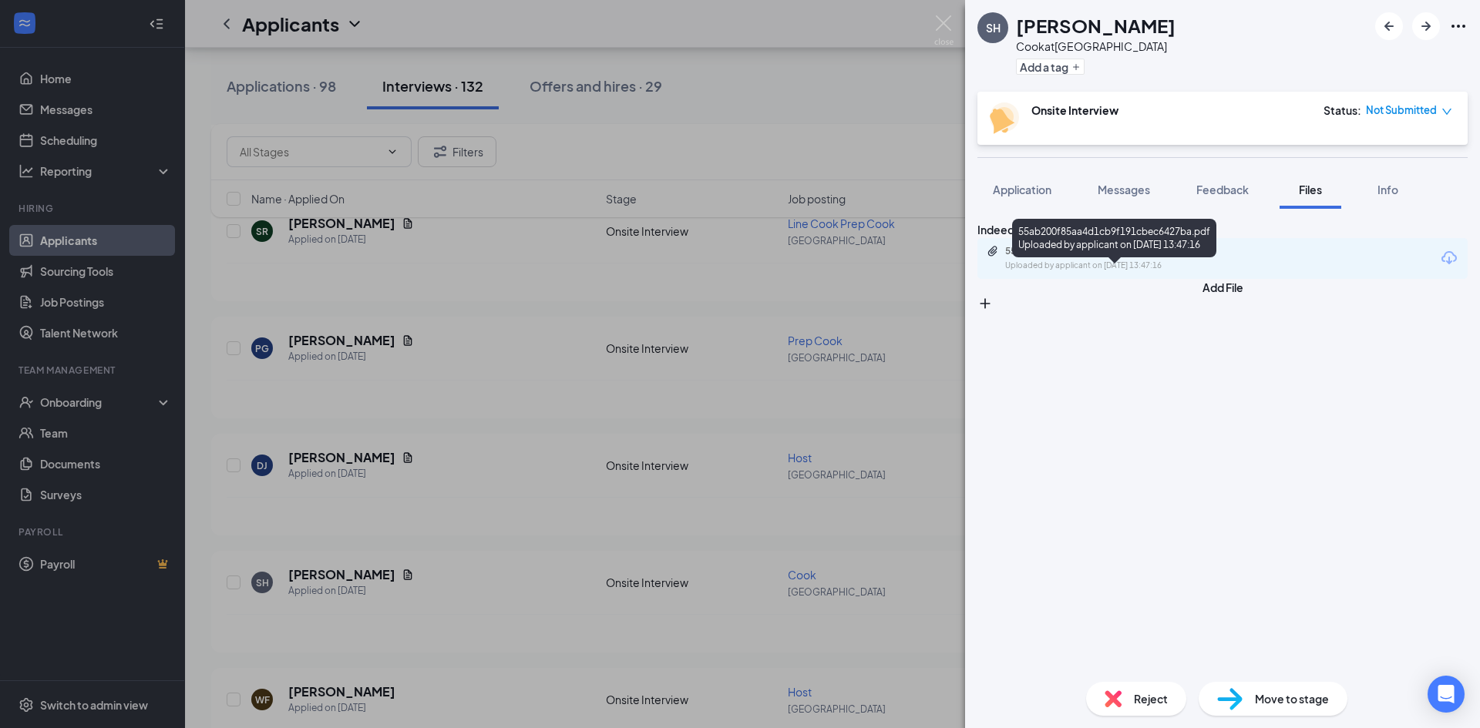
click at [1181, 257] on div "55ab200f85aa4d1cb9f191cbec6427ba.pdf" at bounding box center [1113, 251] width 216 height 12
click at [1137, 198] on button "Messages" at bounding box center [1123, 189] width 83 height 39
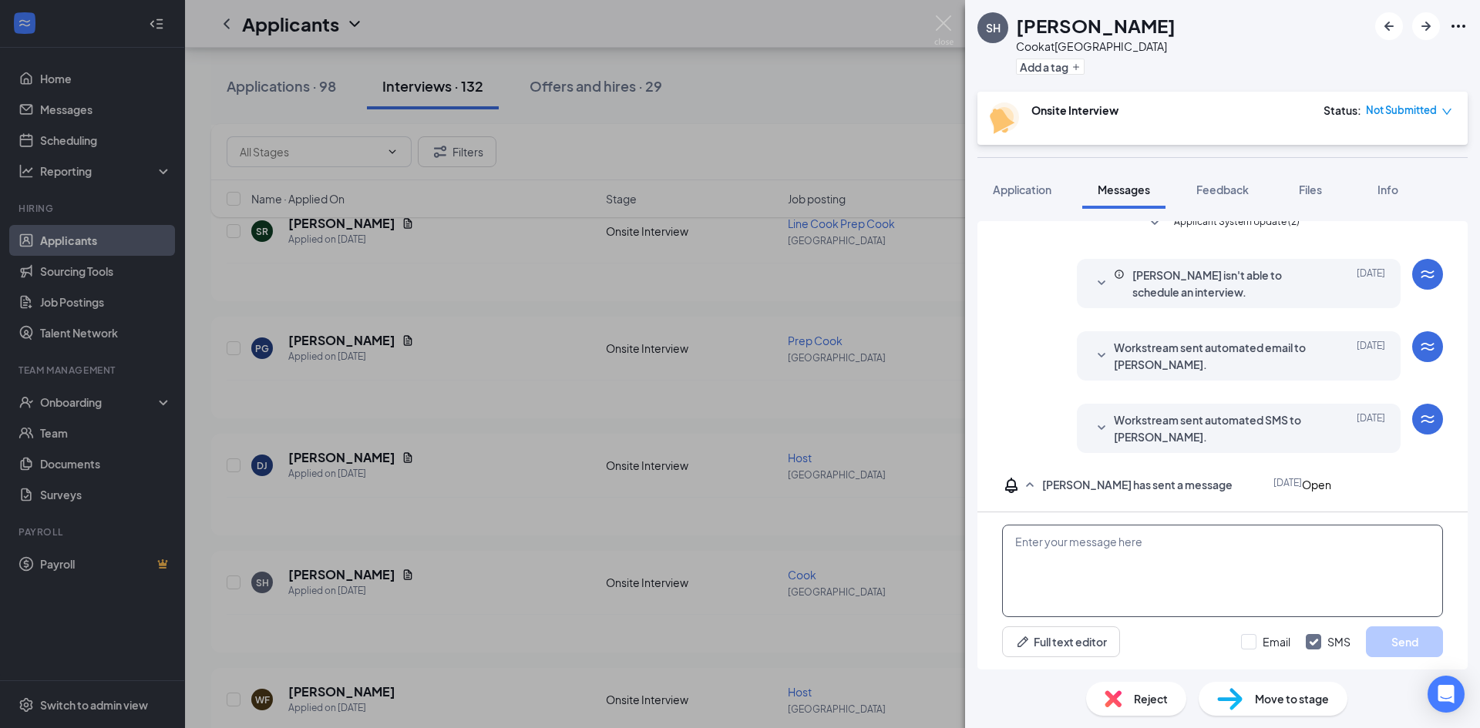
scroll to position [244, 0]
click at [1160, 576] on textarea at bounding box center [1222, 571] width 441 height 92
type textarea "woukd you be interested in a job as an expo?"
click at [1408, 632] on button "Send" at bounding box center [1404, 642] width 77 height 31
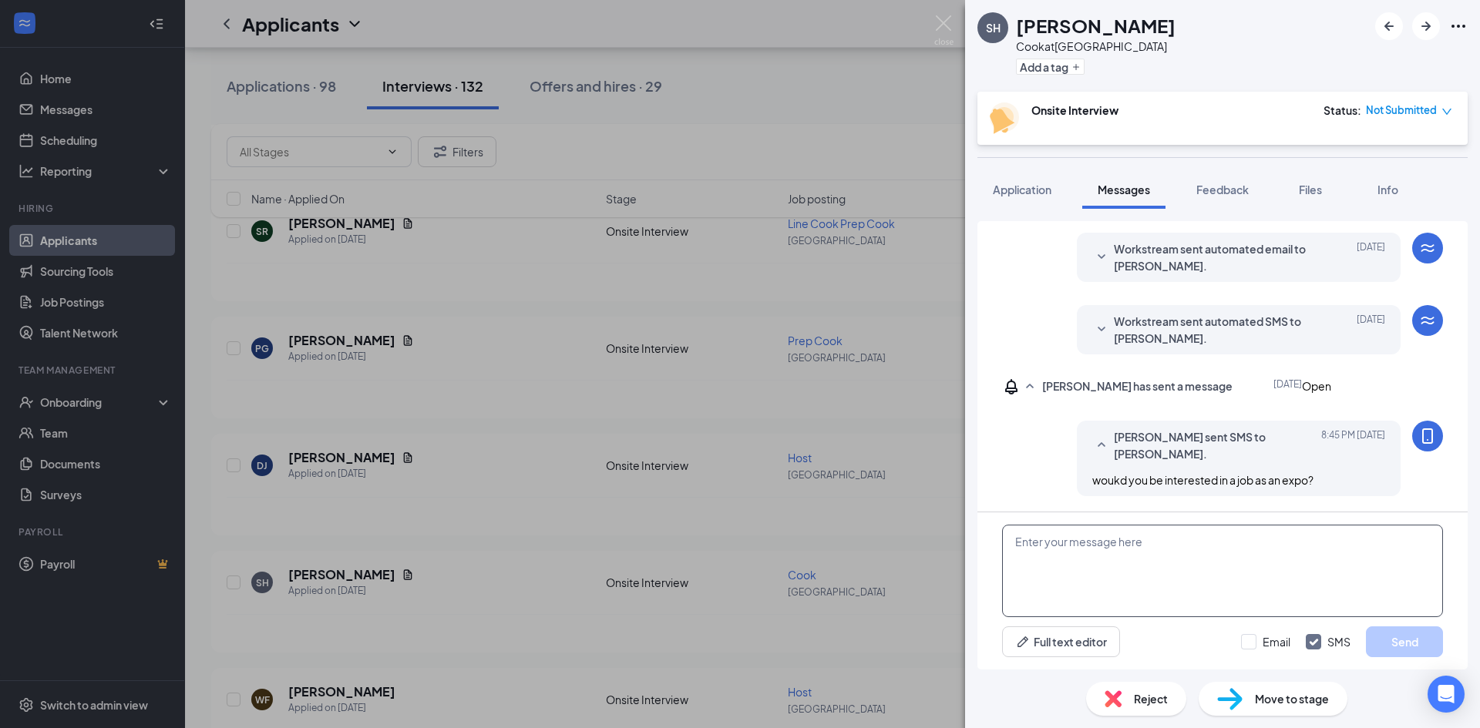
scroll to position [328, 0]
click at [440, 621] on div "SH [PERSON_NAME] at [GEOGRAPHIC_DATA] Add a tag Onsite Interview Status : Not S…" at bounding box center [740, 364] width 1480 height 728
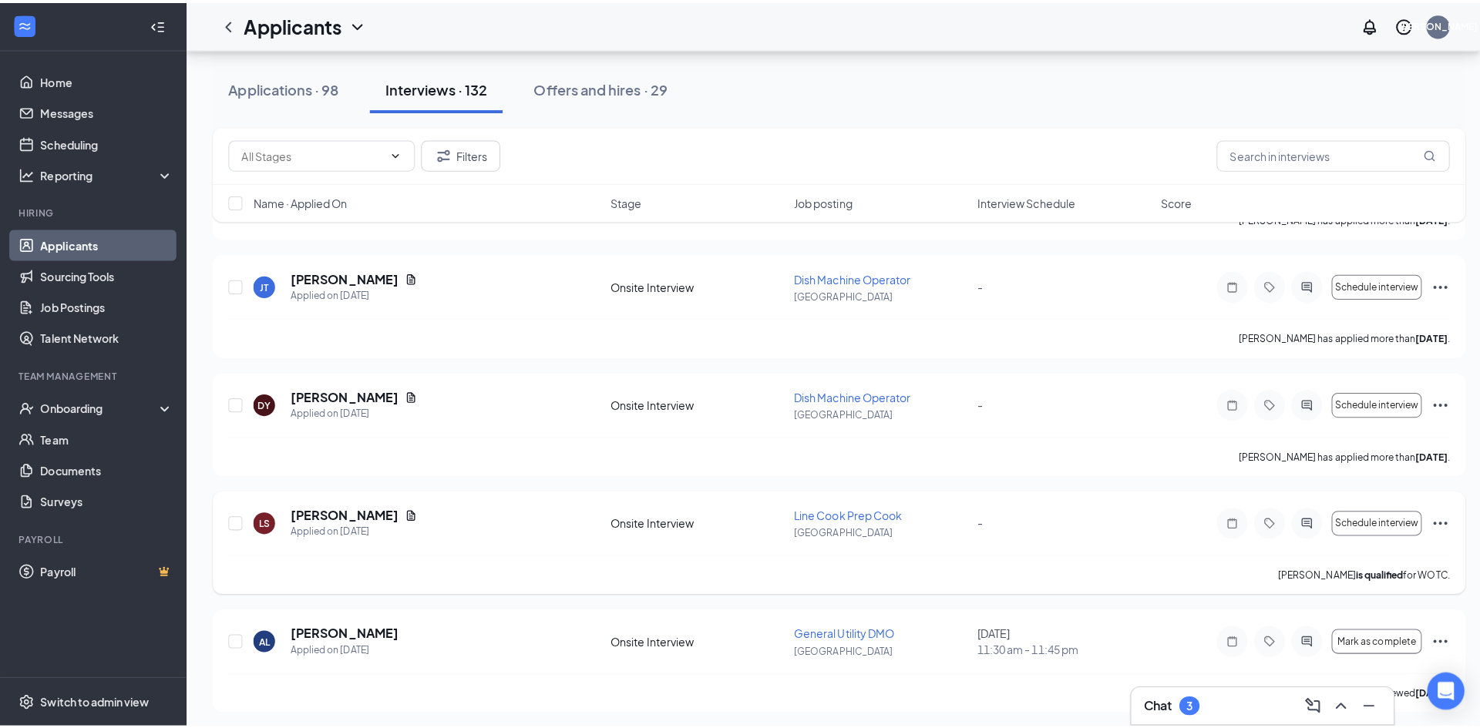
scroll to position [2158, 0]
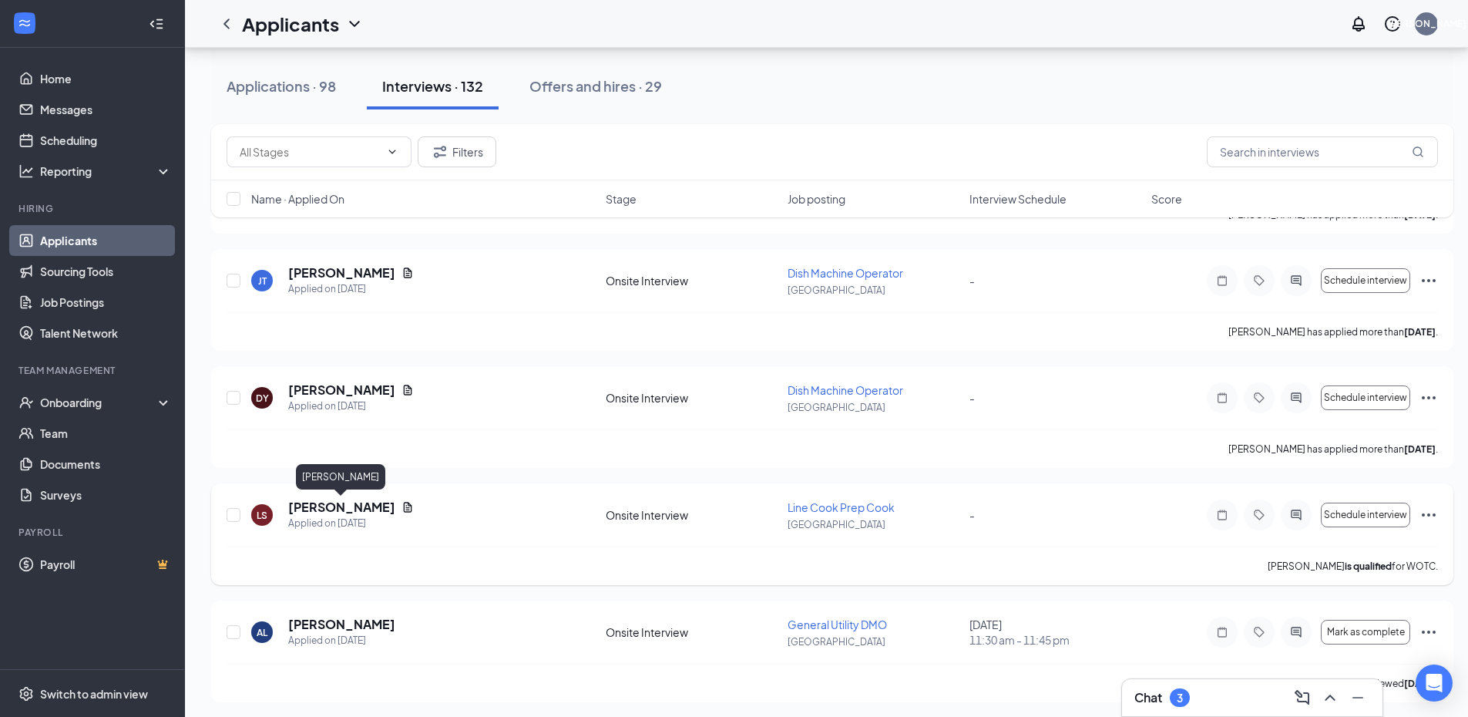
click at [355, 509] on h5 "[PERSON_NAME]" at bounding box center [341, 507] width 107 height 17
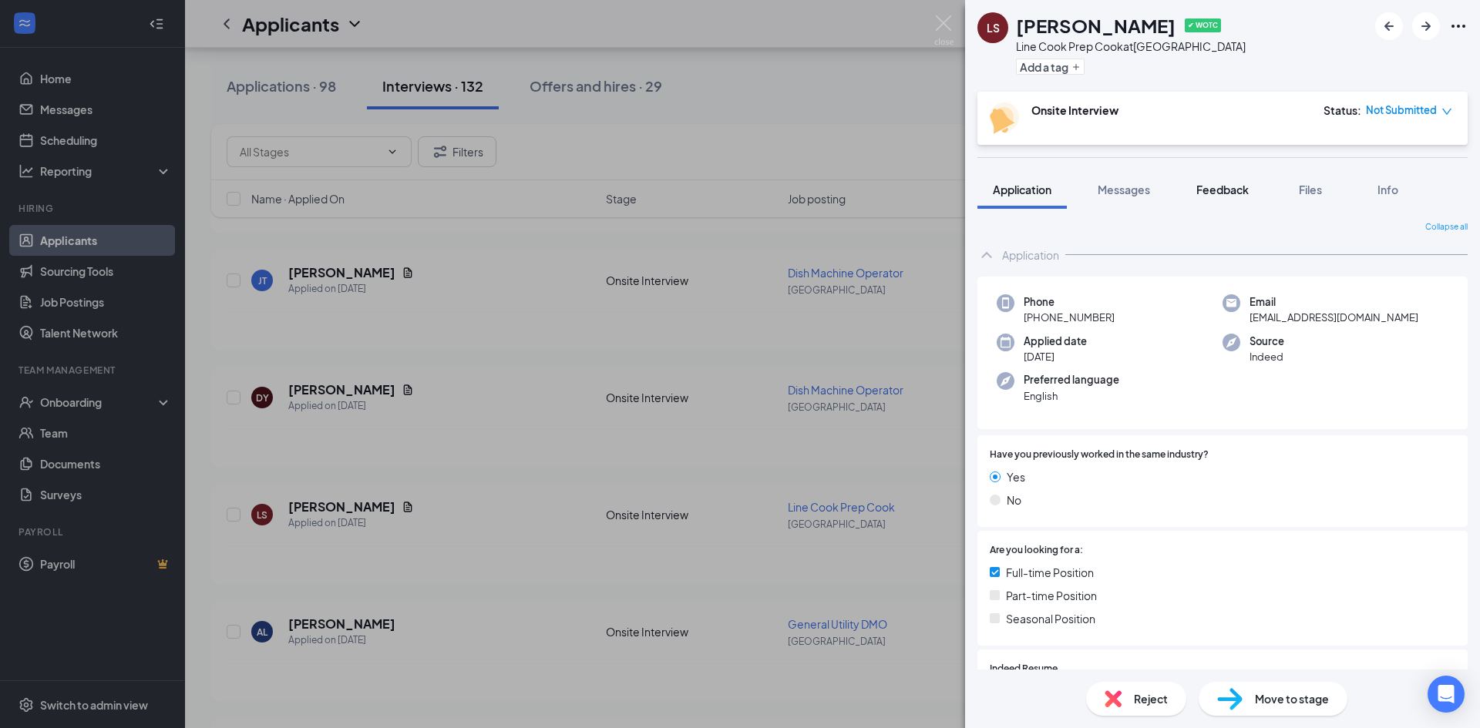
click at [1216, 197] on button "Feedback" at bounding box center [1222, 189] width 83 height 39
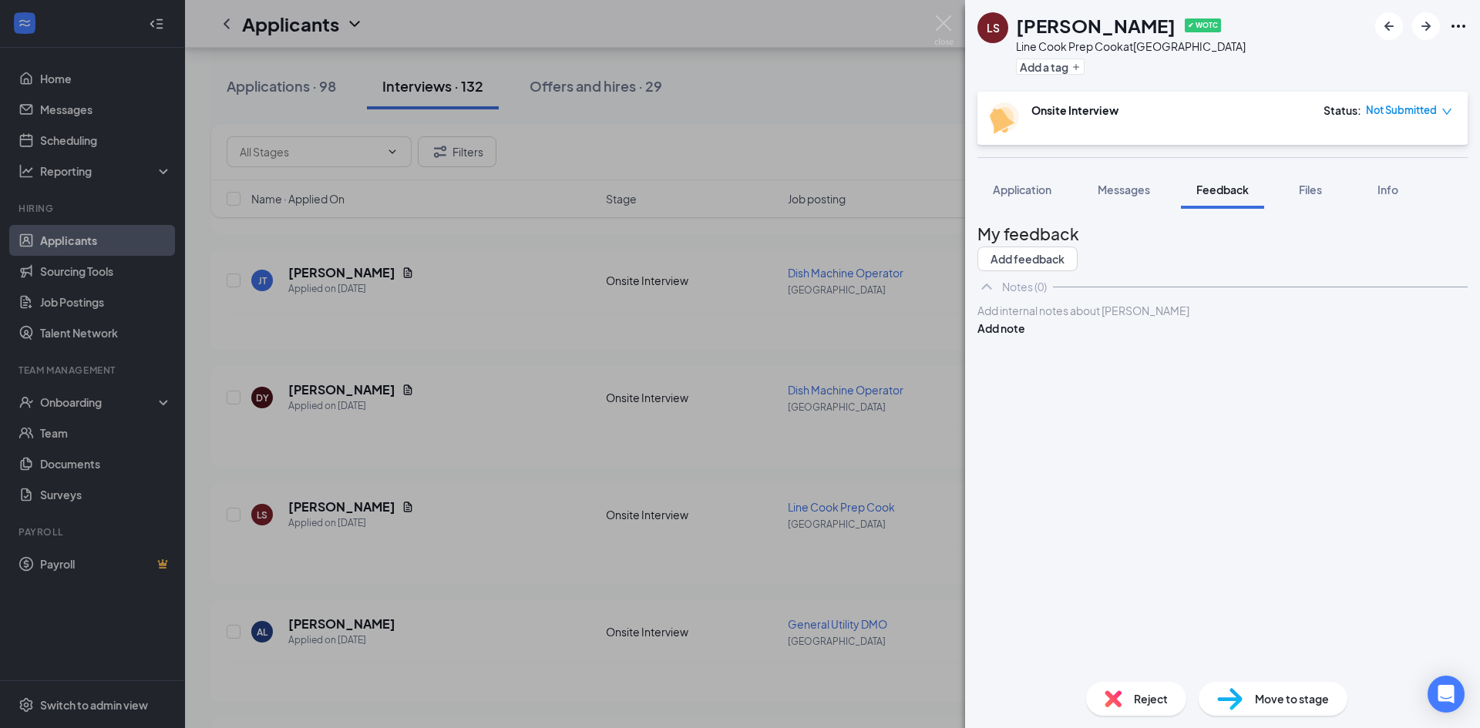
click at [1128, 211] on div "My feedback Add feedback Notes (0) Add internal notes about [PERSON_NAME] Add n…" at bounding box center [1222, 439] width 515 height 461
click at [1134, 196] on span "Messages" at bounding box center [1123, 190] width 52 height 14
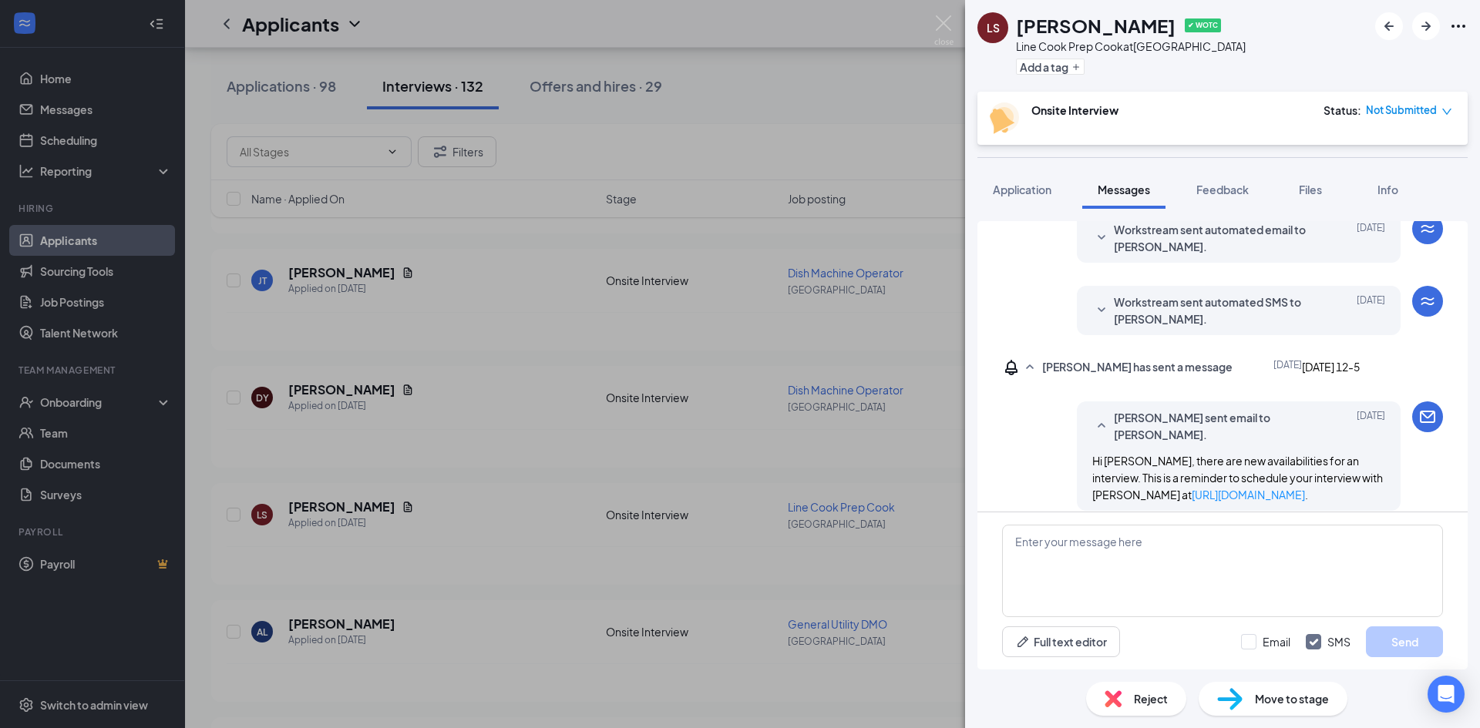
scroll to position [514, 0]
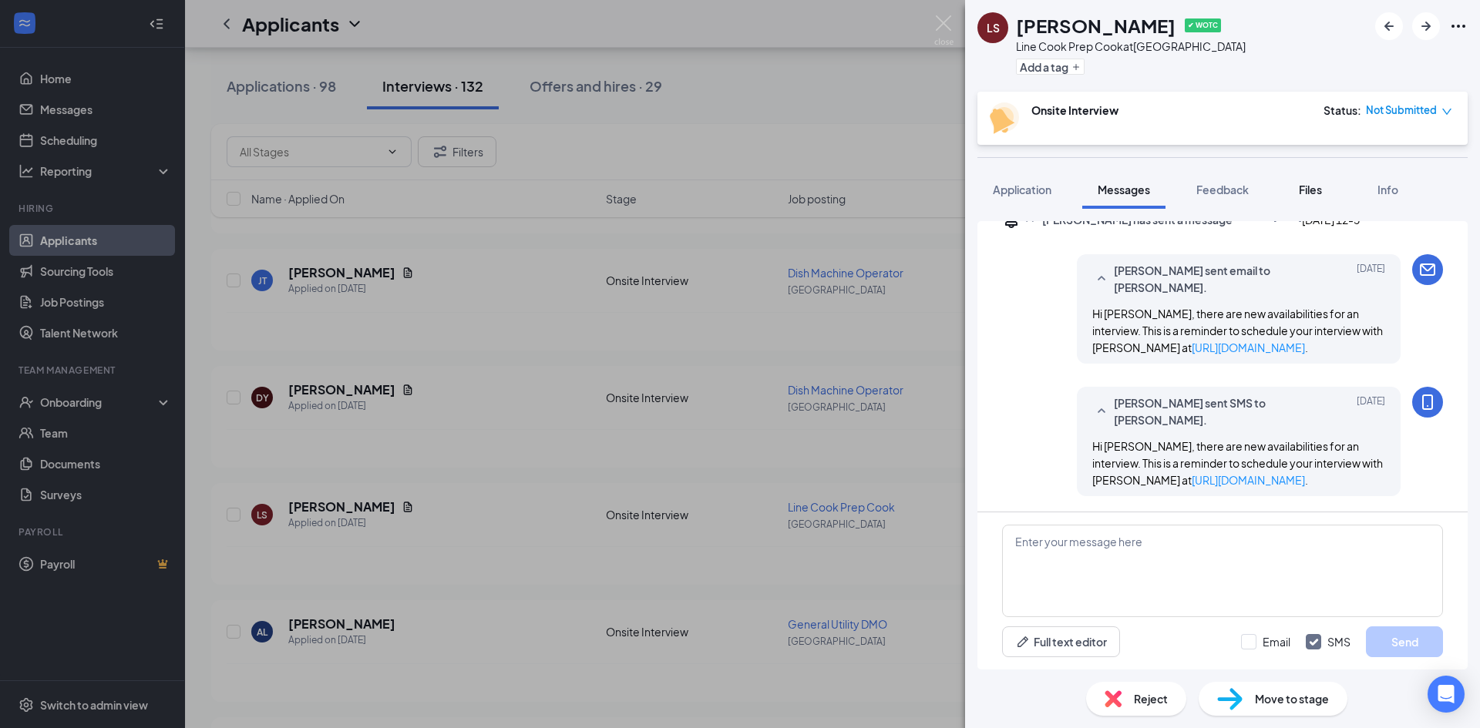
click at [1316, 204] on button "Files" at bounding box center [1310, 189] width 62 height 39
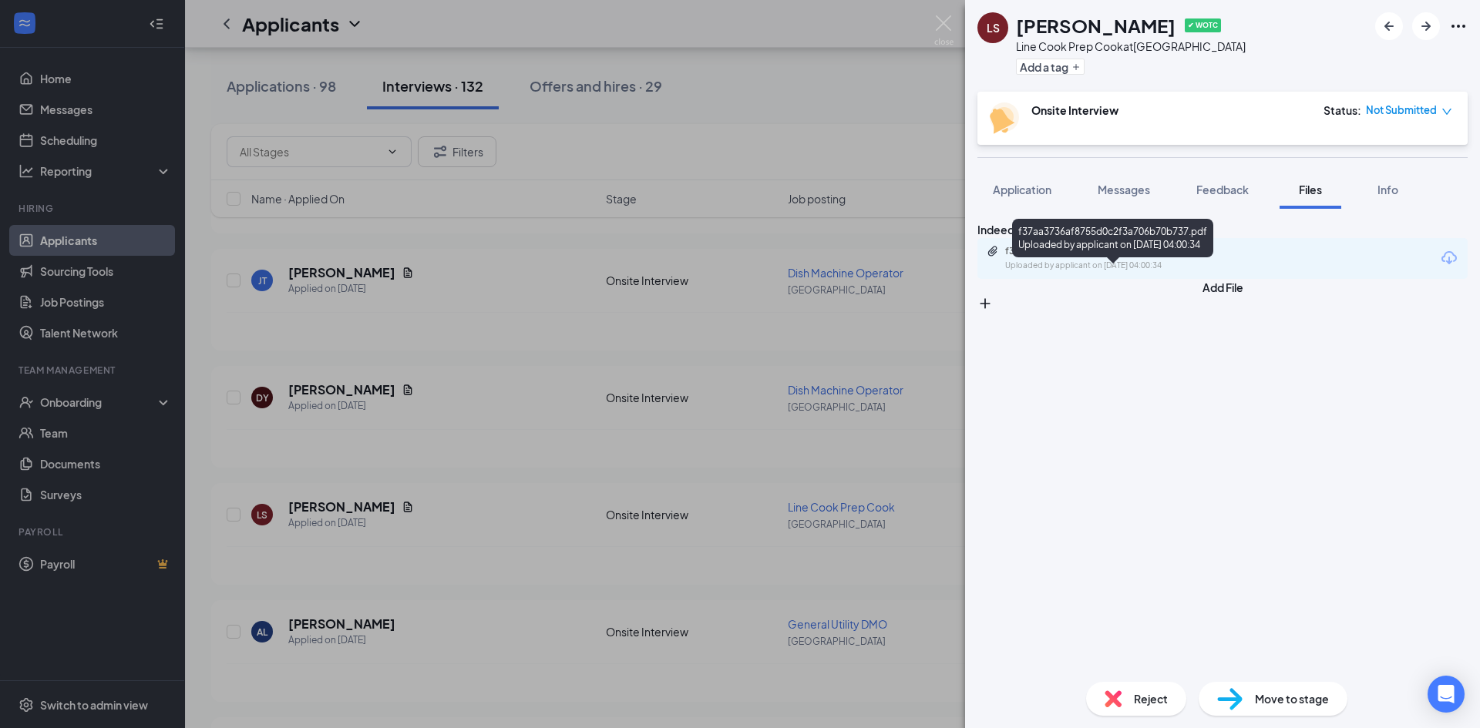
click at [1151, 257] on div "f37aa3736af8755d0c2f3a706b70b737.pdf" at bounding box center [1113, 251] width 216 height 12
click at [1146, 180] on button "Messages" at bounding box center [1123, 189] width 83 height 39
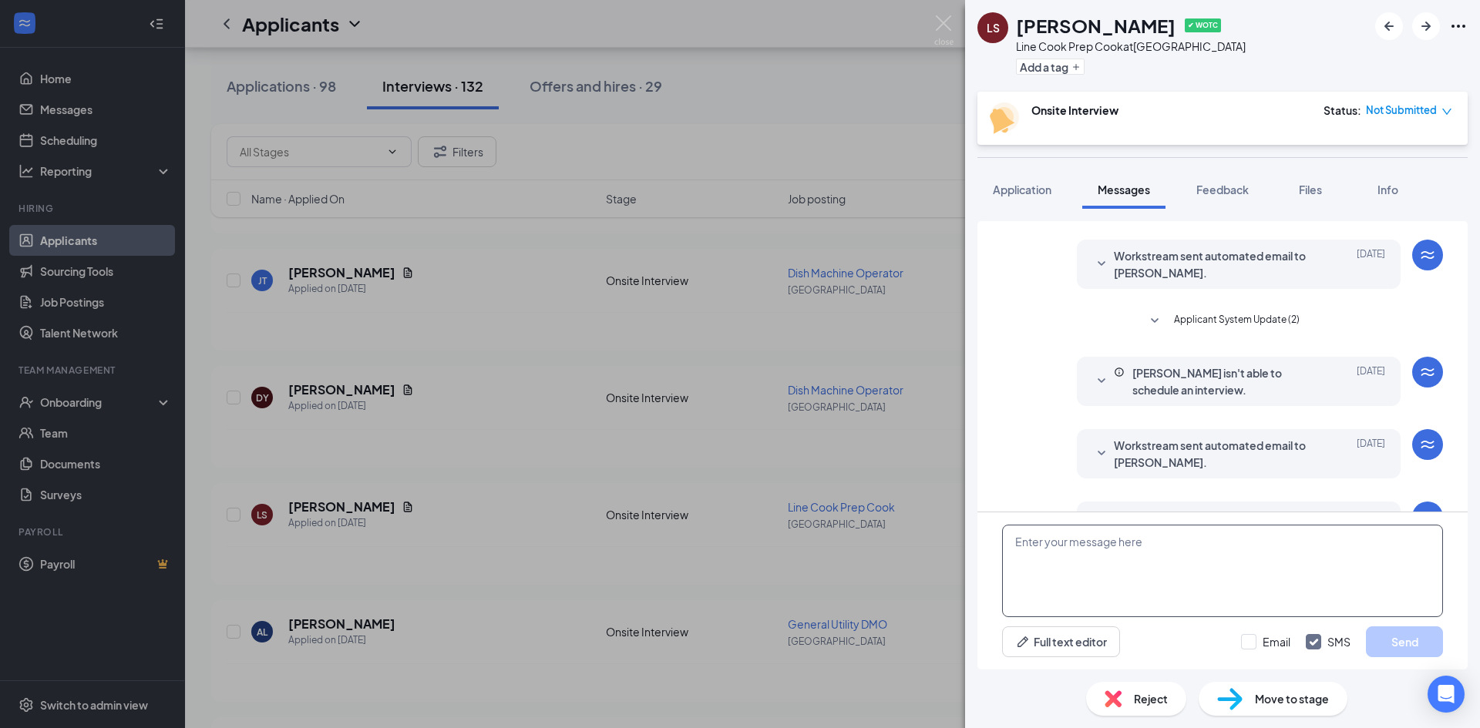
click at [1090, 554] on textarea at bounding box center [1222, 571] width 441 height 92
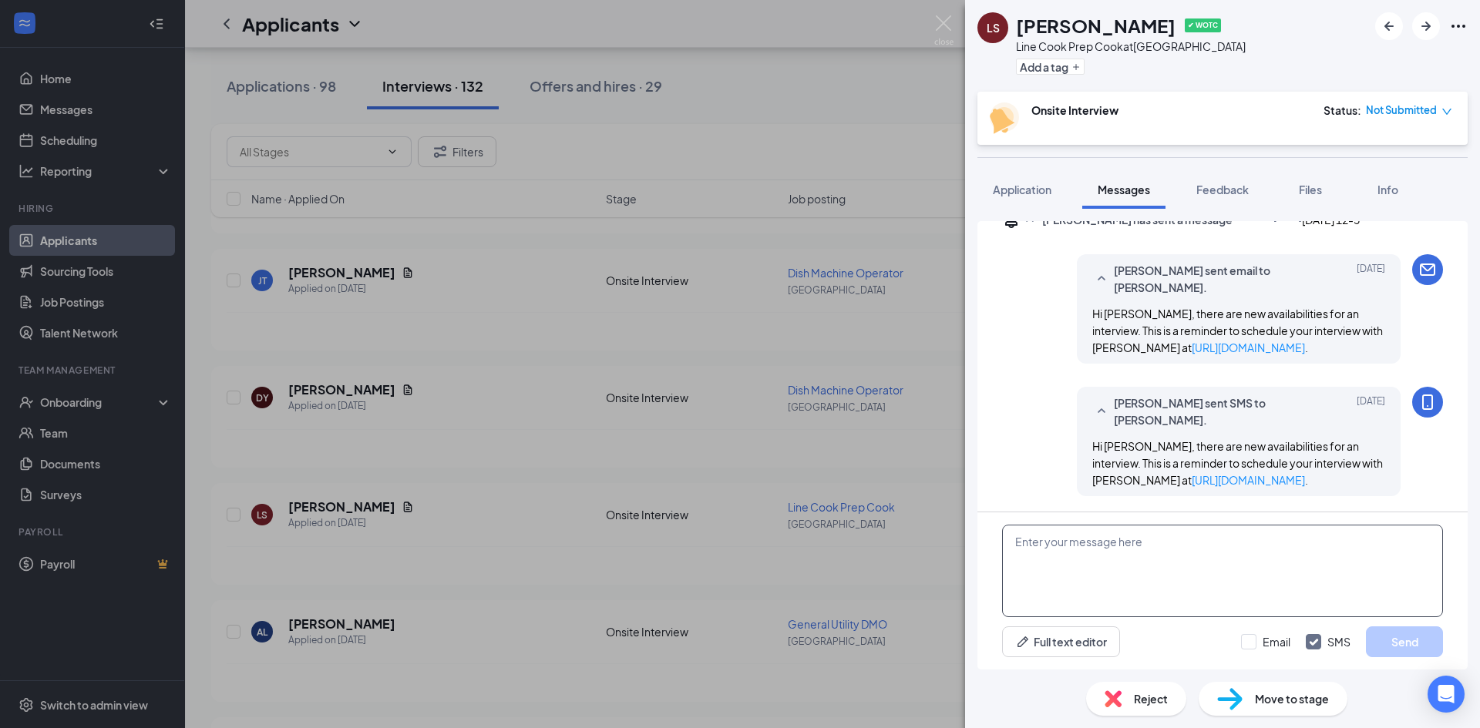
scroll to position [514, 0]
type textarea "would you be intersted in a job as an expo?"
drag, startPoint x: 1411, startPoint y: 620, endPoint x: 1397, endPoint y: 641, distance: 25.7
click at [1406, 625] on div "would you be intersted in a job as an expo? Full text editor Email SMS Send" at bounding box center [1222, 590] width 490 height 157
click at [1395, 647] on button "Send" at bounding box center [1404, 642] width 77 height 31
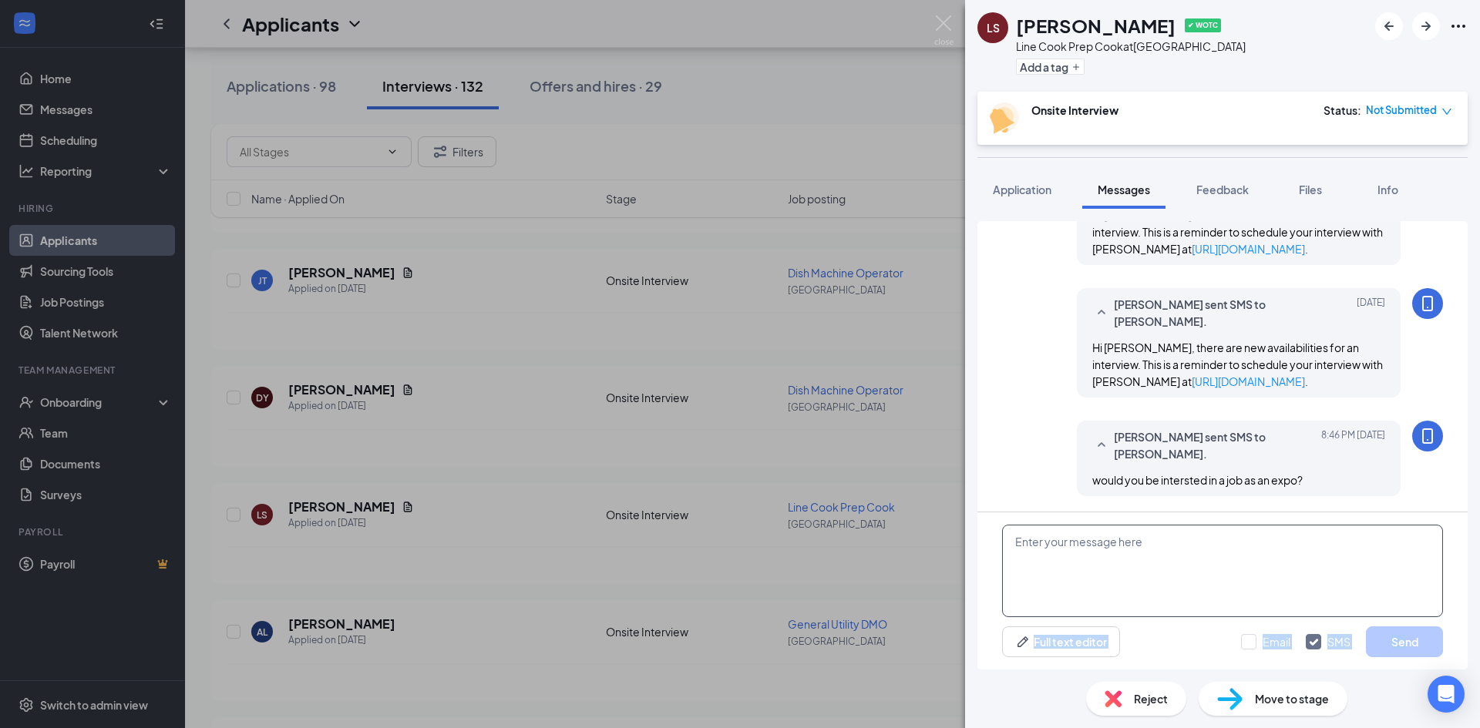
scroll to position [613, 0]
click at [479, 462] on div "LS [PERSON_NAME] ✔ WOTC Line Cook Prep Cook at [GEOGRAPHIC_DATA] Add a tag Onsi…" at bounding box center [740, 364] width 1480 height 728
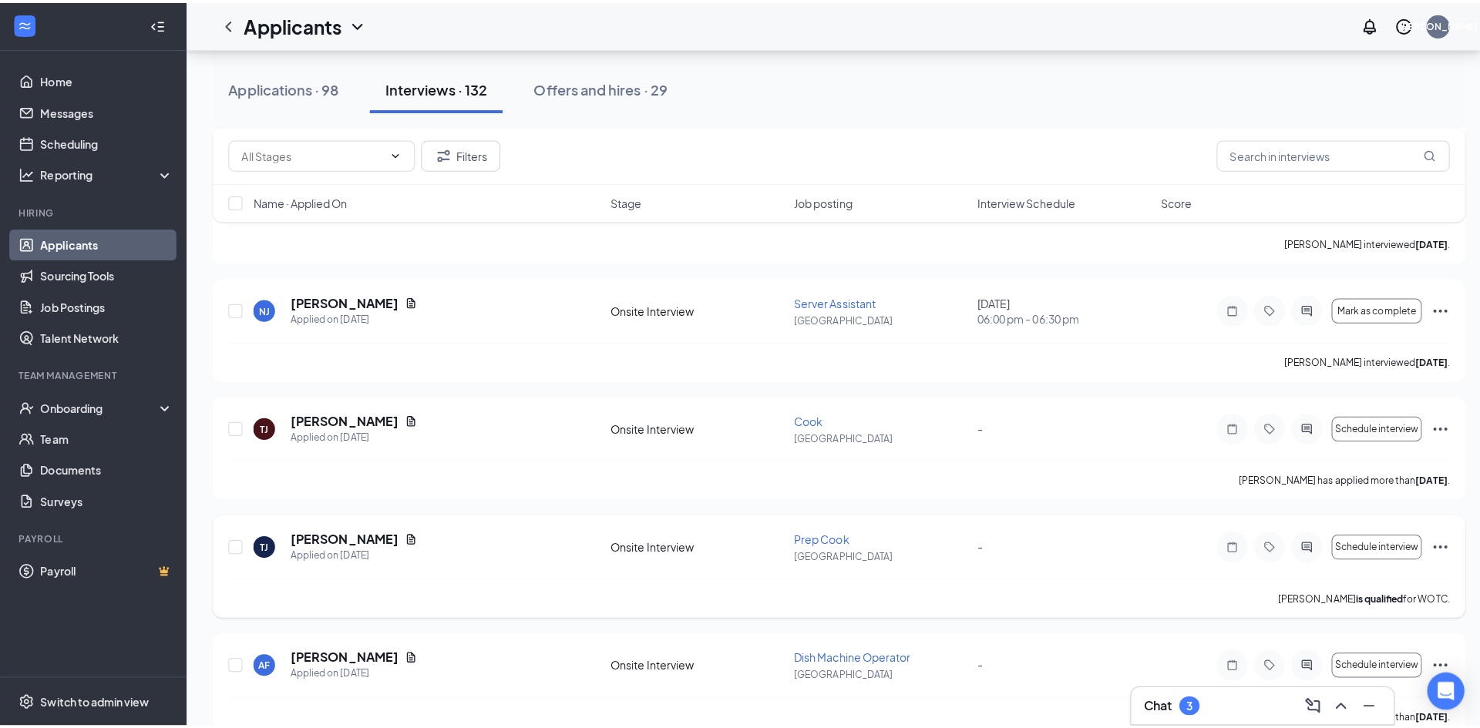
scroll to position [2620, 0]
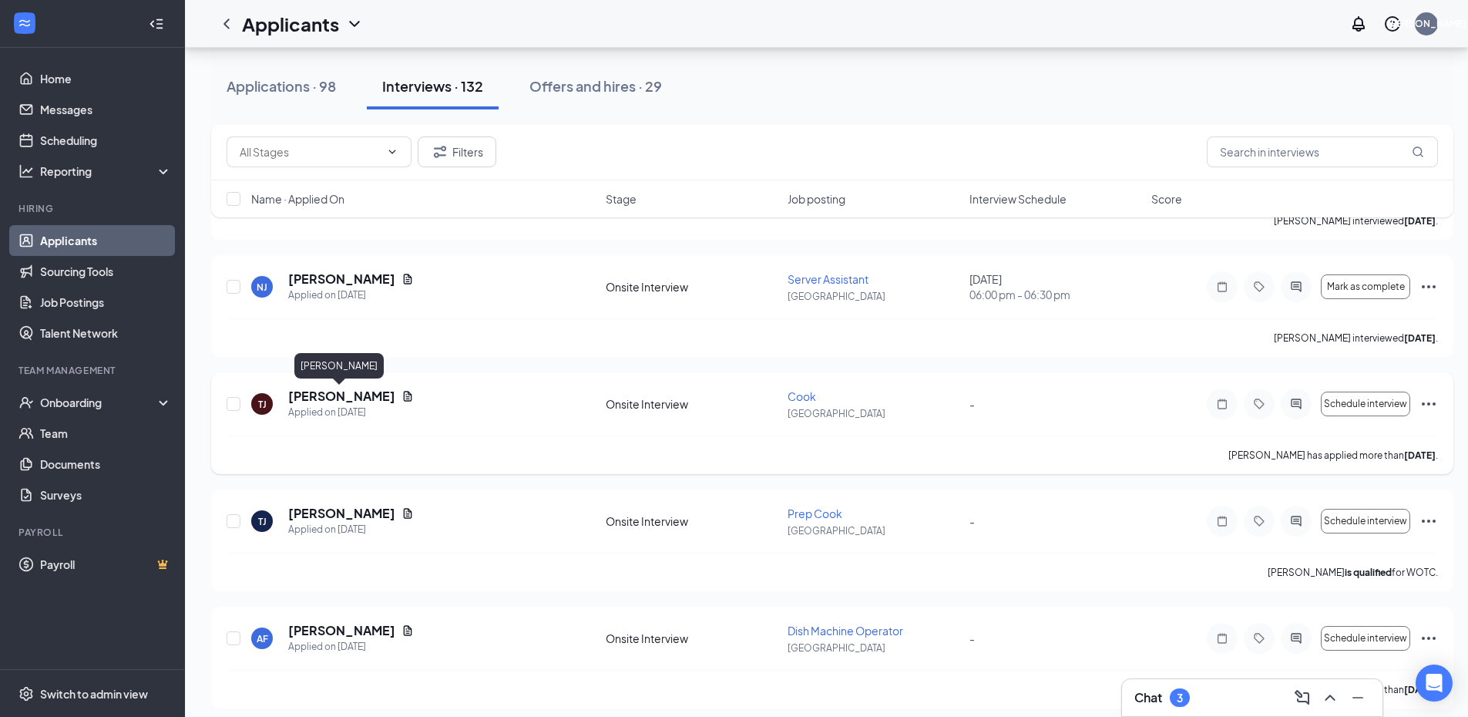
click at [364, 402] on h5 "[PERSON_NAME]" at bounding box center [341, 396] width 107 height 17
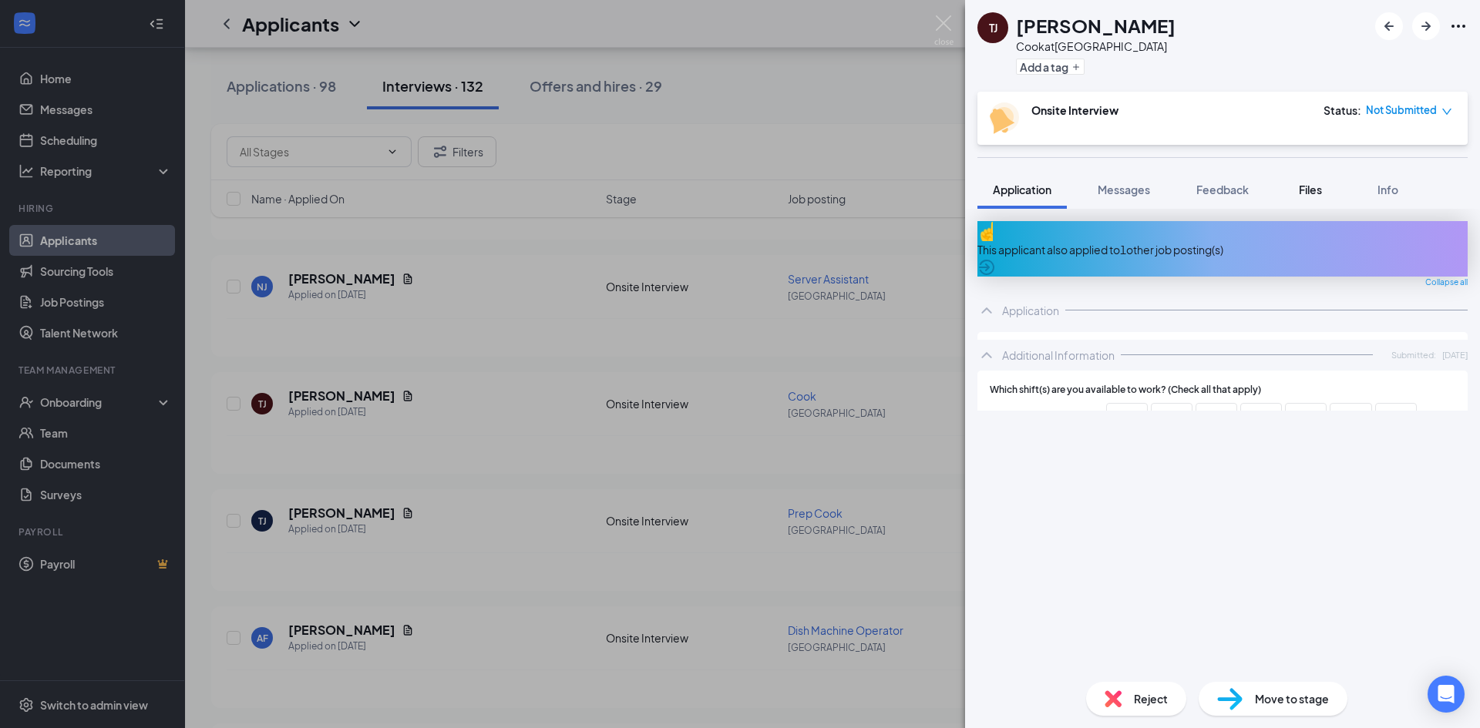
click at [1319, 188] on span "Files" at bounding box center [1310, 190] width 23 height 14
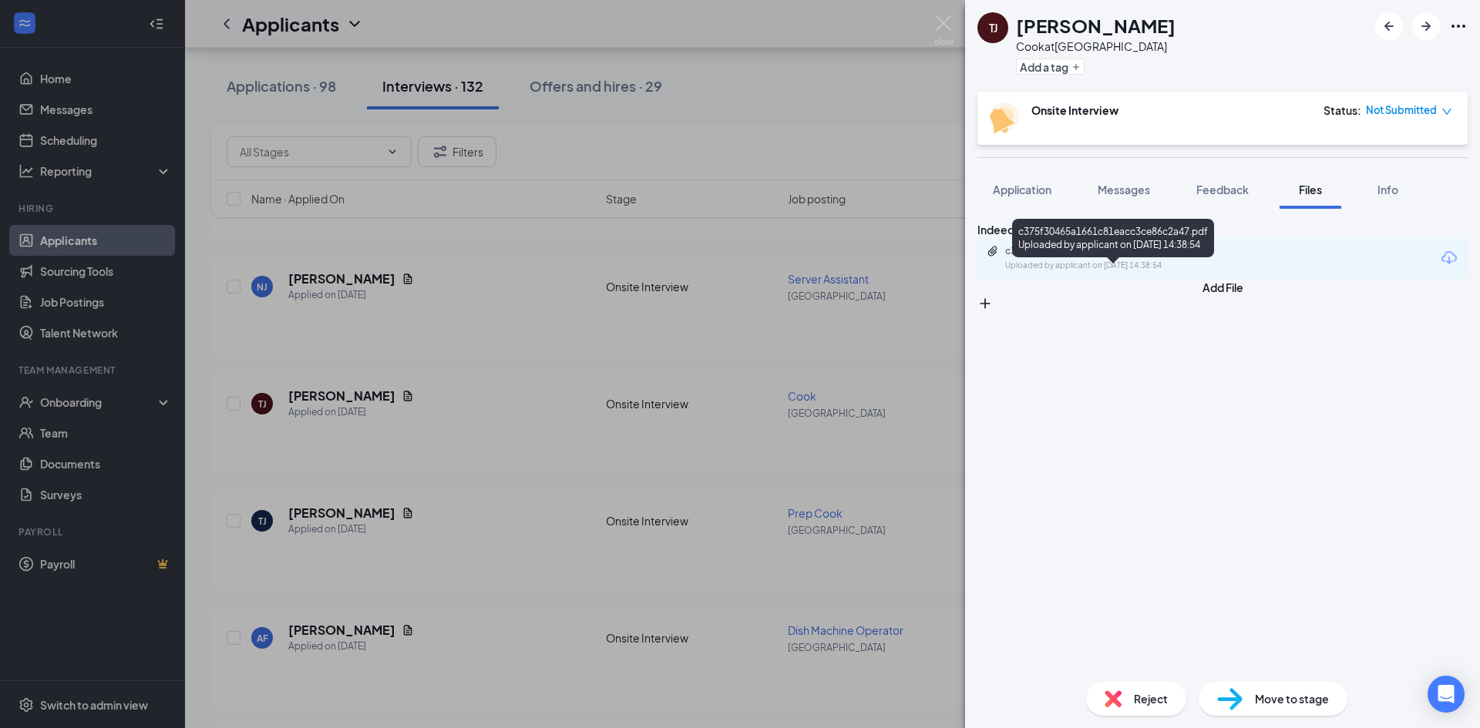
click at [1082, 255] on div "c375f30465a1661c81eacc3ce86c2a47.pdf Uploaded by applicant on [DATE] 14:38:54" at bounding box center [1113, 238] width 202 height 39
click at [1090, 257] on div "c375f30465a1661c81eacc3ce86c2a47.pdf" at bounding box center [1113, 251] width 216 height 12
click at [1139, 186] on span "Messages" at bounding box center [1123, 190] width 52 height 14
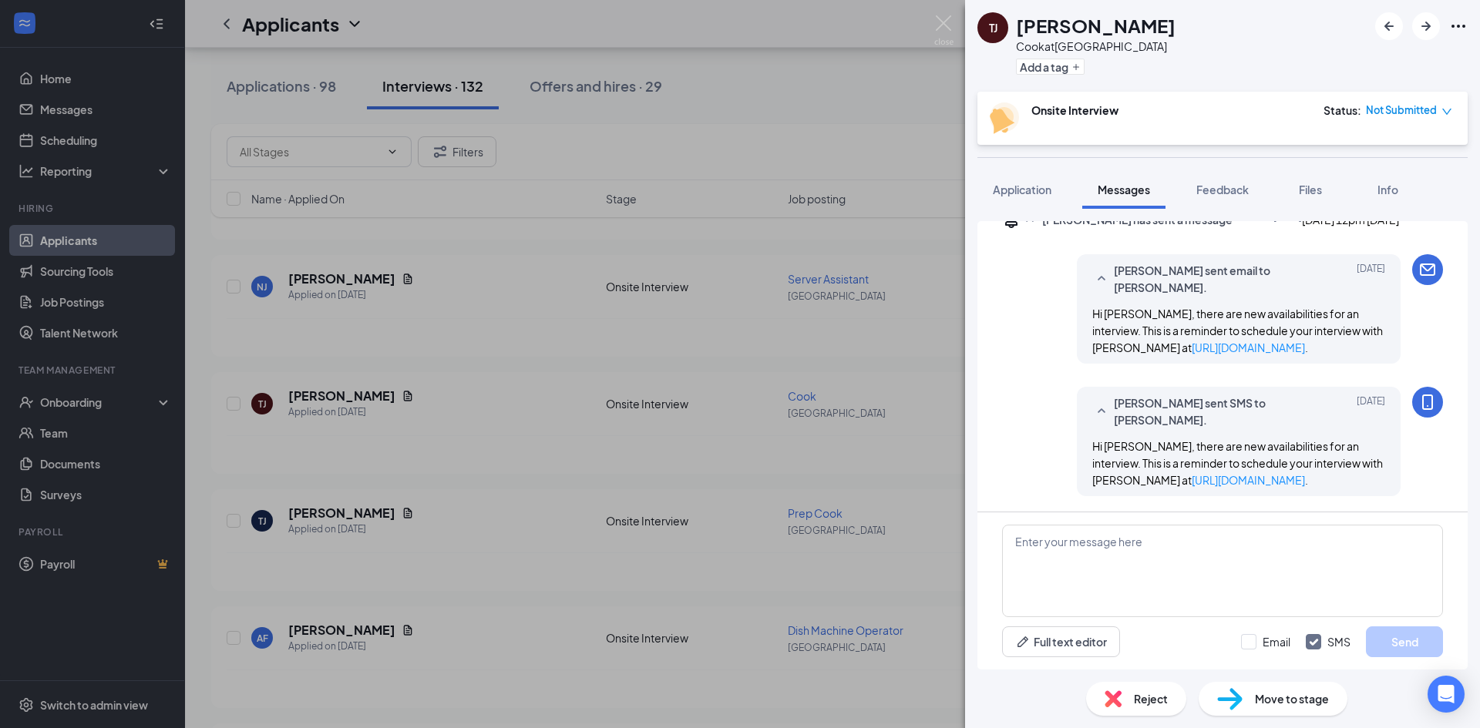
scroll to position [514, 0]
click at [1141, 559] on textarea at bounding box center [1222, 571] width 441 height 92
type textarea "would you be interested in a job as an expo?"
click at [1403, 631] on button "Send" at bounding box center [1404, 642] width 77 height 31
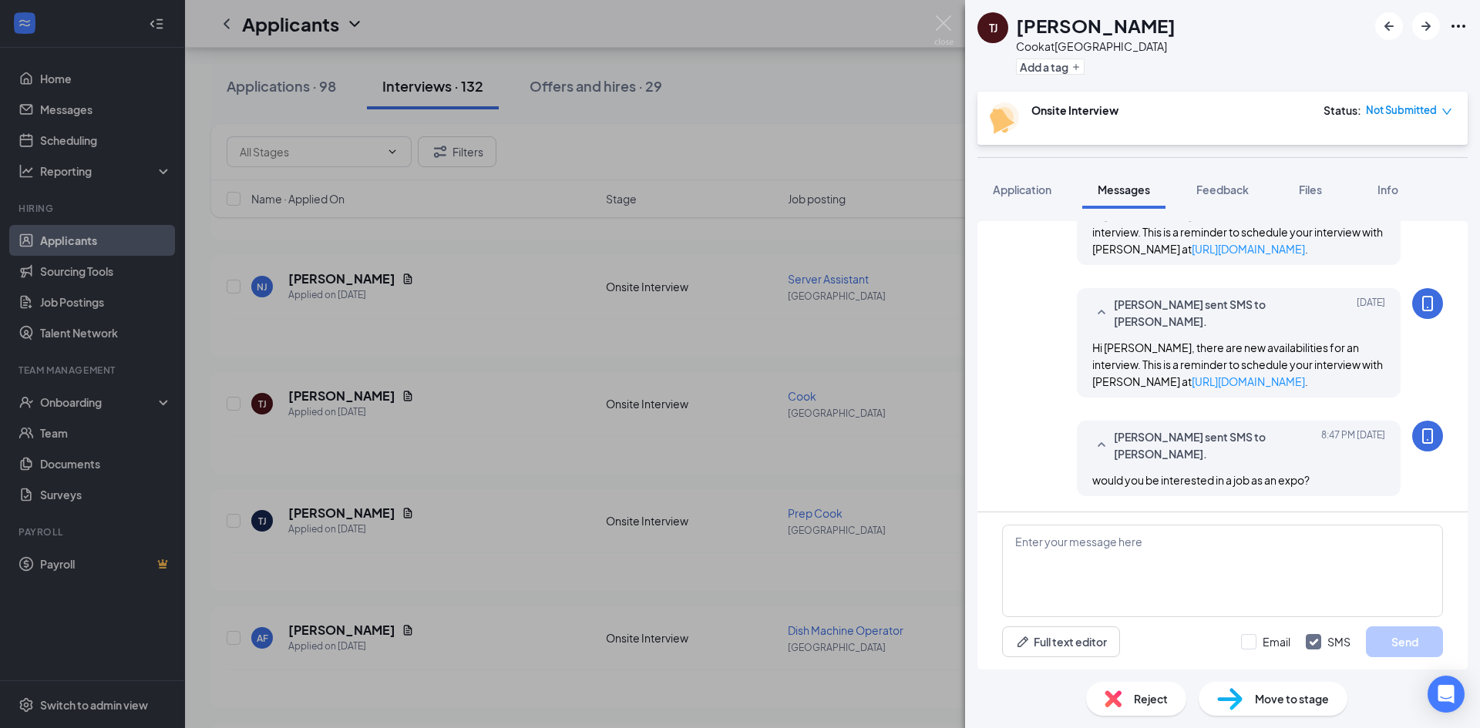
scroll to position [613, 0]
